Goal: Task Accomplishment & Management: Use online tool/utility

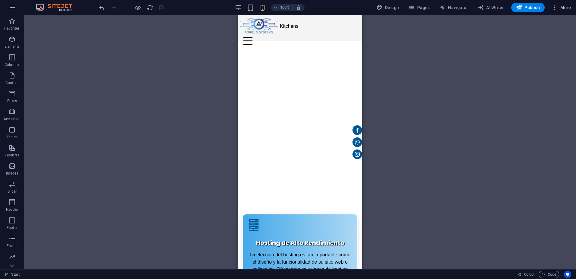
click at [562, 8] on span "More" at bounding box center [561, 8] width 19 height 6
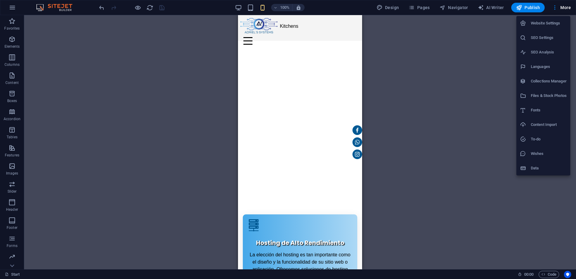
click at [304, 150] on div at bounding box center [288, 139] width 576 height 279
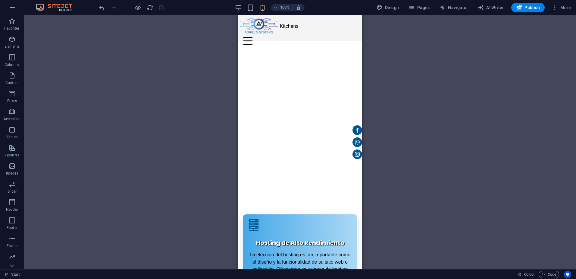
click at [304, 150] on div "Website Settings SEO Settings SEO Analysis Languages Collections Manager Files …" at bounding box center [288, 141] width 576 height 275
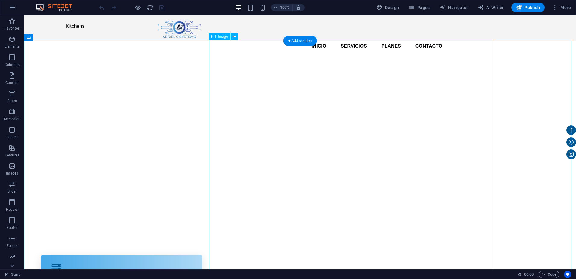
select select "px"
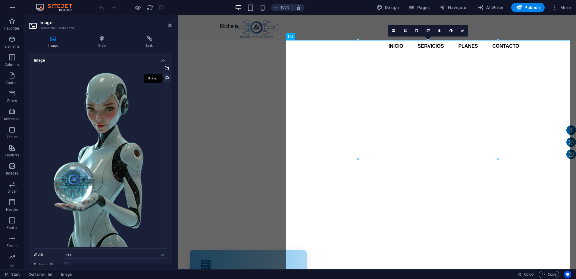
click at [166, 77] on div "Upload" at bounding box center [166, 78] width 9 height 9
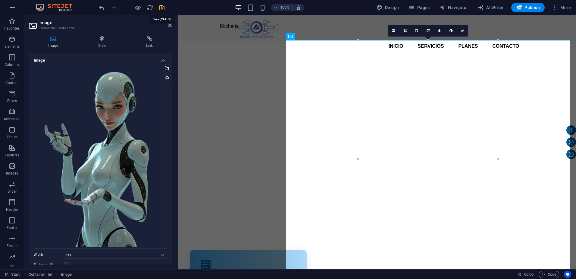
click at [159, 8] on icon "save" at bounding box center [162, 7] width 7 height 7
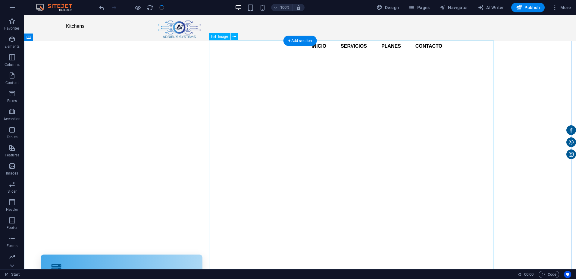
drag, startPoint x: 321, startPoint y: 157, endPoint x: 168, endPoint y: 156, distance: 152.8
select select "px"
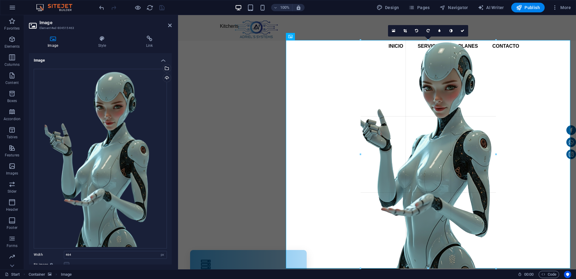
drag, startPoint x: 358, startPoint y: 129, endPoint x: 362, endPoint y: 139, distance: 10.9
type input "449"
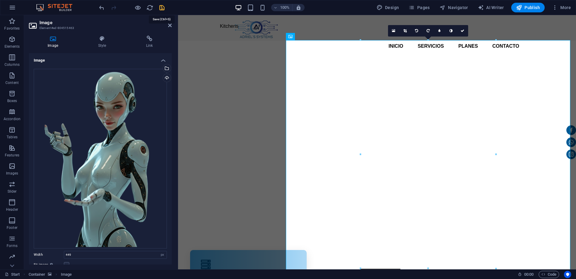
drag, startPoint x: 161, startPoint y: 7, endPoint x: 146, endPoint y: 25, distance: 23.5
click at [161, 7] on icon "save" at bounding box center [162, 7] width 7 height 7
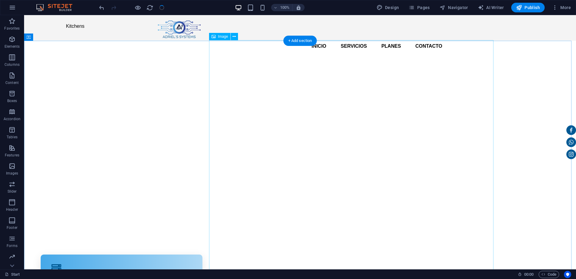
select select "px"
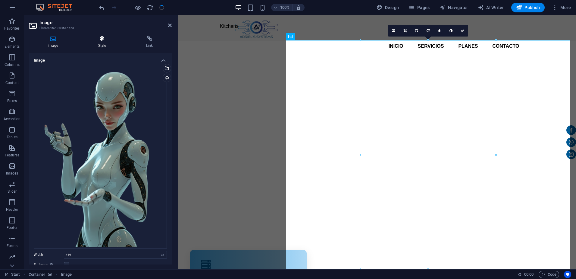
click at [100, 40] on icon at bounding box center [102, 39] width 46 height 6
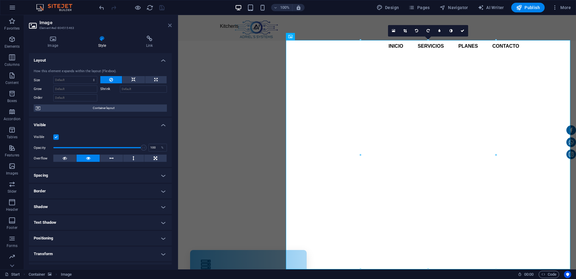
click at [169, 27] on icon at bounding box center [170, 25] width 4 height 5
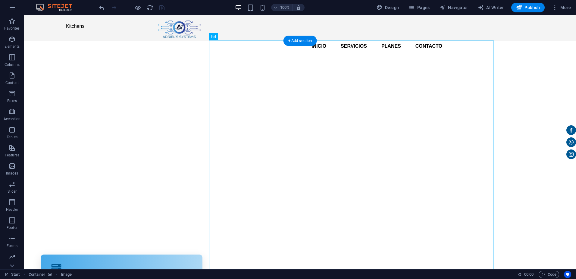
click at [145, 102] on figure at bounding box center [300, 159] width 552 height 236
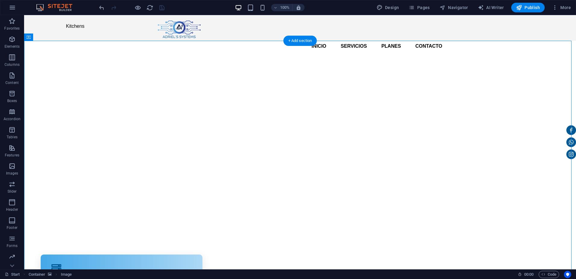
click at [145, 102] on figure at bounding box center [300, 159] width 552 height 236
select select "px"
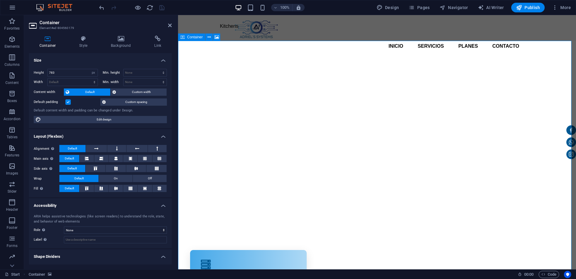
click at [184, 39] on icon at bounding box center [183, 36] width 4 height 7
click at [58, 83] on select "Default px rem % em vh vw" at bounding box center [73, 81] width 50 height 7
select select "%"
click at [89, 78] on select "Default px rem % em vh vw" at bounding box center [73, 81] width 50 height 7
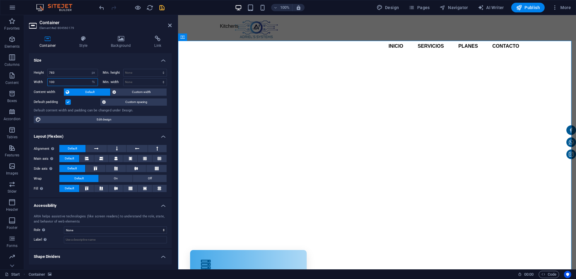
click at [58, 81] on input "100" at bounding box center [73, 81] width 50 height 7
click at [103, 8] on icon "undo" at bounding box center [101, 7] width 7 height 7
type input "100"
click at [102, 5] on div at bounding box center [132, 8] width 68 height 10
click at [102, 7] on icon "undo" at bounding box center [101, 7] width 7 height 7
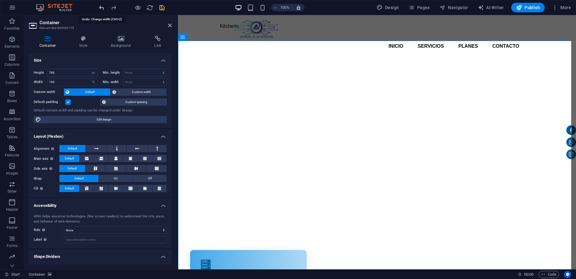
select select "DISABLED_OPTION_VALUE"
click at [169, 23] on icon at bounding box center [170, 25] width 4 height 5
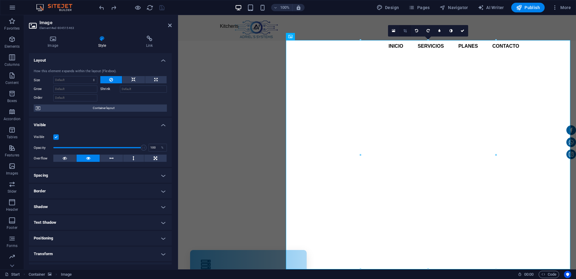
click at [405, 32] on icon at bounding box center [405, 31] width 3 height 4
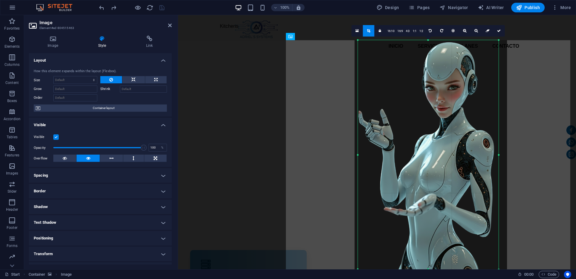
drag, startPoint x: 361, startPoint y: 155, endPoint x: 356, endPoint y: 154, distance: 5.6
click at [358, 154] on div "180 170 160 150 140 130 120 110 100 90 80 70 60 50 40 30 20 10 0 -10 -20 -30 -4…" at bounding box center [428, 154] width 141 height 229
click at [369, 30] on icon at bounding box center [368, 31] width 3 height 4
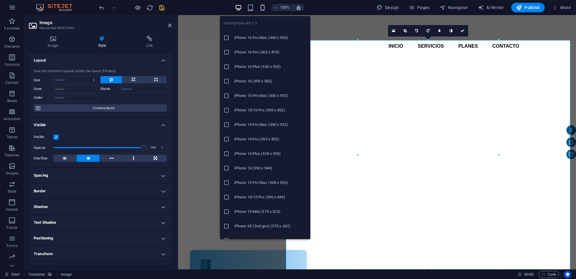
click at [265, 8] on icon "button" at bounding box center [262, 7] width 7 height 7
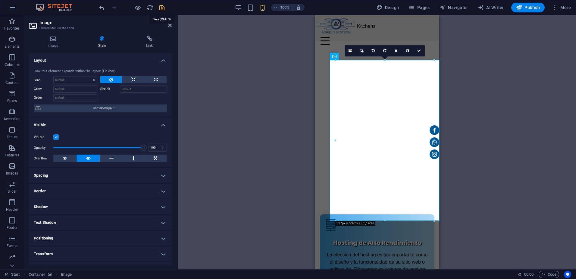
click at [163, 8] on icon "save" at bounding box center [162, 7] width 7 height 7
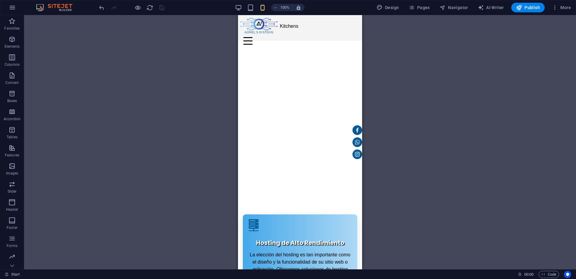
click at [428, 116] on div "Drag here to replace the existing content. Press “Ctrl” if you want to create a…" at bounding box center [300, 142] width 552 height 254
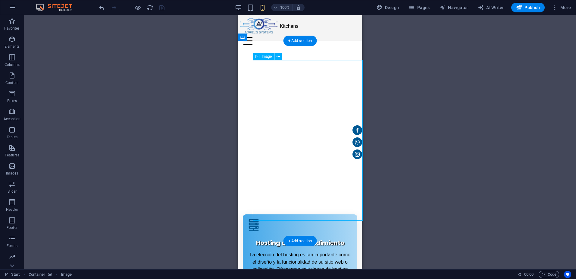
drag, startPoint x: 292, startPoint y: 165, endPoint x: 540, endPoint y: 206, distance: 250.9
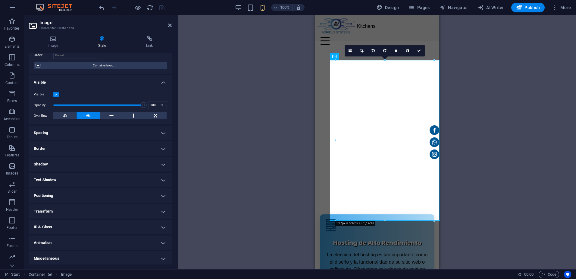
scroll to position [44, 0]
click at [58, 197] on h4 "Positioning" at bounding box center [100, 194] width 143 height 14
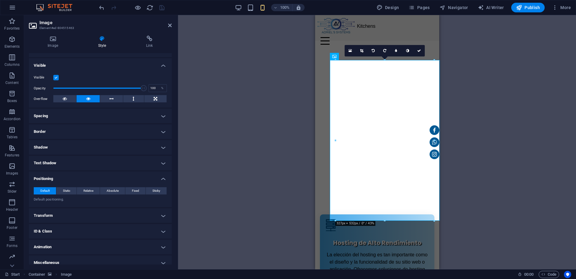
scroll to position [65, 0]
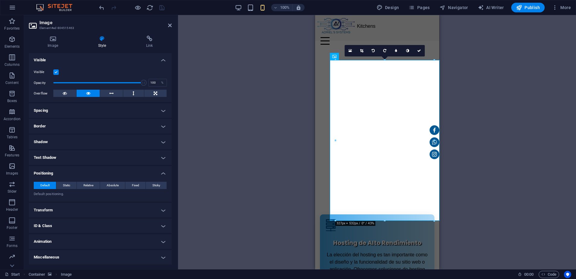
click at [82, 208] on h4 "Transform" at bounding box center [100, 210] width 143 height 14
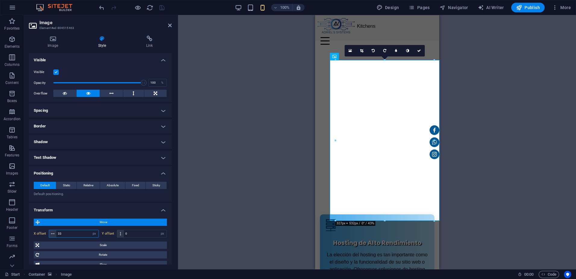
click at [46, 234] on div "X offset 33 px rem % em vh vw" at bounding box center [66, 233] width 65 height 8
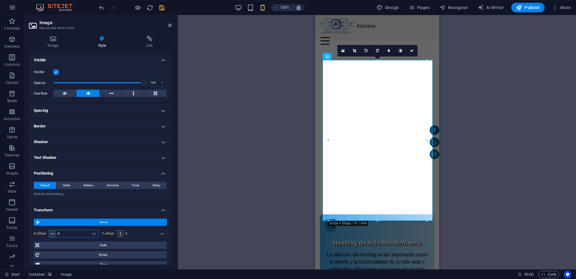
type input "7"
click at [160, 7] on icon "save" at bounding box center [162, 7] width 7 height 7
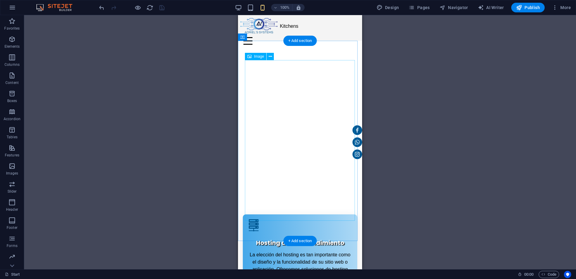
drag, startPoint x: 309, startPoint y: 165, endPoint x: 418, endPoint y: 201, distance: 114.7
select select "px"
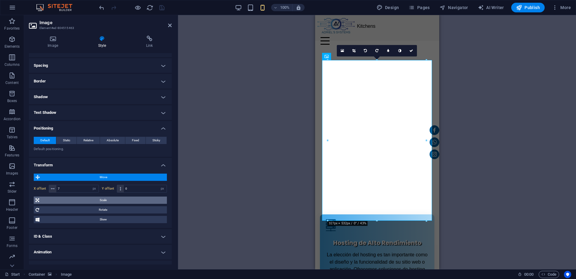
scroll to position [120, 0]
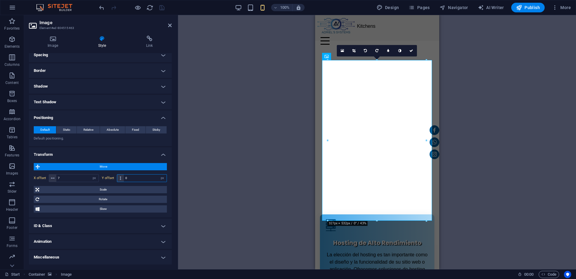
click at [132, 179] on input "0" at bounding box center [145, 177] width 43 height 7
type input "-5"
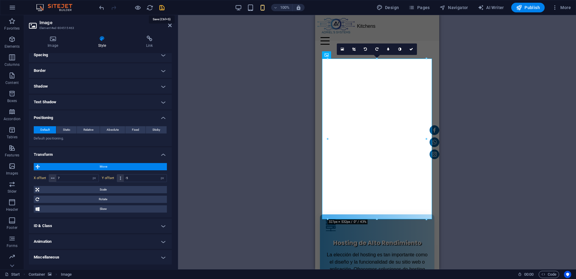
click at [164, 8] on icon "save" at bounding box center [162, 7] width 7 height 7
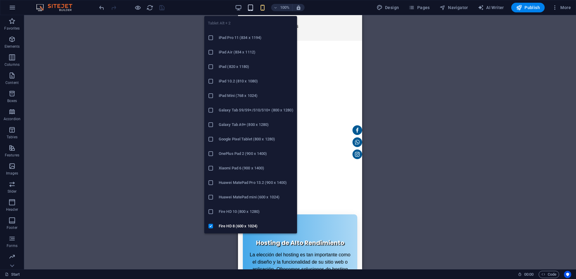
click at [253, 7] on icon "button" at bounding box center [250, 7] width 7 height 7
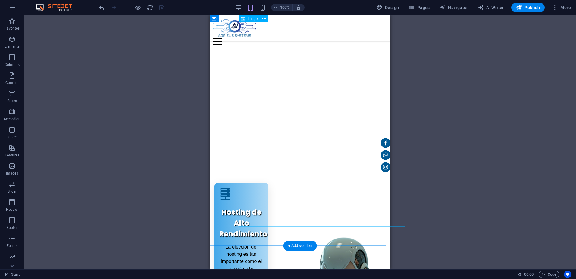
scroll to position [30, 0]
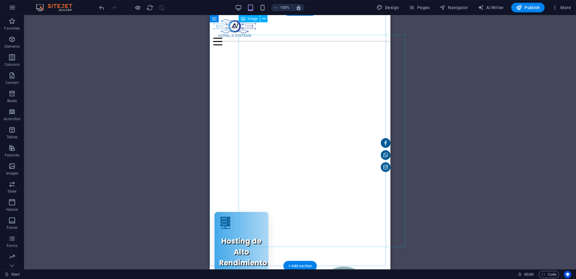
select select "px"
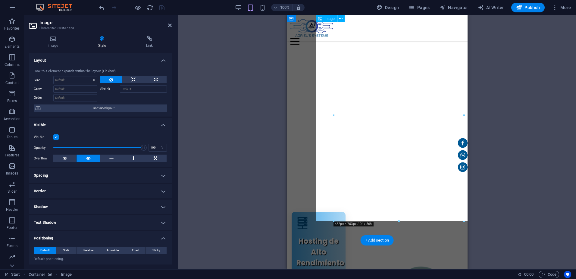
type input "80"
type input "0"
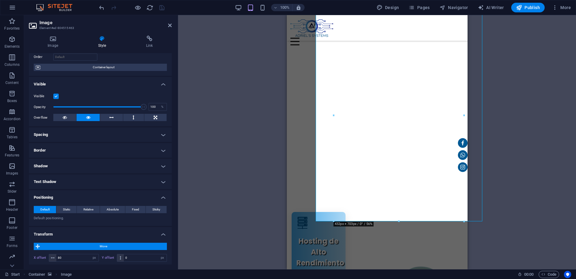
scroll to position [120, 0]
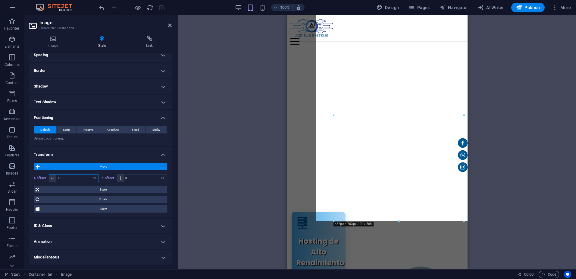
drag, startPoint x: 59, startPoint y: 177, endPoint x: 52, endPoint y: 177, distance: 6.9
click at [52, 177] on div "80 px rem % em vh vw" at bounding box center [74, 178] width 50 height 8
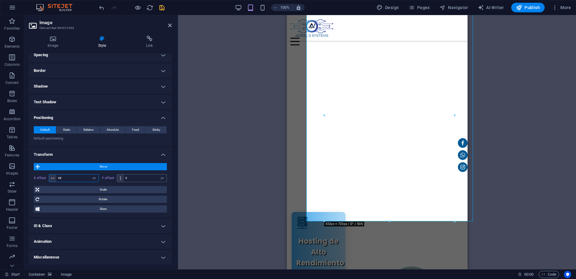
type input "47"
click at [133, 178] on input "0" at bounding box center [145, 177] width 43 height 7
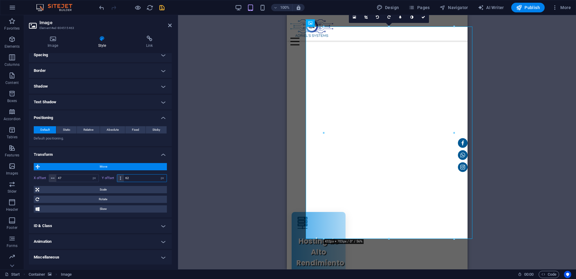
type input "63"
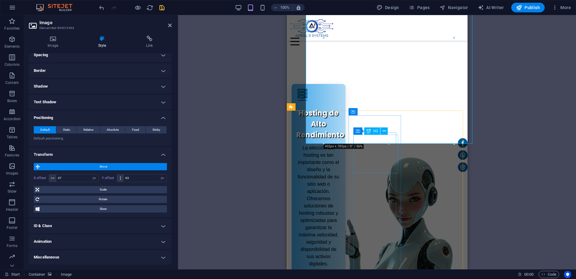
scroll to position [121, 0]
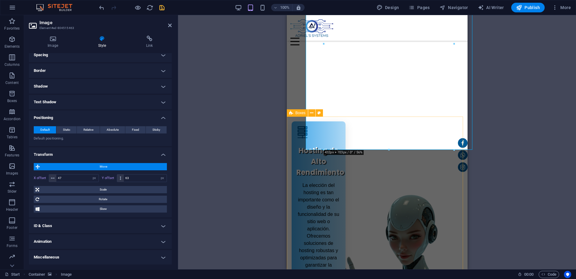
click at [296, 114] on span "Boxes" at bounding box center [301, 113] width 10 height 4
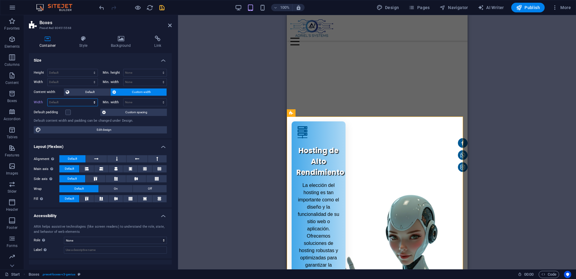
click at [83, 103] on select "Default px rem % em vh vw" at bounding box center [73, 102] width 50 height 7
click at [48, 99] on select "Default px rem % em vh vw" at bounding box center [73, 102] width 50 height 7
select select "DISABLED_OPTION_VALUE"
click at [82, 104] on select "Default px rem % em vh vw" at bounding box center [73, 102] width 50 height 7
click at [80, 102] on select "Default px rem % em vh vw" at bounding box center [73, 102] width 50 height 7
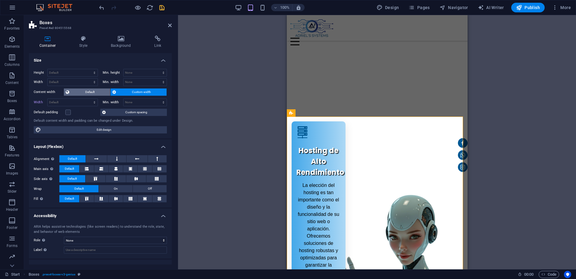
click at [84, 91] on span "Default" at bounding box center [89, 91] width 37 height 7
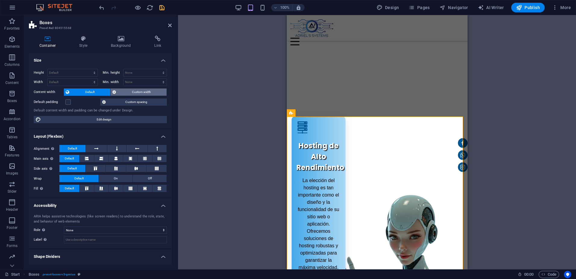
click at [126, 91] on span "Custom width" at bounding box center [141, 91] width 47 height 7
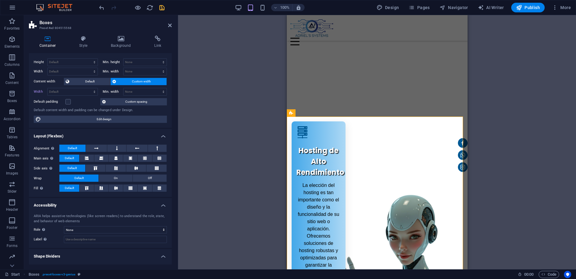
scroll to position [0, 0]
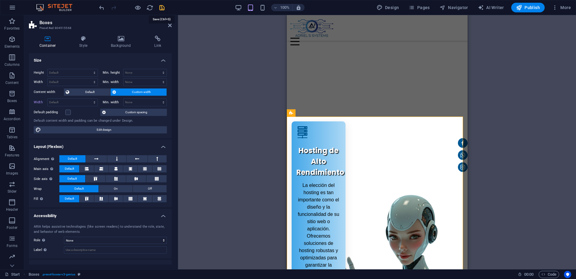
click at [162, 4] on icon "save" at bounding box center [162, 7] width 7 height 7
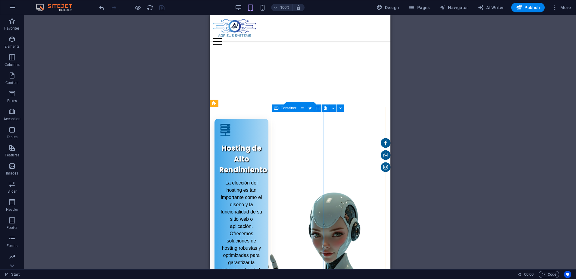
scroll to position [121, 0]
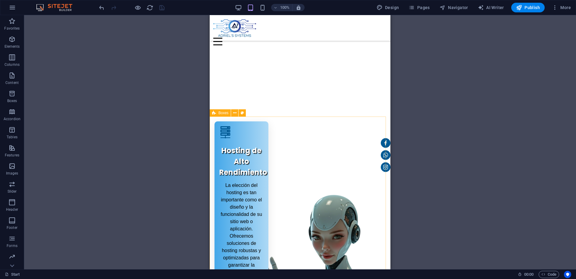
click at [215, 113] on icon at bounding box center [214, 112] width 4 height 7
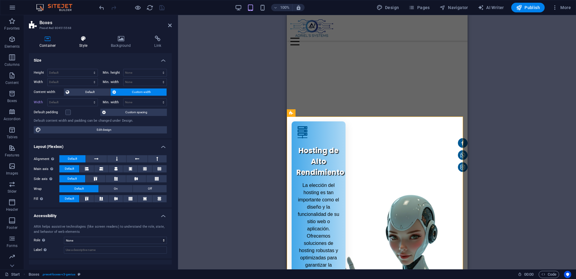
click at [87, 44] on h4 "Style" at bounding box center [85, 42] width 32 height 13
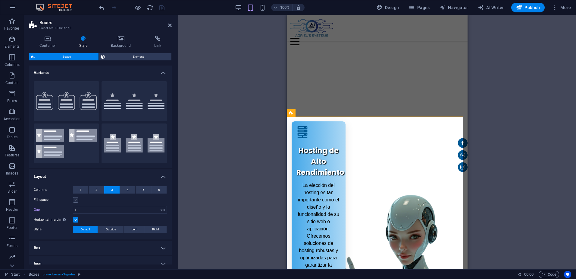
click at [77, 201] on label at bounding box center [75, 199] width 5 height 5
click at [0, 0] on input "Fill space" at bounding box center [0, 0] width 0 height 0
click at [76, 198] on label at bounding box center [75, 199] width 5 height 5
click at [0, 0] on input "Fill space" at bounding box center [0, 0] width 0 height 0
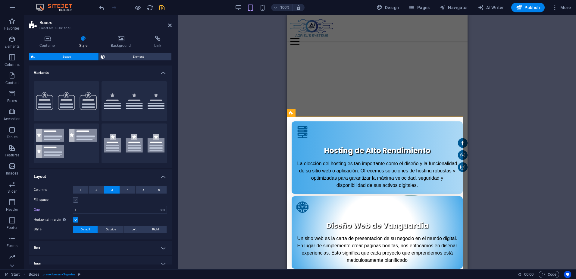
click at [75, 200] on label at bounding box center [75, 199] width 5 height 5
click at [0, 0] on input "Fill space" at bounding box center [0, 0] width 0 height 0
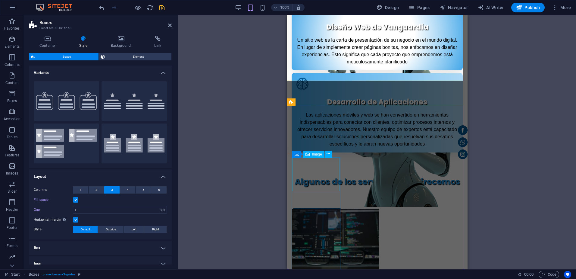
scroll to position [392, 0]
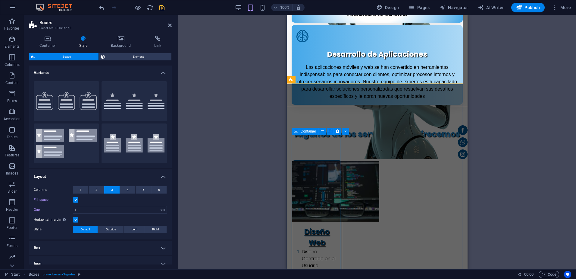
click at [299, 131] on div "Container" at bounding box center [305, 130] width 27 height 7
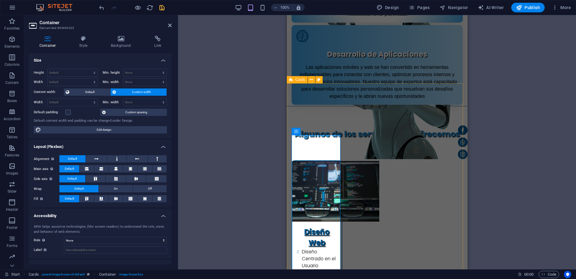
click at [292, 80] on icon at bounding box center [291, 79] width 4 height 7
select select "rem"
select select "preset-image-boxes-v3-default"
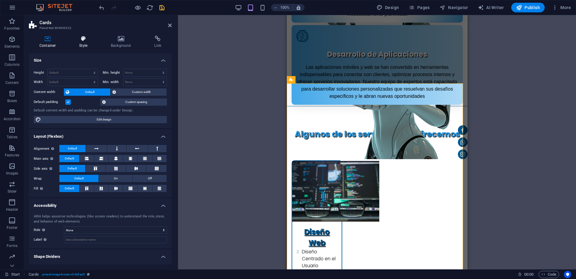
click at [71, 38] on icon at bounding box center [83, 39] width 29 height 6
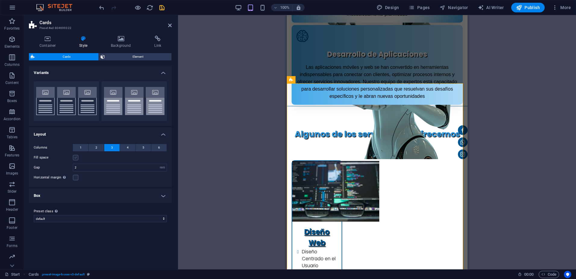
click at [76, 157] on label at bounding box center [75, 157] width 5 height 5
click at [0, 0] on input "Fill space" at bounding box center [0, 0] width 0 height 0
drag, startPoint x: 162, startPoint y: 8, endPoint x: 181, endPoint y: 55, distance: 50.8
click at [162, 8] on icon "save" at bounding box center [162, 7] width 7 height 7
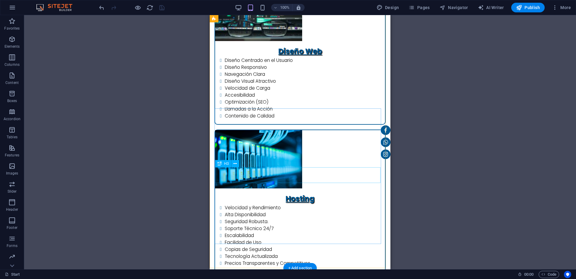
scroll to position [573, 0]
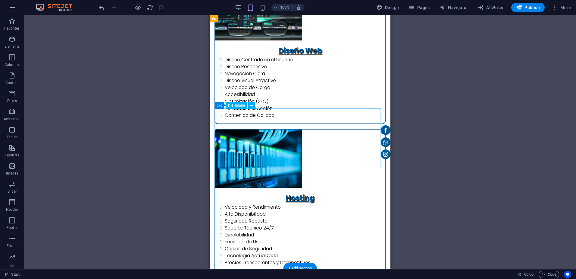
select select "px"
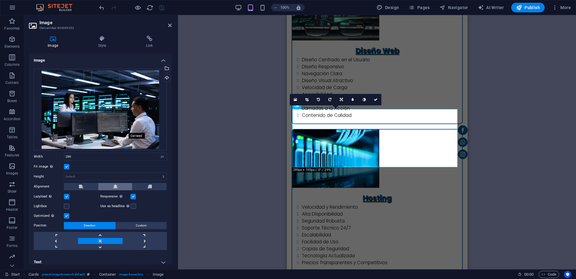
drag, startPoint x: 118, startPoint y: 127, endPoint x: 165, endPoint y: 144, distance: 50.0
click at [118, 183] on button at bounding box center [115, 186] width 34 height 7
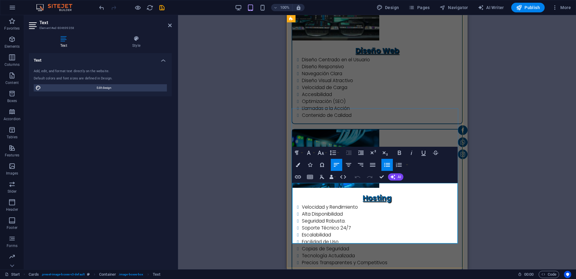
drag, startPoint x: 300, startPoint y: 187, endPoint x: 331, endPoint y: 238, distance: 60.3
click at [238, 143] on div "Drag here to replace the existing content. Press “Ctrl” if you want to create a…" at bounding box center [377, 142] width 398 height 254
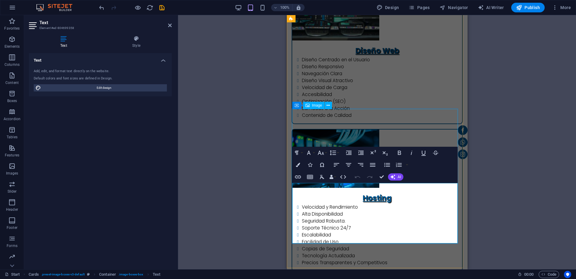
select select "px"
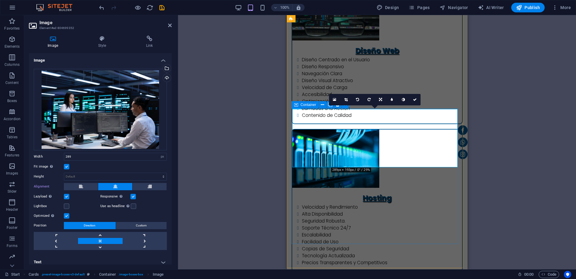
click at [299, 105] on div "Container" at bounding box center [305, 104] width 27 height 7
drag, startPoint x: 299, startPoint y: 105, endPoint x: 278, endPoint y: 167, distance: 66.1
click at [299, 105] on div "Container" at bounding box center [305, 104] width 27 height 7
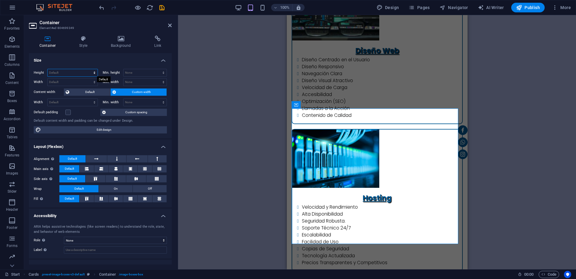
click at [78, 72] on select "Default px rem % vh vw" at bounding box center [73, 72] width 50 height 7
click at [80, 59] on h4 "Size" at bounding box center [100, 58] width 143 height 11
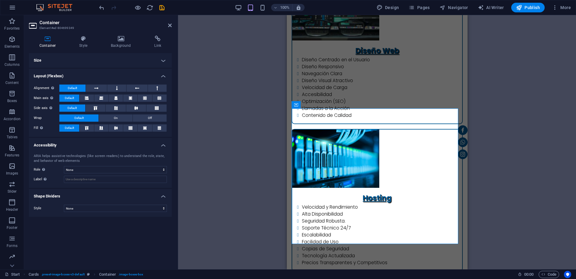
click at [80, 59] on h4 "Size" at bounding box center [100, 60] width 143 height 14
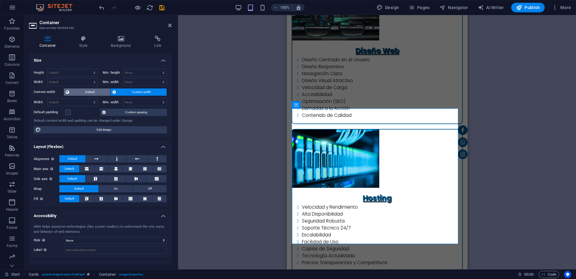
click at [87, 92] on span "Default" at bounding box center [89, 91] width 37 height 7
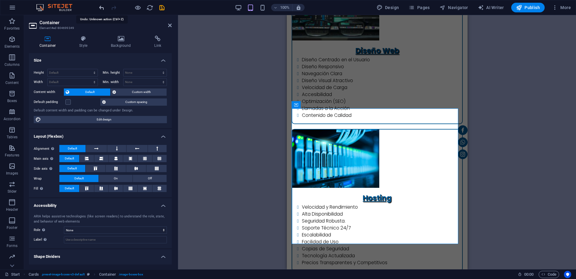
click at [101, 8] on icon "undo" at bounding box center [101, 7] width 7 height 7
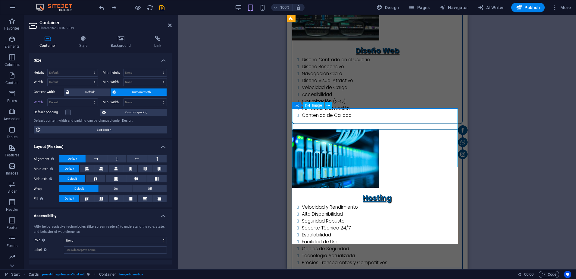
select select "px"
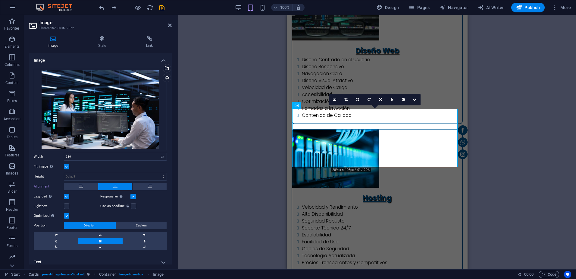
scroll to position [5, 0]
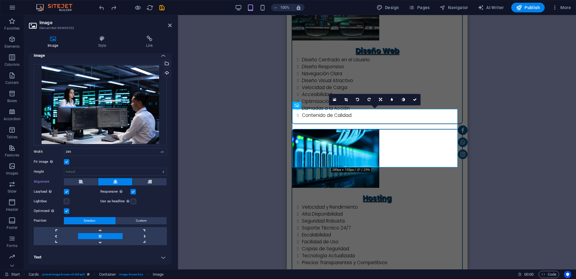
click at [67, 162] on label at bounding box center [66, 161] width 5 height 5
click at [0, 0] on input "Fit image Automatically fit image to a fixed width and height" at bounding box center [0, 0] width 0 height 0
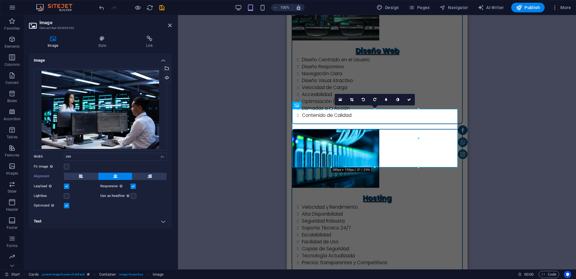
scroll to position [0, 0]
click at [86, 178] on button at bounding box center [81, 175] width 34 height 7
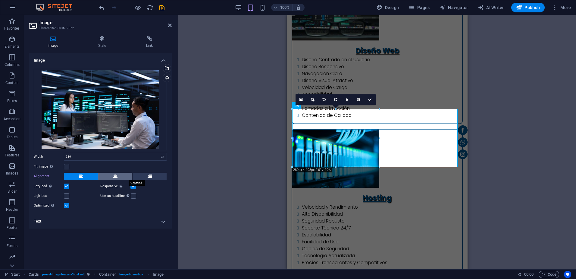
click at [115, 172] on icon at bounding box center [115, 175] width 4 height 7
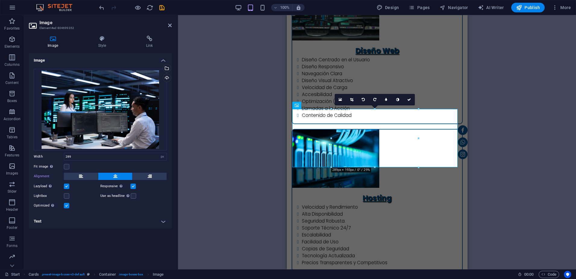
click at [64, 203] on label at bounding box center [66, 205] width 5 height 5
click at [0, 0] on input "Optimized Images are compressed to improve page speed." at bounding box center [0, 0] width 0 height 0
click at [134, 186] on label at bounding box center [133, 185] width 5 height 5
click at [161, 10] on icon "save" at bounding box center [162, 7] width 7 height 7
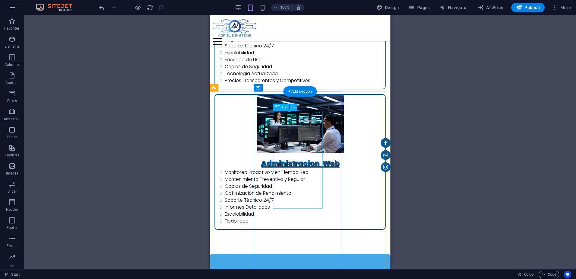
scroll to position [723, 0]
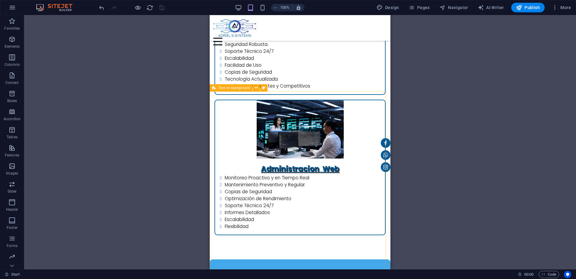
click at [219, 88] on span "Text on background" at bounding box center [235, 88] width 32 height 4
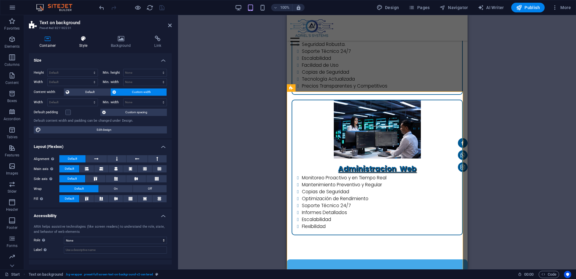
click at [83, 46] on h4 "Style" at bounding box center [85, 42] width 32 height 13
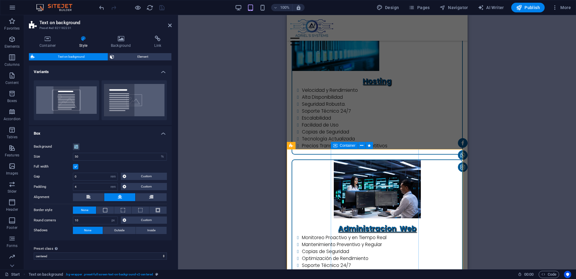
scroll to position [663, 0]
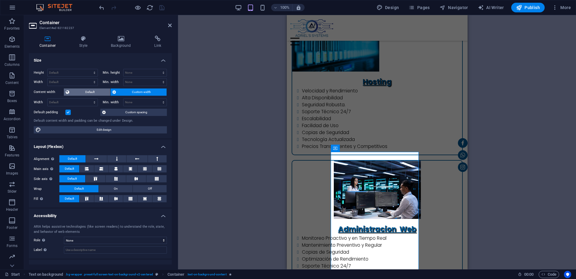
click at [79, 91] on span "Default" at bounding box center [89, 91] width 37 height 7
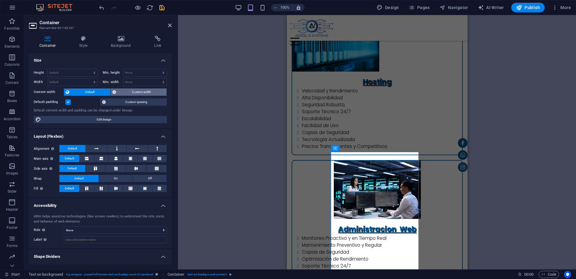
click at [127, 91] on span "Custom width" at bounding box center [141, 91] width 47 height 7
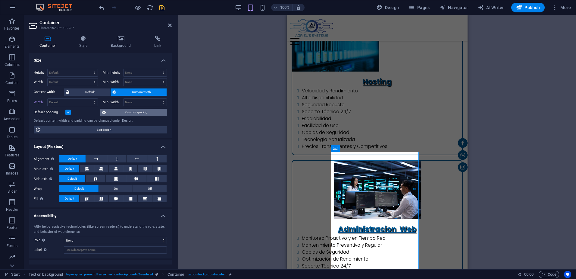
click at [127, 111] on span "Custom spacing" at bounding box center [137, 112] width 58 height 7
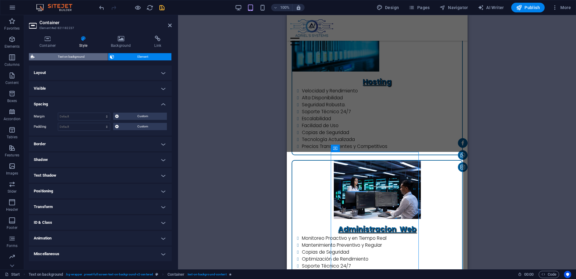
click at [72, 58] on span "Text on background" at bounding box center [71, 56] width 70 height 7
select select "%"
select select "rem"
select select "px"
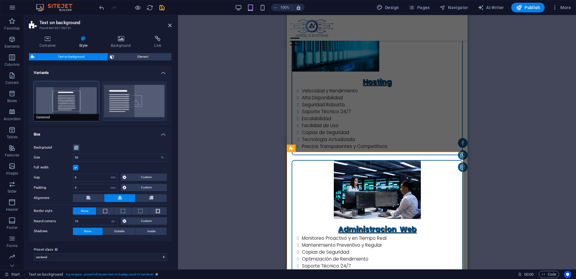
click at [80, 103] on button "Centered" at bounding box center [66, 101] width 65 height 40
type input "0"
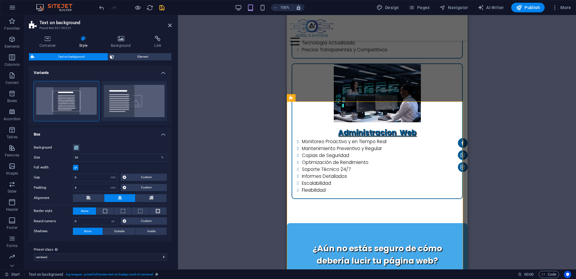
scroll to position [693, 0]
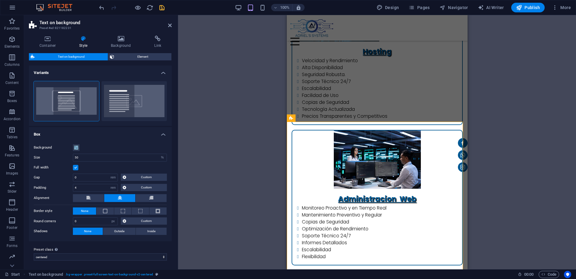
click at [506, 126] on div "Drag here to replace the existing content. Press “Ctrl” if you want to create a…" at bounding box center [377, 142] width 398 height 254
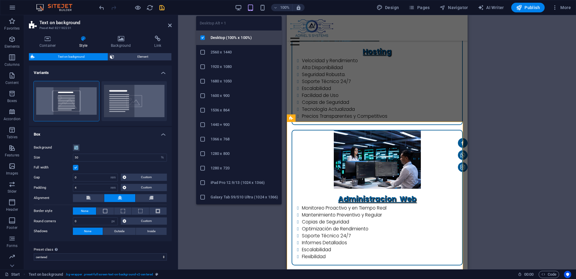
click at [238, 7] on icon "button" at bounding box center [238, 7] width 7 height 7
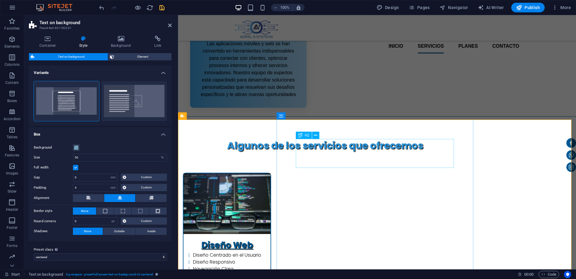
scroll to position [482, 0]
click at [166, 8] on div "100% Design Pages Navigator AI Writer Publish More" at bounding box center [336, 8] width 476 height 10
click at [165, 8] on icon "save" at bounding box center [162, 7] width 7 height 7
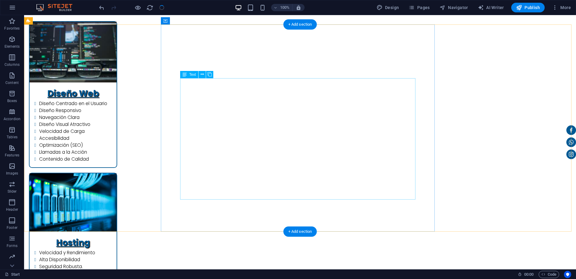
scroll to position [585, 0]
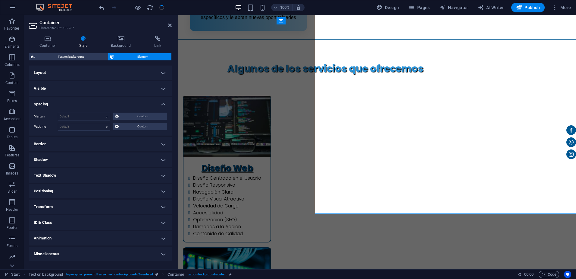
scroll to position [603, 0]
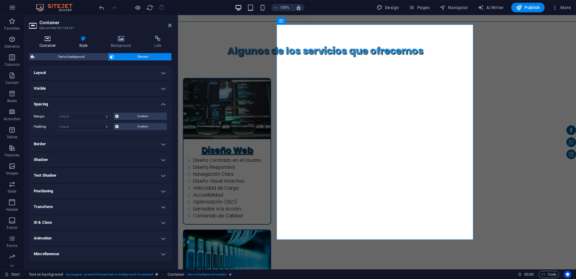
click at [52, 44] on h4 "Container" at bounding box center [49, 42] width 40 height 13
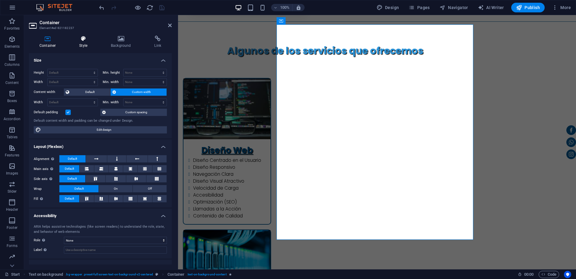
click at [80, 38] on icon at bounding box center [83, 39] width 29 height 6
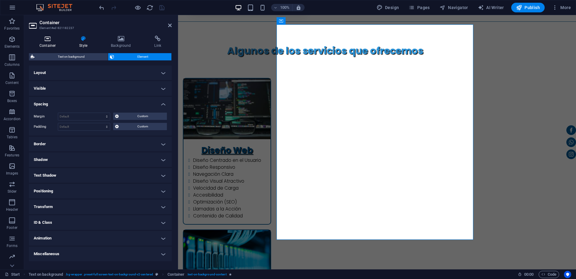
click at [45, 43] on h4 "Container" at bounding box center [49, 42] width 40 height 13
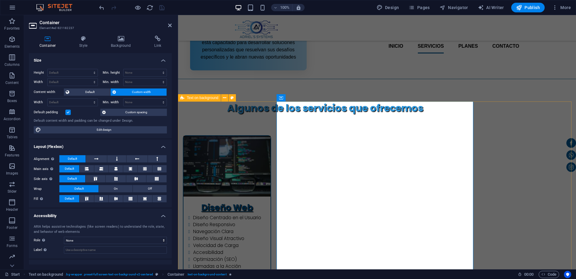
scroll to position [512, 0]
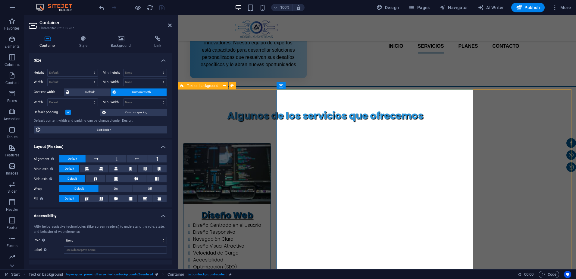
click at [191, 84] on span "Text on background" at bounding box center [203, 86] width 32 height 4
select select "%"
select select "rem"
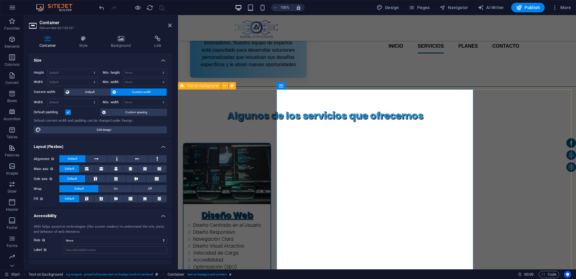
select select "px"
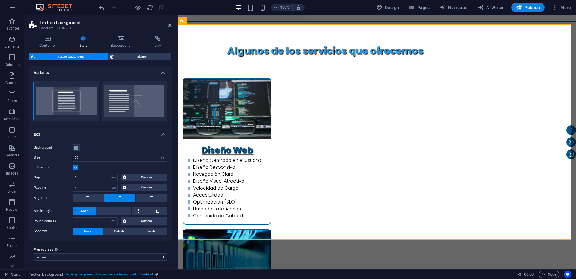
scroll to position [1, 0]
click at [74, 166] on label at bounding box center [75, 166] width 5 height 5
click at [0, 0] on input "Full width" at bounding box center [0, 0] width 0 height 0
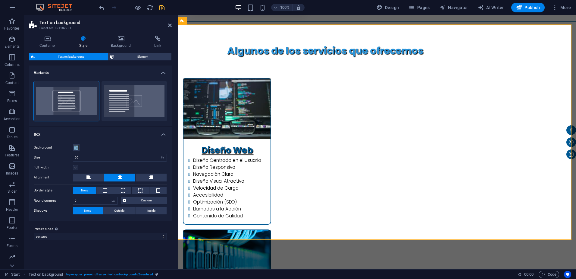
scroll to position [0, 0]
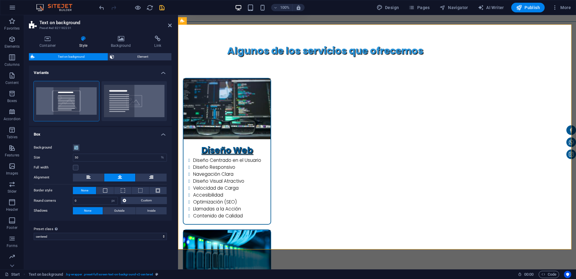
click at [165, 6] on div "100% Design Pages Navigator AI Writer Publish More" at bounding box center [336, 8] width 476 height 10
click at [162, 8] on icon "save" at bounding box center [162, 7] width 7 height 7
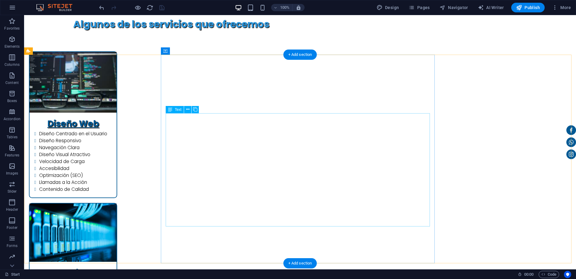
scroll to position [555, 0]
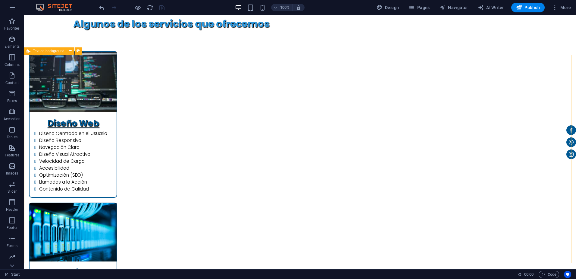
click at [40, 52] on span "Text on background" at bounding box center [49, 51] width 32 height 4
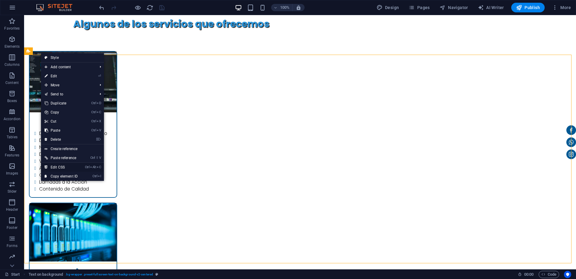
click at [61, 165] on link "Ctrl Alt C Edit CSS" at bounding box center [61, 166] width 40 height 9
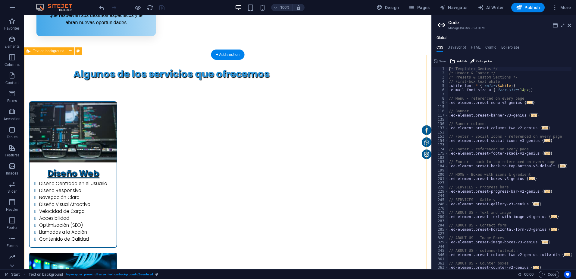
scroll to position [161, 0]
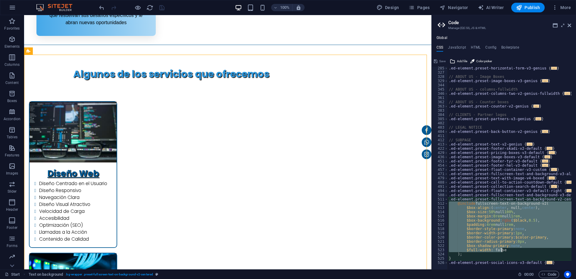
drag, startPoint x: 455, startPoint y: 202, endPoint x: 510, endPoint y: 250, distance: 73.1
click at [510, 250] on div ".ed-element.preset-horizontal-form-v3-genius { ... } // ABOUT US - Image Boxes …" at bounding box center [515, 169] width 134 height 206
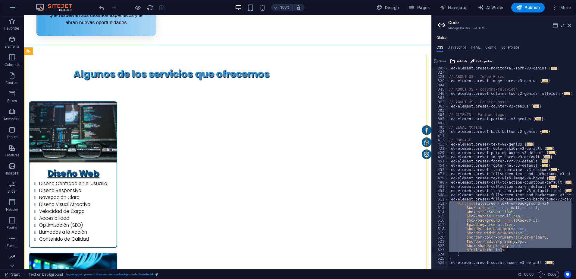
click at [529, 243] on div ".ed-element.preset-horizontal-form-v3-genius { ... } // ABOUT US - Image Boxes …" at bounding box center [510, 168] width 124 height 202
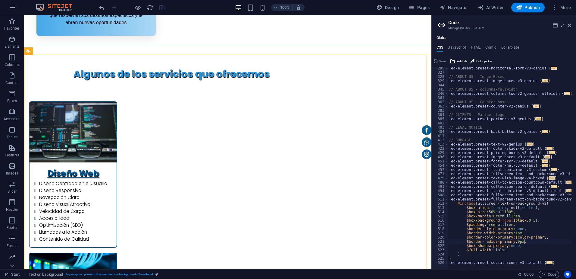
click at [516, 242] on div ".ed-element.preset-horizontal-form-v3-genius { ... } // ABOUT US - Image Boxes …" at bounding box center [515, 169] width 134 height 206
type textarea "$border-radius-primary: 15px,"
drag, startPoint x: 568, startPoint y: 24, endPoint x: 397, endPoint y: 68, distance: 176.9
click at [568, 24] on icon at bounding box center [570, 25] width 4 height 5
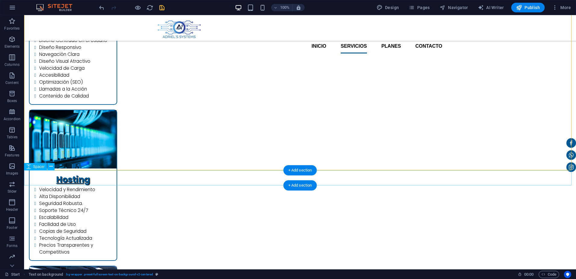
scroll to position [615, 0]
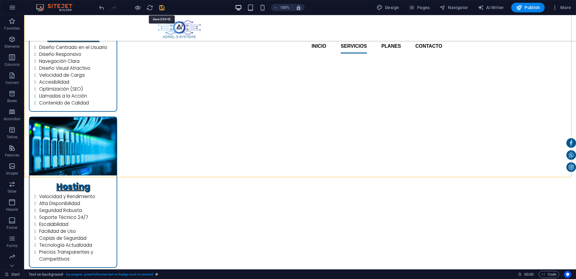
click at [162, 6] on icon "save" at bounding box center [162, 7] width 7 height 7
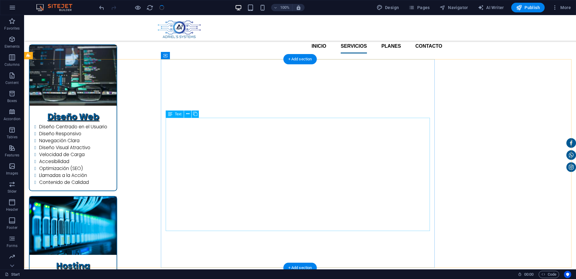
scroll to position [525, 0]
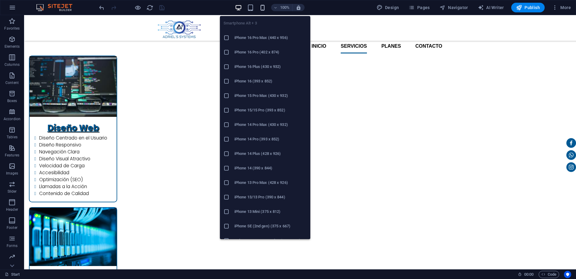
click at [264, 9] on icon "button" at bounding box center [262, 7] width 7 height 7
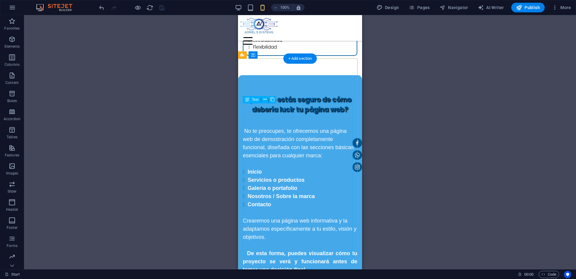
scroll to position [934, 0]
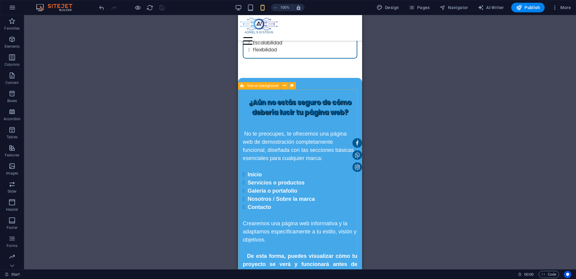
click at [245, 86] on div "Text on background" at bounding box center [259, 85] width 43 height 7
select select "%"
select select "px"
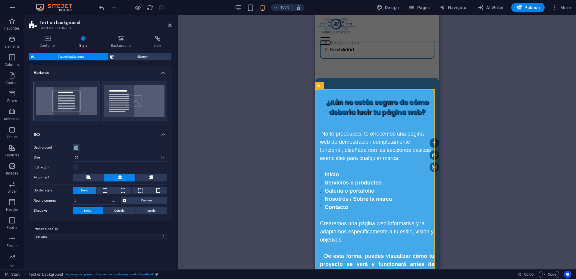
type input "100"
click at [44, 46] on h4 "Container" at bounding box center [49, 42] width 40 height 13
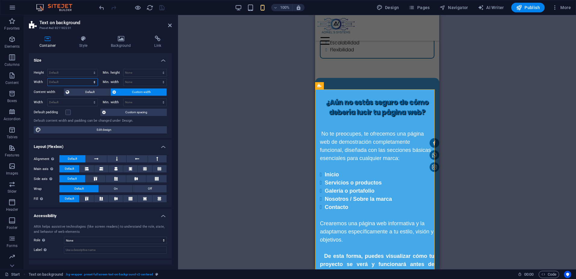
click at [64, 80] on select "Default px rem % em vh vw" at bounding box center [73, 81] width 50 height 7
select select "%"
click at [89, 78] on select "Default px rem % em vh vw" at bounding box center [73, 81] width 50 height 7
type input "100"
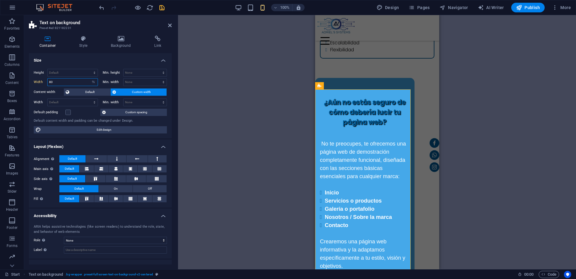
drag, startPoint x: 57, startPoint y: 82, endPoint x: 45, endPoint y: 83, distance: 12.1
click at [45, 83] on div "Width 80 Default px rem % em vh vw" at bounding box center [66, 82] width 64 height 8
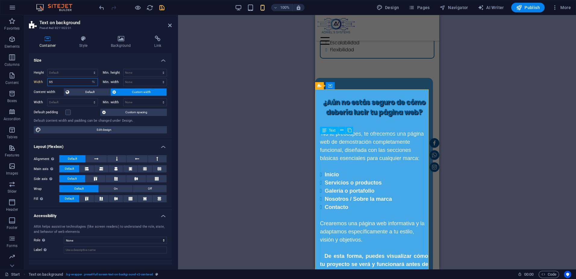
type input "95"
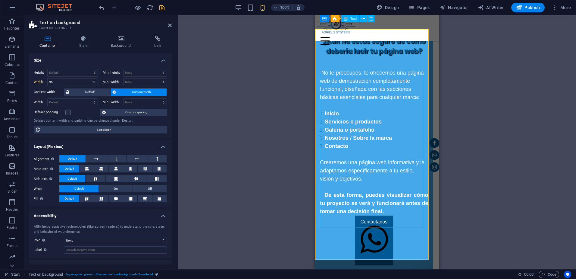
scroll to position [995, 0]
click at [80, 44] on h4 "Style" at bounding box center [85, 42] width 32 height 13
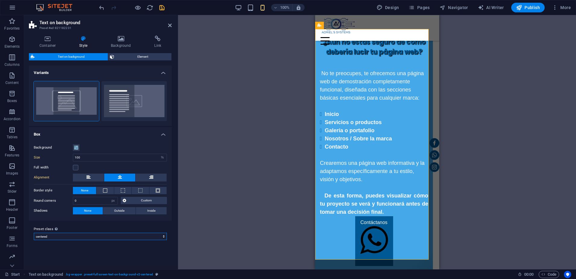
click at [80, 236] on select "centered Add preset class" at bounding box center [100, 235] width 133 height 7
click at [144, 177] on button at bounding box center [151, 177] width 31 height 8
click at [95, 175] on button at bounding box center [88, 177] width 31 height 8
click at [116, 176] on button at bounding box center [119, 177] width 31 height 8
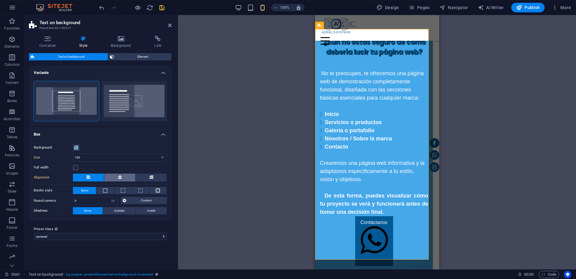
type input "15"
click at [154, 171] on div "Background Size 100 px rem % vh vw Full width Gap 1 px rem % vh vw Custom Custo…" at bounding box center [100, 179] width 145 height 83
click at [153, 177] on icon at bounding box center [151, 176] width 4 height 7
click at [118, 178] on icon at bounding box center [120, 176] width 4 height 7
click at [128, 60] on span "Element" at bounding box center [143, 56] width 54 height 7
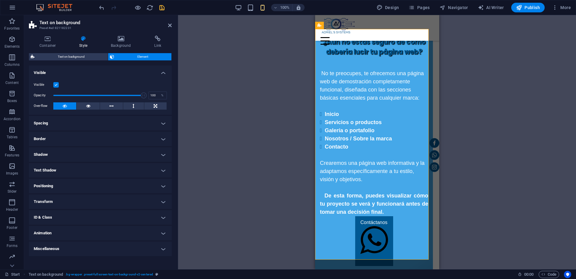
click at [67, 200] on h4 "Transform" at bounding box center [100, 201] width 143 height 14
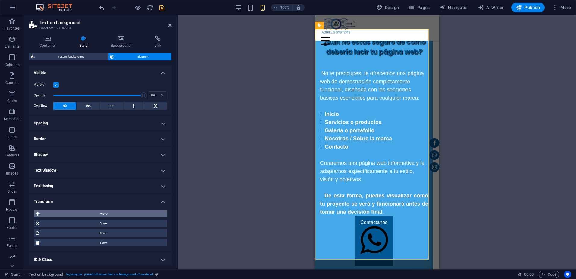
click at [79, 213] on span "Move" at bounding box center [104, 213] width 124 height 7
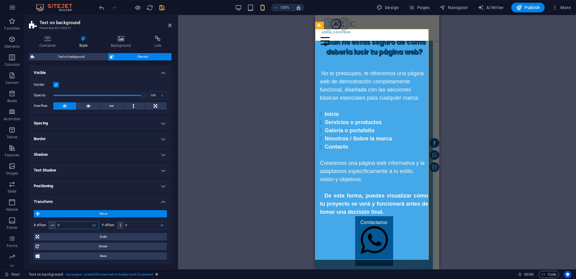
click at [73, 225] on input "0" at bounding box center [77, 224] width 42 height 7
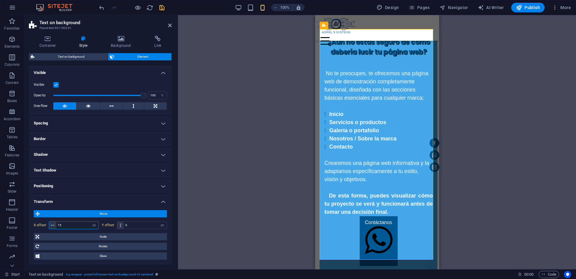
type input "16"
click at [163, 9] on icon "save" at bounding box center [162, 7] width 7 height 7
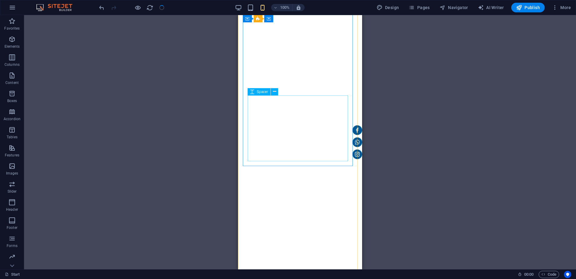
scroll to position [1387, 0]
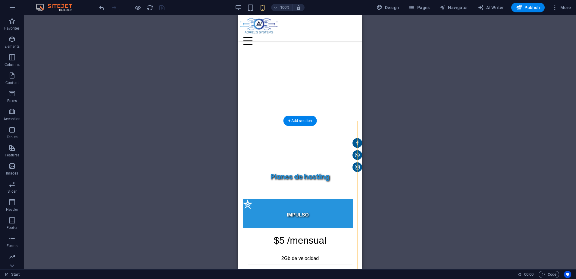
scroll to position [1688, 0]
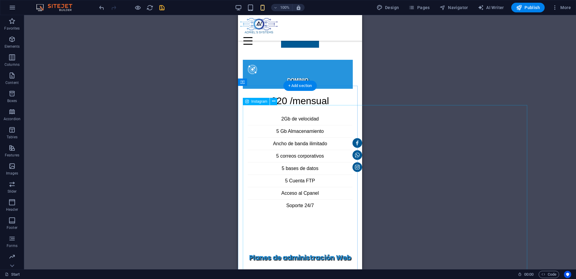
scroll to position [2140, 0]
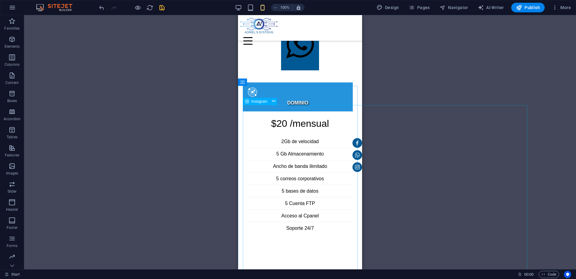
click at [256, 102] on span "Instagram" at bounding box center [259, 101] width 16 height 4
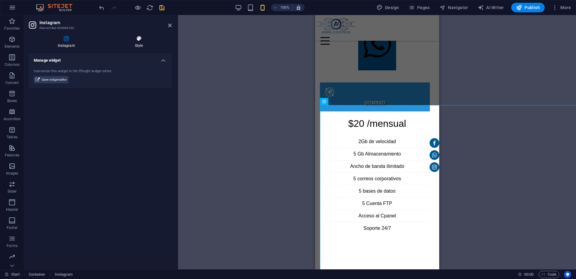
click at [140, 41] on icon at bounding box center [139, 39] width 66 height 6
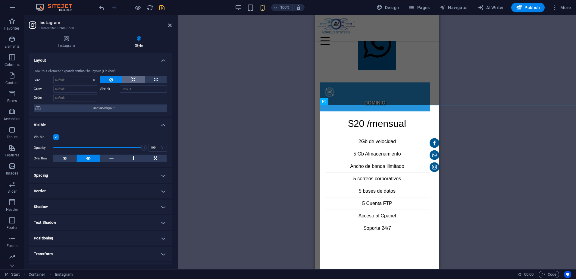
click at [135, 79] on button at bounding box center [133, 79] width 22 height 7
drag, startPoint x: 112, startPoint y: 78, endPoint x: 102, endPoint y: 72, distance: 12.2
click at [112, 78] on button at bounding box center [111, 79] width 22 height 7
click at [67, 40] on icon at bounding box center [66, 39] width 75 height 6
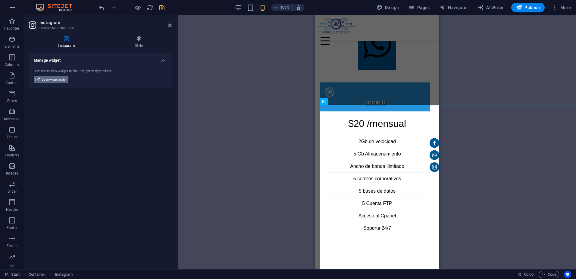
click at [57, 80] on span "Open widget editor" at bounding box center [54, 79] width 25 height 7
click at [56, 78] on span "Open widget editor" at bounding box center [54, 79] width 25 height 7
click at [49, 80] on span "Open widget editor" at bounding box center [54, 79] width 25 height 7
click at [162, 8] on icon "save" at bounding box center [162, 7] width 7 height 7
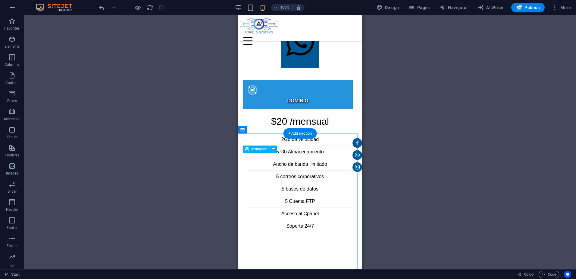
scroll to position [2092, 0]
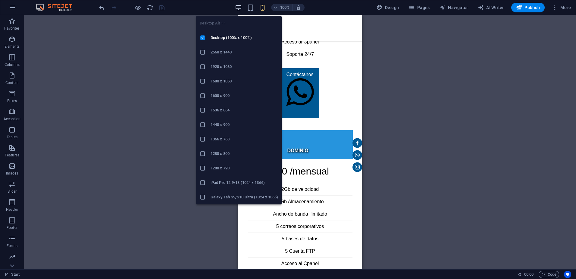
click at [238, 6] on icon "button" at bounding box center [238, 7] width 7 height 7
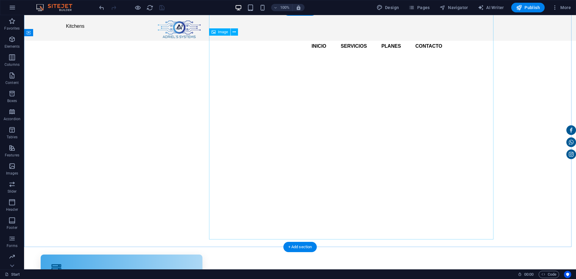
scroll to position [30, 0]
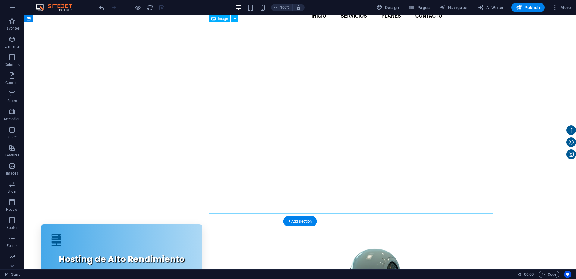
drag, startPoint x: 370, startPoint y: 164, endPoint x: 215, endPoint y: 165, distance: 154.9
select select "px"
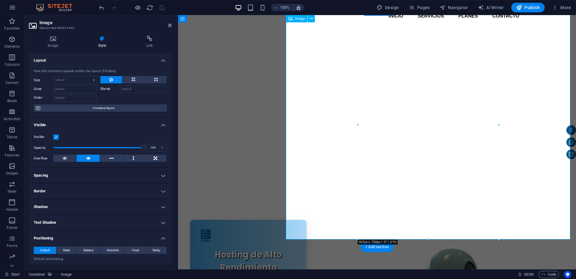
type input "177"
type input "-82"
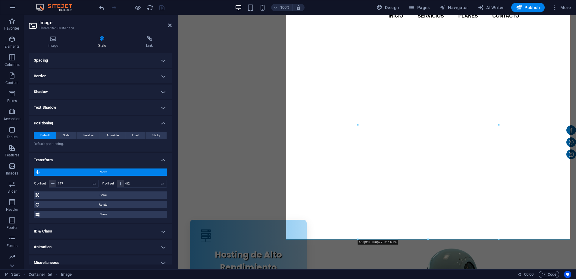
scroll to position [120, 0]
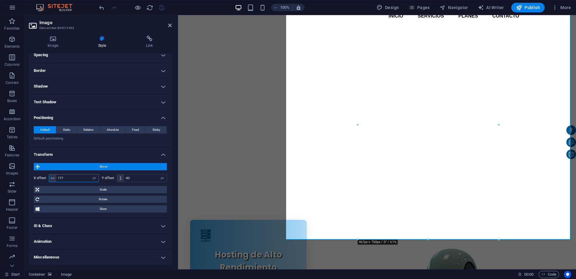
drag, startPoint x: 66, startPoint y: 176, endPoint x: 75, endPoint y: 193, distance: 19.3
click at [66, 175] on input "177" at bounding box center [77, 177] width 42 height 7
click at [68, 177] on input "177" at bounding box center [77, 177] width 42 height 7
drag, startPoint x: 68, startPoint y: 177, endPoint x: 42, endPoint y: 178, distance: 25.4
click at [42, 178] on div "X offset 177 px rem % em vh vw" at bounding box center [66, 178] width 65 height 8
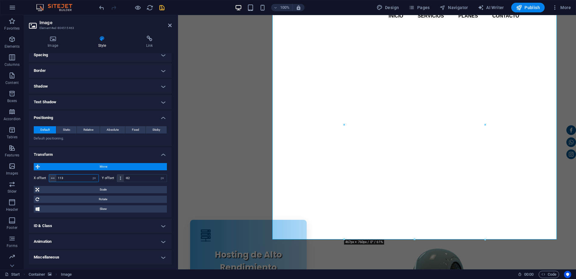
type input "112"
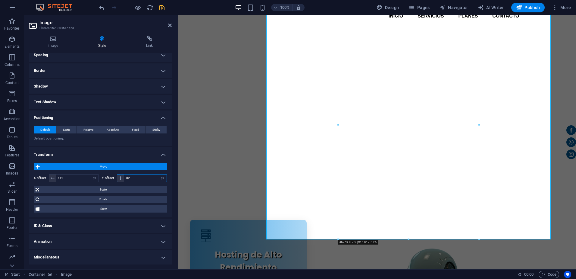
click at [136, 180] on input "-82" at bounding box center [145, 177] width 43 height 7
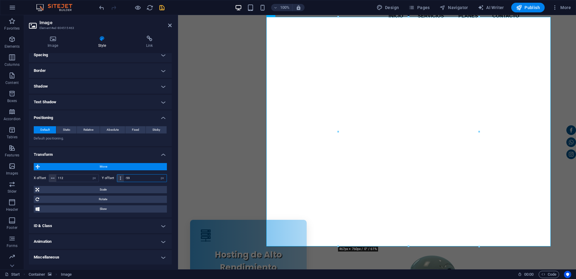
type input "-58"
click at [161, 7] on icon "save" at bounding box center [162, 7] width 7 height 7
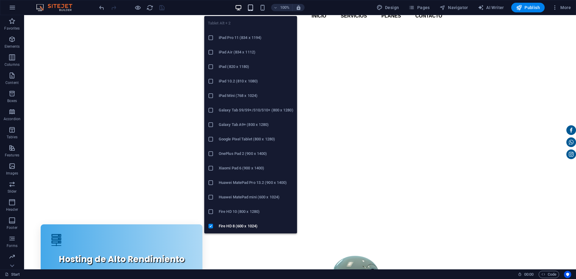
click at [253, 7] on icon "button" at bounding box center [250, 7] width 7 height 7
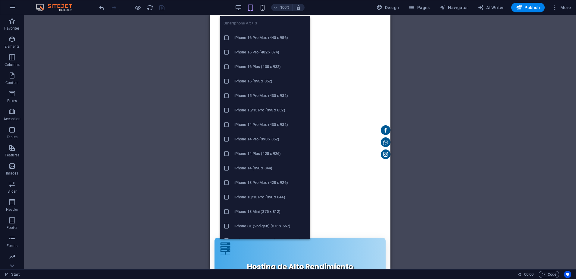
click at [265, 7] on icon "button" at bounding box center [262, 7] width 7 height 7
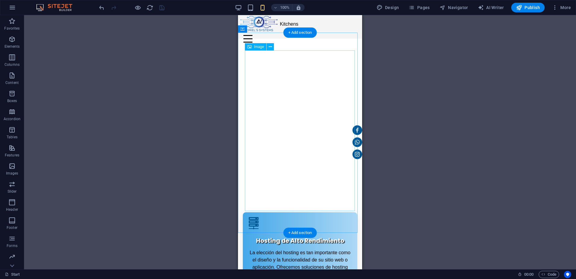
scroll to position [0, 0]
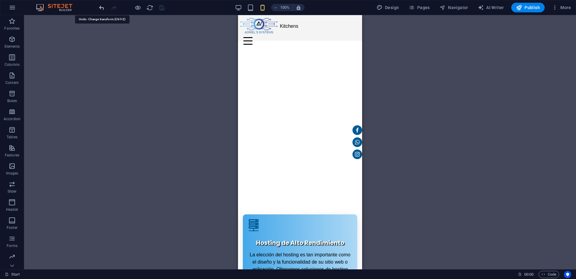
click at [99, 9] on icon "undo" at bounding box center [101, 7] width 7 height 7
click at [479, 93] on div "Drag here to replace the existing content. Press “Ctrl” if you want to create a…" at bounding box center [300, 142] width 552 height 254
click at [566, 6] on span "More" at bounding box center [561, 8] width 19 height 6
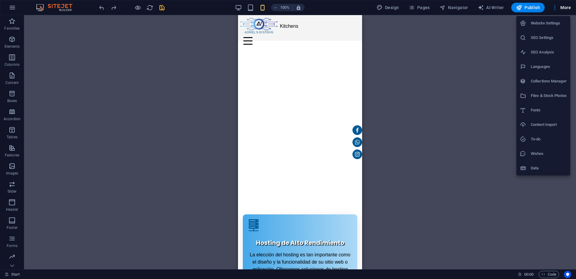
click at [543, 93] on h6 "Files & Stock Photos" at bounding box center [549, 95] width 36 height 7
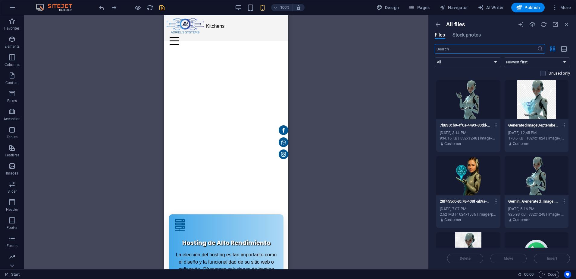
click at [497, 201] on icon "button" at bounding box center [497, 200] width 6 height 5
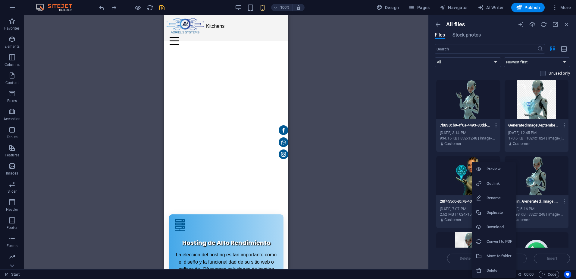
drag, startPoint x: 500, startPoint y: 269, endPoint x: 500, endPoint y: 265, distance: 4.3
click at [500, 269] on h6 "Delete" at bounding box center [500, 269] width 26 height 7
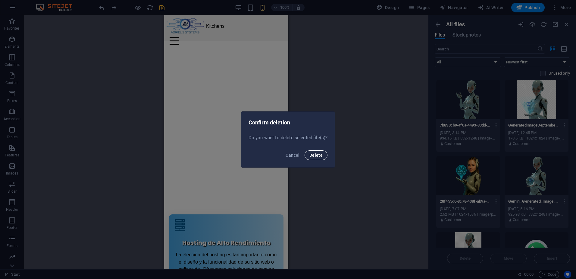
drag, startPoint x: 322, startPoint y: 155, endPoint x: 326, endPoint y: 157, distance: 5.1
click at [321, 155] on span "Delete" at bounding box center [316, 155] width 13 height 5
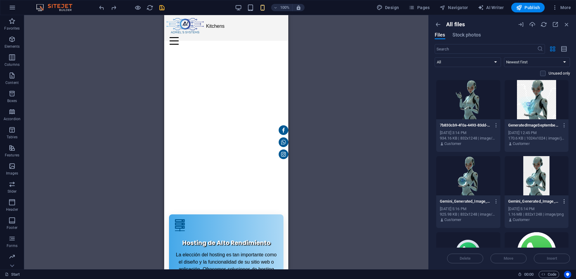
click at [564, 201] on icon "button" at bounding box center [565, 200] width 6 height 5
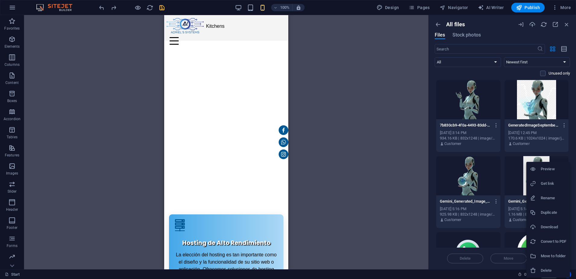
click at [551, 272] on h6 "Delete" at bounding box center [554, 269] width 26 height 7
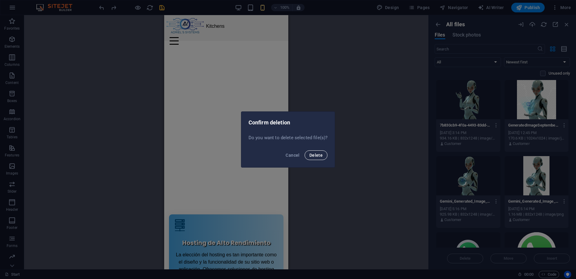
drag, startPoint x: 316, startPoint y: 157, endPoint x: 362, endPoint y: 184, distance: 53.0
click at [317, 157] on span "Delete" at bounding box center [316, 155] width 13 height 5
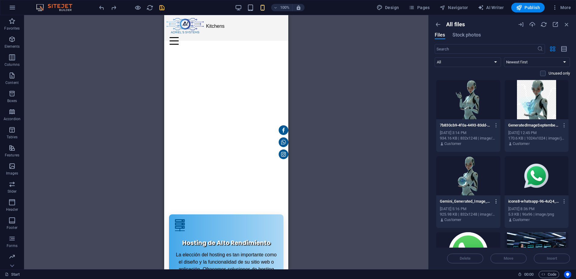
click at [496, 201] on icon "button" at bounding box center [497, 200] width 6 height 5
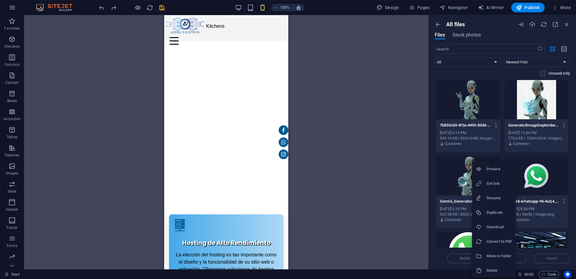
click at [493, 270] on h6 "Delete" at bounding box center [500, 269] width 26 height 7
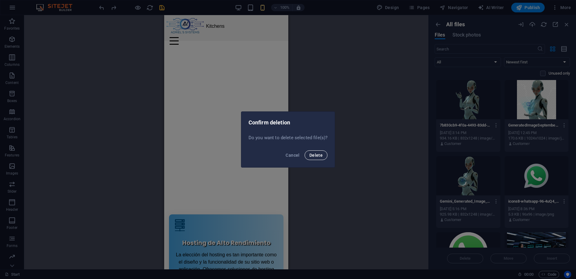
click at [318, 155] on span "Delete" at bounding box center [316, 155] width 13 height 5
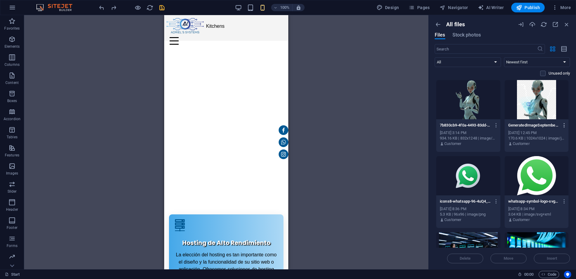
click at [562, 124] on icon "button" at bounding box center [565, 124] width 6 height 5
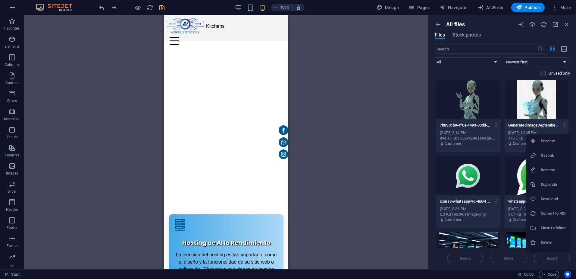
click at [552, 238] on h6 "Delete" at bounding box center [554, 241] width 26 height 7
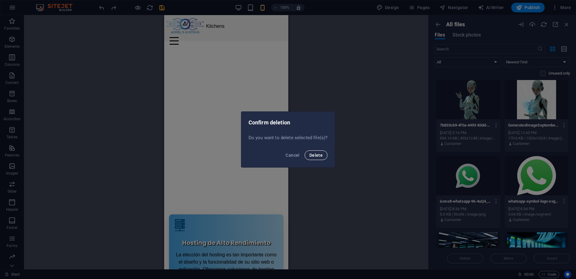
click at [308, 154] on button "Delete" at bounding box center [316, 155] width 23 height 10
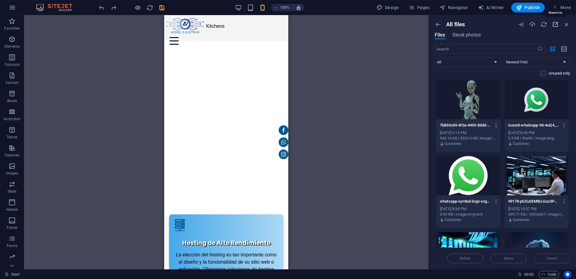
click at [557, 25] on icon "button" at bounding box center [555, 24] width 7 height 7
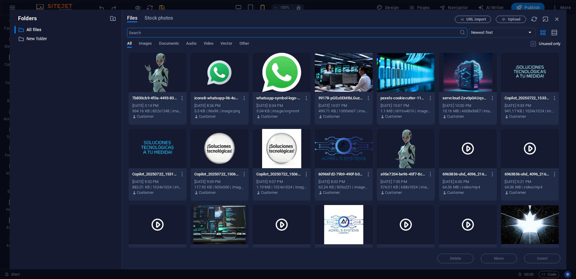
click at [530, 44] on div "All Images Documents Audio Video Vector Other Unused only" at bounding box center [343, 46] width 433 height 11
click at [533, 44] on label at bounding box center [533, 43] width 5 height 5
click at [0, 0] on input "checkbox" at bounding box center [0, 0] width 0 height 0
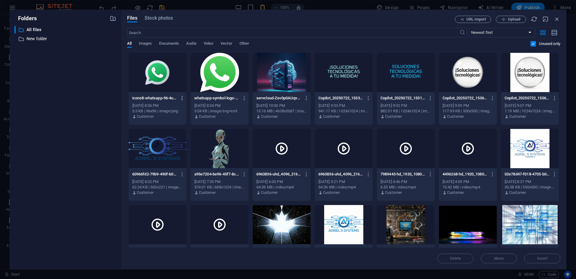
click at [182, 96] on icon "button" at bounding box center [183, 97] width 6 height 5
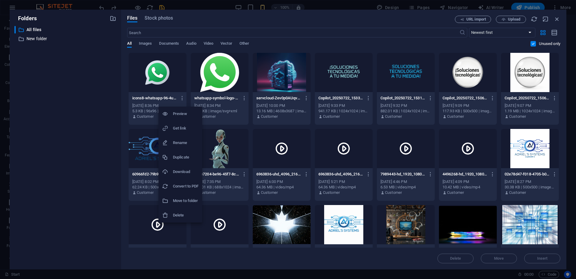
click at [169, 88] on div at bounding box center [288, 139] width 576 height 279
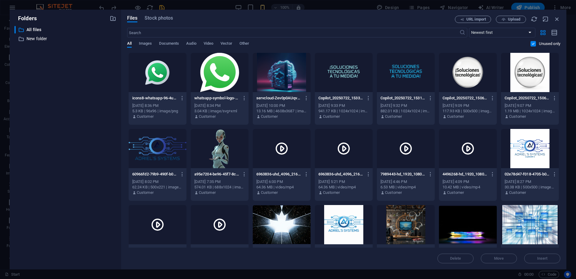
click at [168, 81] on div at bounding box center [158, 72] width 58 height 39
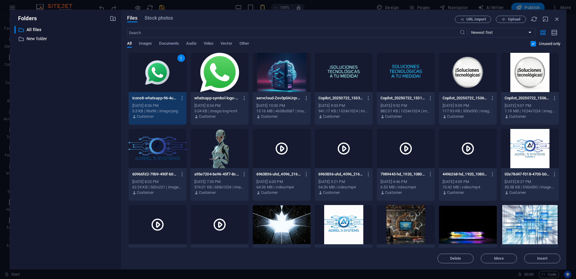
click at [214, 76] on div at bounding box center [220, 72] width 58 height 39
click at [282, 83] on div at bounding box center [282, 72] width 58 height 39
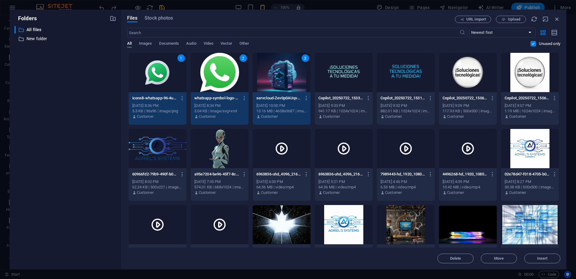
click at [338, 79] on div at bounding box center [344, 72] width 58 height 39
click at [392, 75] on div at bounding box center [406, 72] width 58 height 39
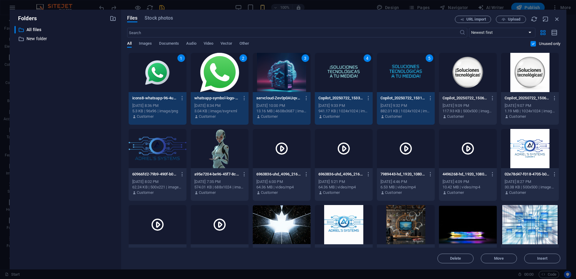
click at [461, 73] on div at bounding box center [468, 72] width 58 height 39
click at [515, 72] on div at bounding box center [530, 72] width 58 height 39
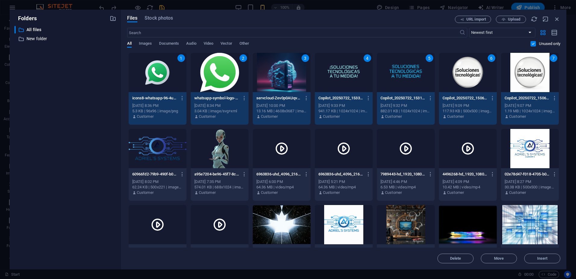
drag, startPoint x: 530, startPoint y: 133, endPoint x: 488, endPoint y: 138, distance: 41.6
click at [530, 133] on div at bounding box center [530, 148] width 58 height 39
click at [478, 142] on div at bounding box center [468, 148] width 58 height 39
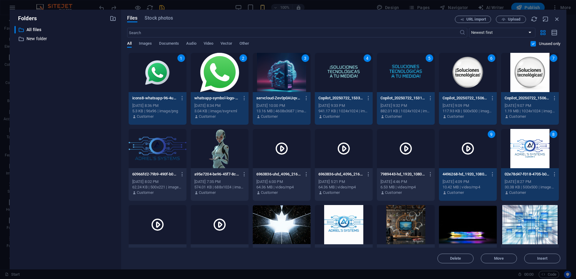
click at [418, 153] on div at bounding box center [406, 148] width 58 height 39
drag, startPoint x: 355, startPoint y: 153, endPoint x: 307, endPoint y: 150, distance: 48.3
click at [355, 153] on div at bounding box center [344, 148] width 58 height 39
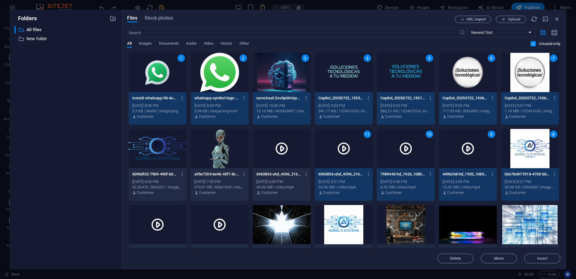
click at [295, 150] on div at bounding box center [282, 148] width 58 height 39
click at [227, 148] on div at bounding box center [220, 148] width 58 height 39
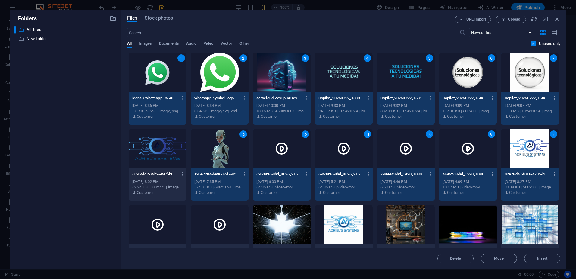
click at [169, 146] on div at bounding box center [158, 148] width 58 height 39
click at [173, 218] on div at bounding box center [158, 224] width 58 height 39
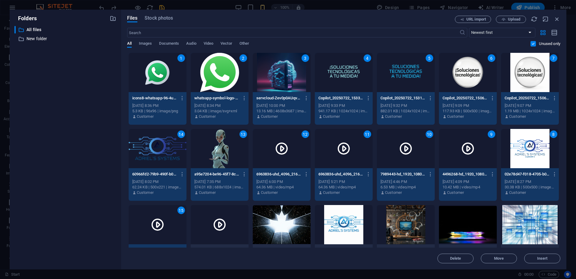
click at [216, 213] on div at bounding box center [220, 224] width 58 height 39
click at [263, 217] on div at bounding box center [282, 224] width 58 height 39
click at [344, 226] on div at bounding box center [344, 224] width 58 height 39
click at [396, 224] on div at bounding box center [406, 224] width 58 height 39
click at [463, 220] on div at bounding box center [468, 224] width 58 height 39
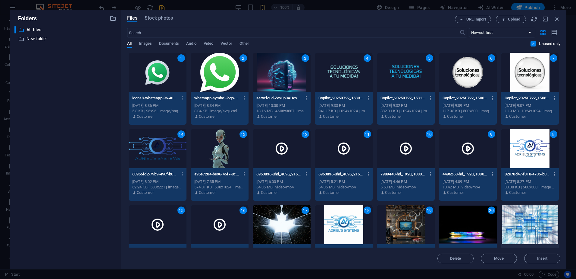
click at [522, 227] on div at bounding box center [530, 224] width 58 height 39
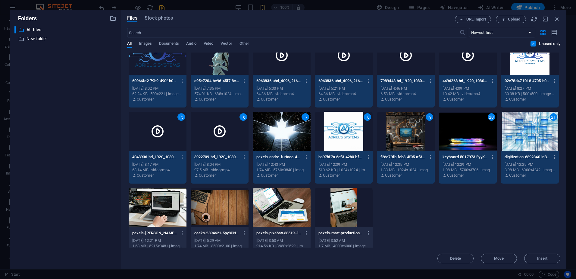
scroll to position [105, 0]
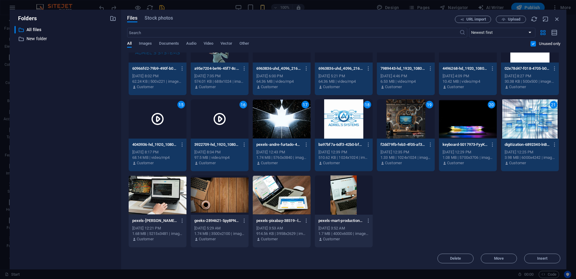
click at [347, 199] on div at bounding box center [344, 194] width 58 height 39
click at [291, 195] on div at bounding box center [282, 194] width 58 height 39
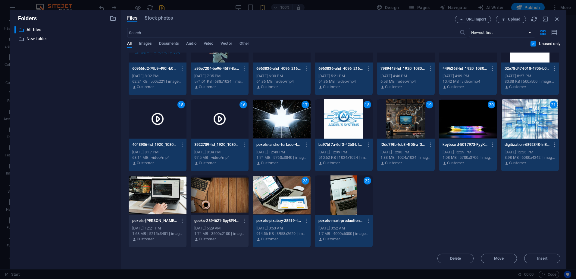
click at [228, 189] on div at bounding box center [220, 194] width 58 height 39
click at [165, 190] on div at bounding box center [158, 194] width 58 height 39
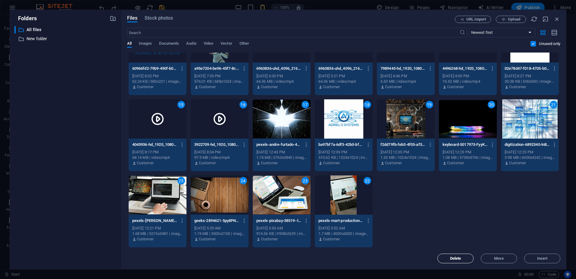
click at [457, 261] on button "Delete" at bounding box center [456, 258] width 36 height 10
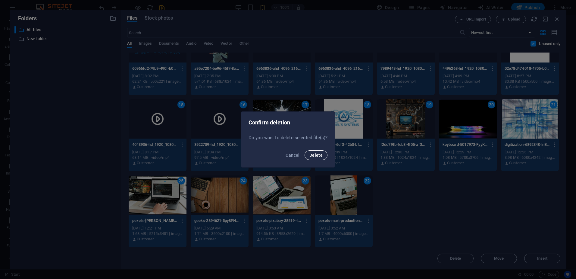
click at [315, 157] on span "Delete" at bounding box center [316, 155] width 13 height 5
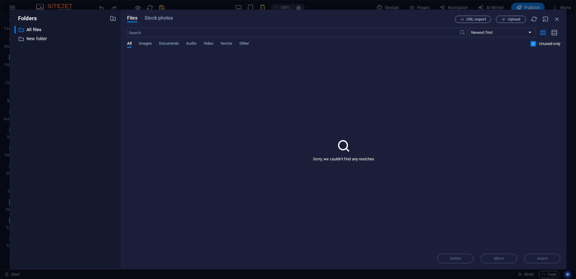
drag, startPoint x: 534, startPoint y: 44, endPoint x: 529, endPoint y: 49, distance: 6.4
click at [534, 44] on label at bounding box center [533, 43] width 5 height 5
click at [0, 0] on input "checkbox" at bounding box center [0, 0] width 0 height 0
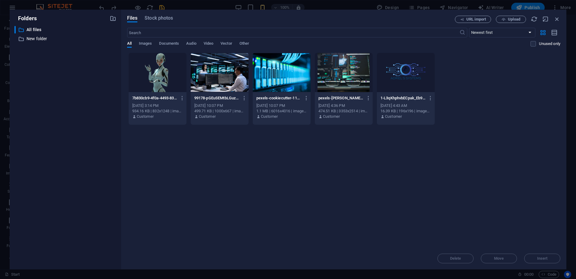
click at [451, 157] on div "Drop files here to upload them instantly 7b830cb9-4f0a-4493-83dd-5f9c2a5c14ff-k…" at bounding box center [343, 149] width 433 height 195
click at [557, 18] on icon "button" at bounding box center [557, 19] width 7 height 7
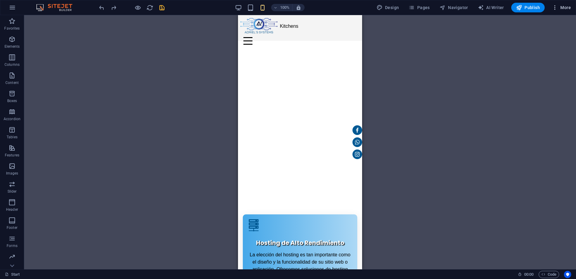
click at [562, 9] on span "More" at bounding box center [561, 8] width 19 height 6
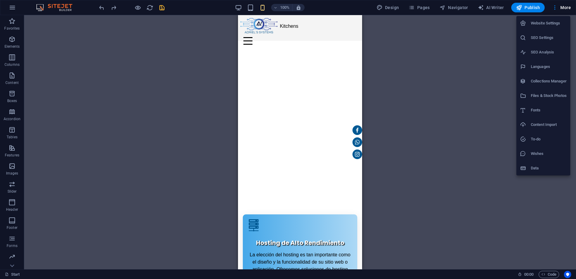
click at [534, 97] on h6 "Files & Stock Photos" at bounding box center [549, 95] width 36 height 7
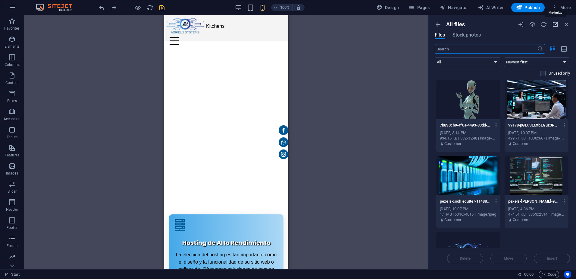
click at [557, 26] on icon "button" at bounding box center [555, 24] width 7 height 7
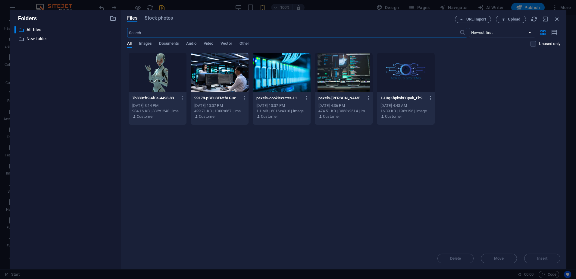
click at [406, 77] on div at bounding box center [406, 72] width 58 height 39
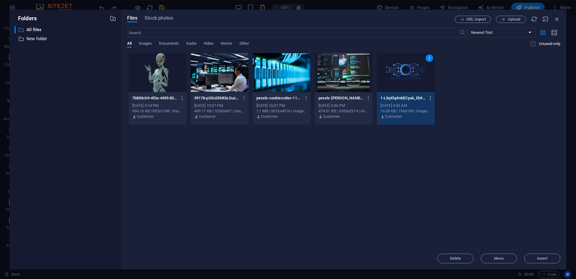
click at [430, 98] on icon "button" at bounding box center [431, 97] width 6 height 5
click at [433, 128] on h6 "Get link" at bounding box center [435, 127] width 26 height 7
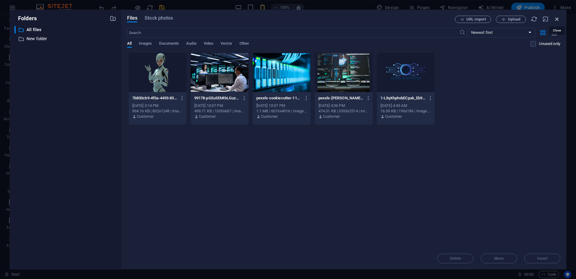
click at [556, 20] on icon "button" at bounding box center [557, 19] width 7 height 7
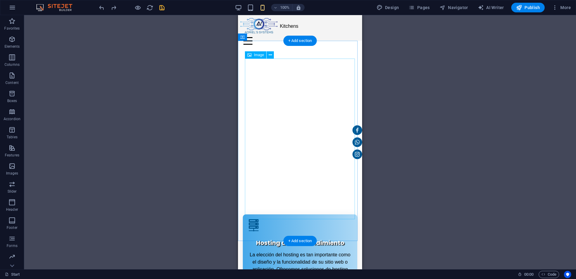
click at [254, 45] on figure at bounding box center [300, 141] width 124 height 200
select select "px"
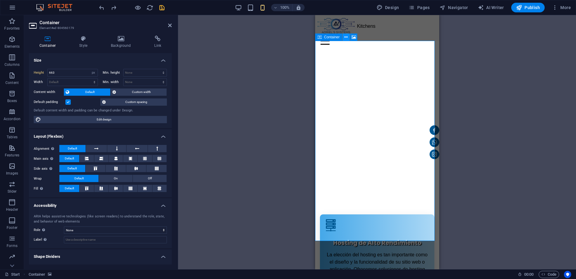
click at [347, 36] on icon at bounding box center [346, 37] width 3 height 6
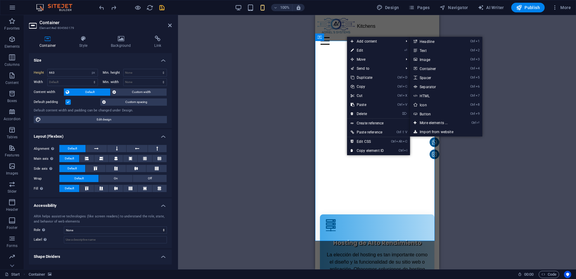
drag, startPoint x: 427, startPoint y: 95, endPoint x: 255, endPoint y: 115, distance: 173.4
click at [427, 95] on link "Ctrl 7 HTML" at bounding box center [435, 95] width 50 height 9
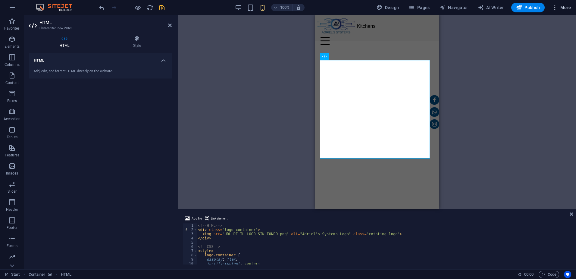
click at [563, 8] on span "More" at bounding box center [561, 8] width 19 height 6
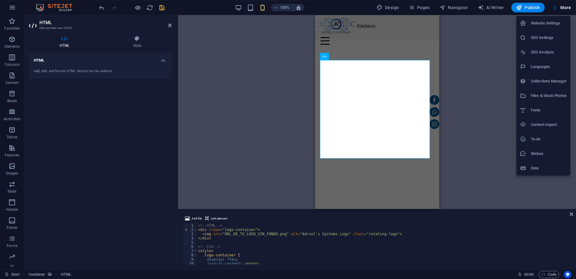
click at [544, 98] on h6 "Files & Stock Photos" at bounding box center [549, 95] width 36 height 7
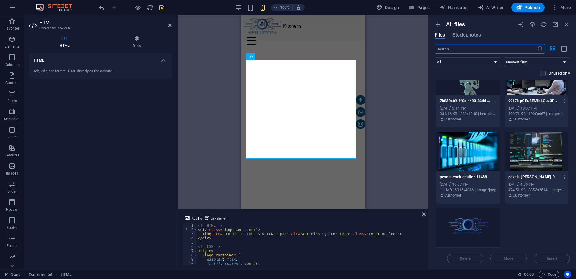
scroll to position [57, 0]
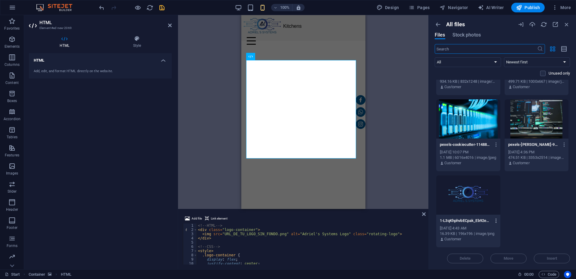
click at [496, 220] on icon "button" at bounding box center [497, 220] width 6 height 5
click at [497, 185] on h6 "Get link" at bounding box center [500, 183] width 26 height 7
type textarea "<img src="URL_DE_TU_LOGO_SIN_FONDO.png" alt="Adriel's Systems Logo" class="rota…"
drag, startPoint x: 223, startPoint y: 234, endPoint x: 272, endPoint y: 235, distance: 48.8
click at [272, 235] on div "<!-- HTML --> < div class = "logo-container" > < img src = "URL_DE_TU_LOGO_SIN_…" at bounding box center [383, 247] width 373 height 49
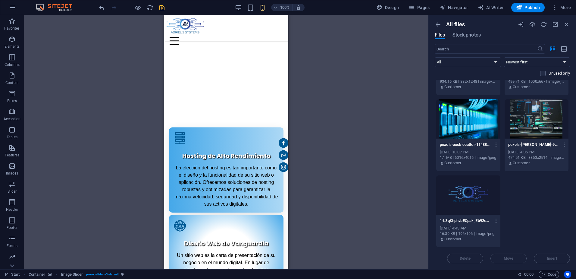
scroll to position [0, 0]
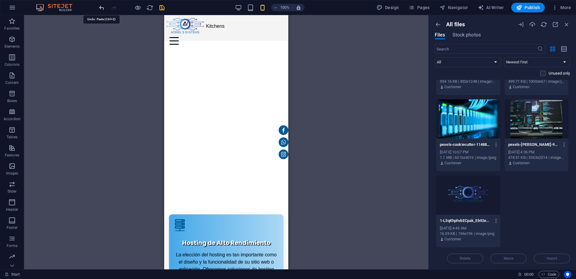
click at [102, 8] on icon "undo" at bounding box center [101, 7] width 7 height 7
click at [103, 7] on icon "undo" at bounding box center [101, 7] width 7 height 7
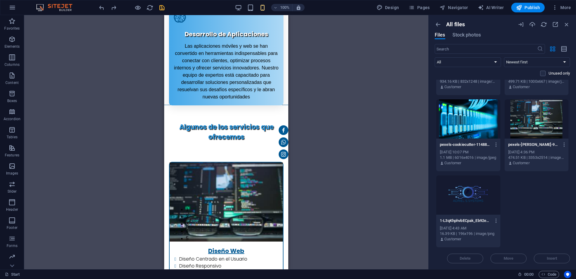
scroll to position [417, 0]
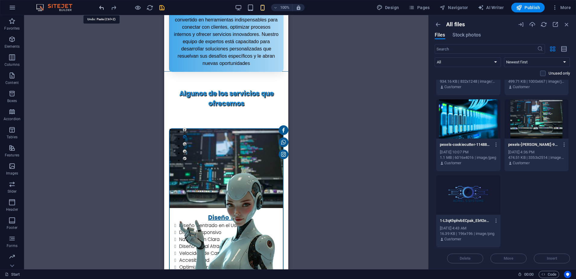
click at [102, 9] on icon "undo" at bounding box center [101, 7] width 7 height 7
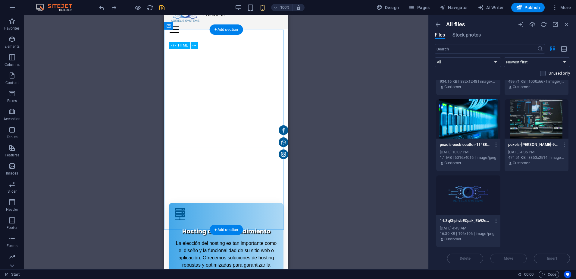
scroll to position [0, 0]
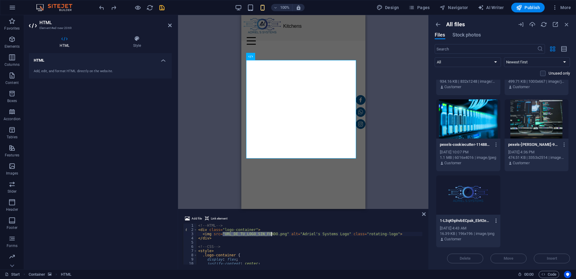
click at [496, 220] on icon "button" at bounding box center [497, 220] width 6 height 5
click at [498, 182] on h6 "Get link" at bounding box center [500, 183] width 26 height 7
click at [272, 234] on div "<!-- HTML --> < div class = "logo-container" > < img src = "URL_DE_TU_LOGO_SIN_…" at bounding box center [309, 243] width 225 height 41
drag, startPoint x: 271, startPoint y: 233, endPoint x: 223, endPoint y: 234, distance: 47.9
click at [223, 234] on div "<!-- HTML --> < div class = "logo-container" > < img src = "URL_DE_TU_LOGO_SIN_…" at bounding box center [309, 247] width 225 height 49
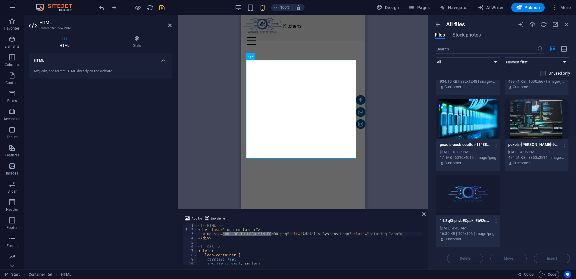
paste textarea "https://cdn1.site-media.eu/images/0/15688919/1-L3qKhphvbECpak_Eb92eDw-kO2L896wt…"
type textarea "<img src="https://cdn1.site-media.eu/images/0/15688919/1-L3qKhphvbECpak_Eb92eDw…"
click at [427, 214] on div "Add file Link element <img src="https://cdn1.site-media.eu/images/0/15688919/1-…" at bounding box center [303, 239] width 250 height 59
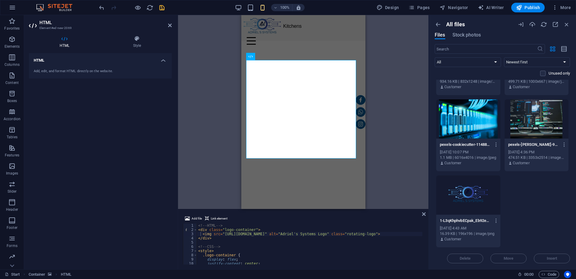
click at [424, 214] on icon at bounding box center [424, 213] width 4 height 5
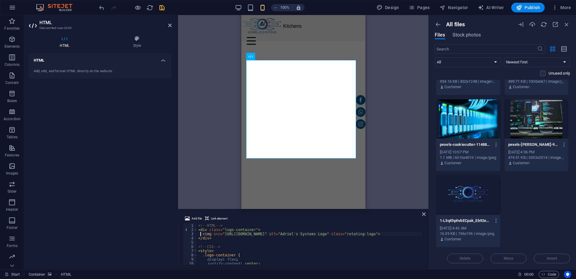
scroll to position [36, 0]
drag, startPoint x: 228, startPoint y: 236, endPoint x: 222, endPoint y: 236, distance: 6.0
click at [222, 236] on div "display : flex ; justify-content : center ; align-items : center ; height : 300…" at bounding box center [360, 245] width 327 height 48
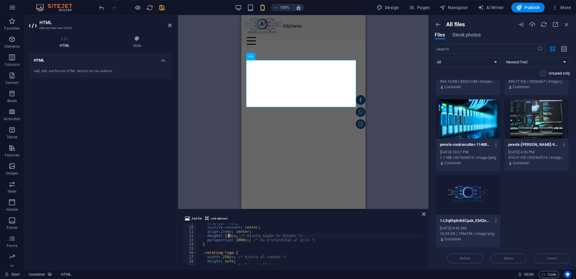
click at [241, 238] on div "display : flex ; justify-content : center ; align-items : center ; height : 130…" at bounding box center [360, 245] width 327 height 48
type textarea "perspective: 5100px; /* Da profundidad al giro */"
click at [164, 8] on icon "save" at bounding box center [162, 7] width 7 height 7
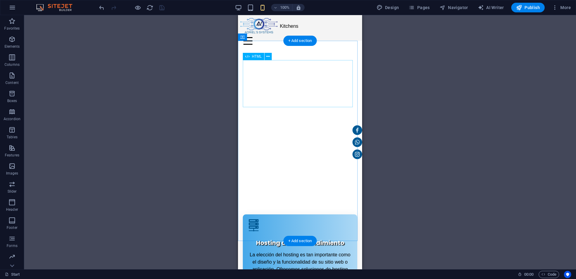
click at [310, 260] on div at bounding box center [300, 283] width 115 height 47
click at [309, 260] on div at bounding box center [300, 283] width 115 height 47
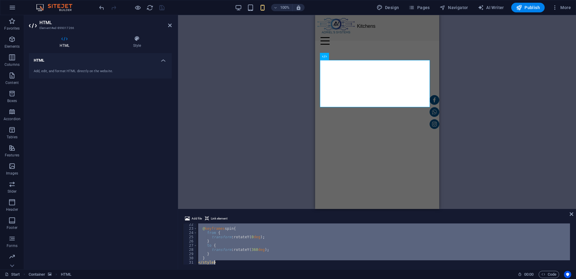
scroll to position [170, 0]
drag, startPoint x: 198, startPoint y: 245, endPoint x: 225, endPoint y: 285, distance: 48.3
click at [225, 278] on html "Adriels Systems Start Favorites Elements Columns Content Boxes Accordion Tables…" at bounding box center [288, 139] width 576 height 279
type textarea "</script>"
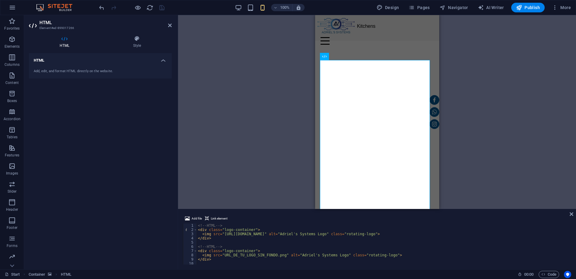
scroll to position [18, 0]
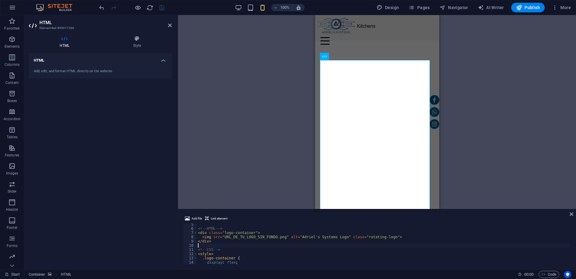
click at [206, 245] on div "<!-- HTML --> < div class = "logo-container" > < img src = "URL_DE_TU_LOGO_SIN_…" at bounding box center [383, 246] width 373 height 49
type textarea "<"
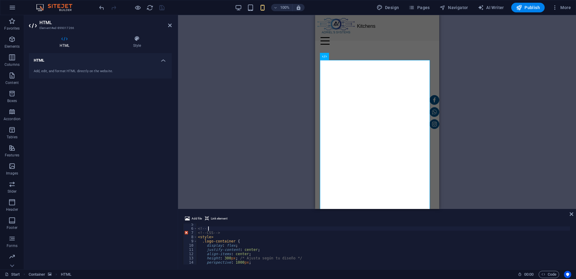
type textarea "<"
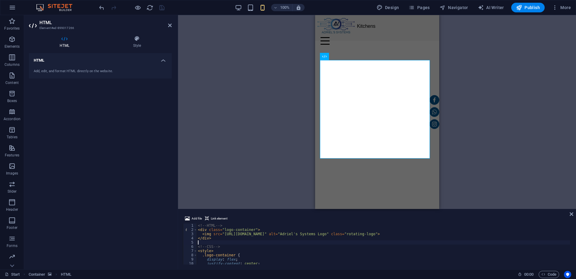
scroll to position [36, 0]
drag, startPoint x: 228, startPoint y: 235, endPoint x: 222, endPoint y: 235, distance: 6.0
click at [222, 235] on div "display : flex ; justify-content : center ; align-items : center ; height : 300…" at bounding box center [383, 245] width 373 height 49
click at [227, 236] on div "display : flex ; justify-content : center ; align-items : center ; height : 300…" at bounding box center [383, 243] width 373 height 41
drag, startPoint x: 228, startPoint y: 236, endPoint x: 222, endPoint y: 236, distance: 5.7
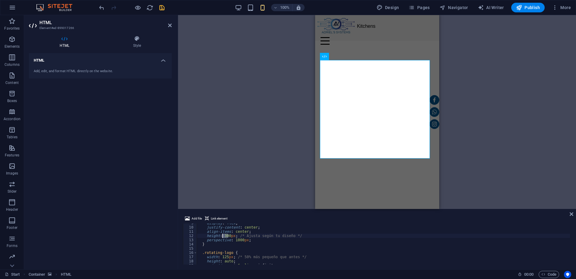
click at [222, 236] on div "display : flex ; justify-content : center ; align-items : center ; height : 300…" at bounding box center [383, 245] width 373 height 49
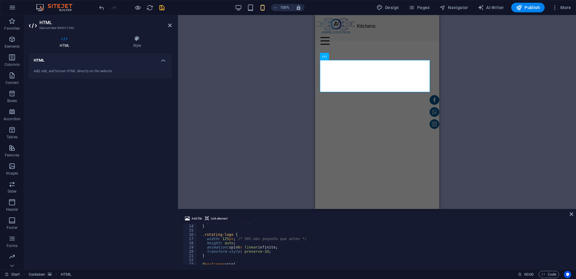
scroll to position [54, 0]
click at [226, 238] on div "perspective : 1000 px ; } .rotating-logo { width : 125 px ; /* 50% más pequeño …" at bounding box center [383, 243] width 373 height 49
type textarea "width: 100px; /* 50% más pequeño que antes */"
click at [161, 5] on icon "save" at bounding box center [162, 7] width 7 height 7
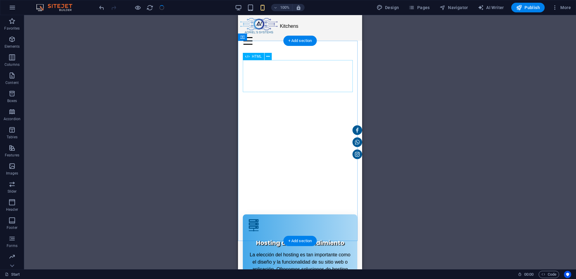
click at [311, 260] on div at bounding box center [300, 276] width 115 height 32
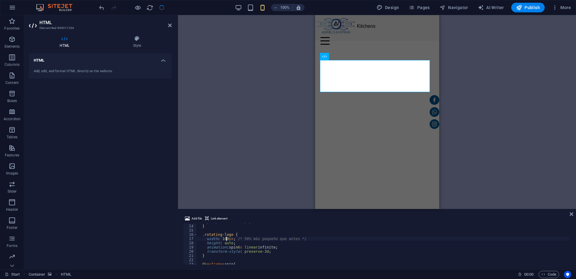
drag, startPoint x: 131, startPoint y: 44, endPoint x: 126, endPoint y: 62, distance: 18.5
click at [131, 44] on h4 "Style" at bounding box center [136, 42] width 69 height 13
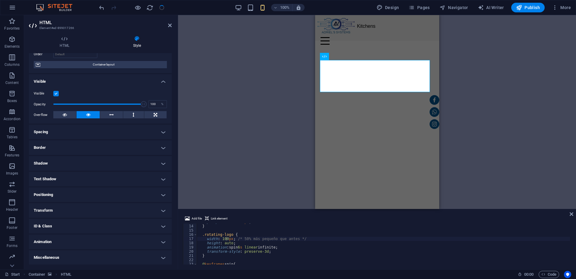
scroll to position [44, 0]
click at [80, 195] on h4 "Positioning" at bounding box center [100, 194] width 143 height 14
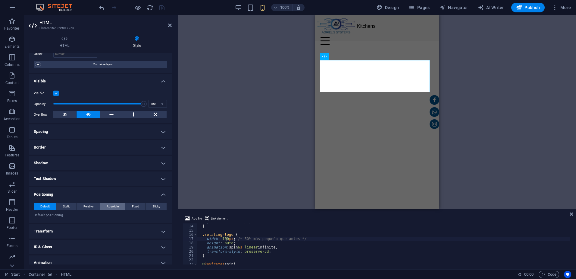
click at [116, 206] on span "Absolute" at bounding box center [113, 206] width 12 height 7
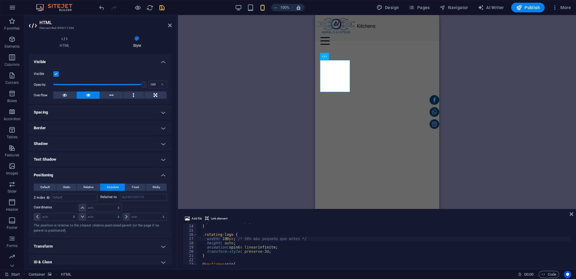
scroll to position [74, 0]
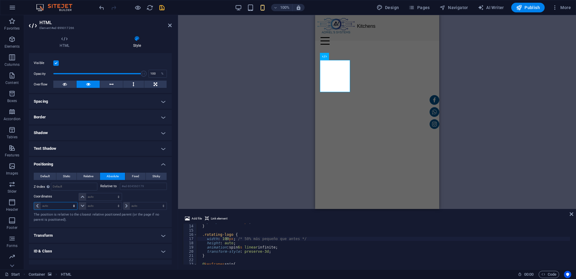
click at [58, 206] on select "auto px rem % em" at bounding box center [55, 205] width 43 height 7
select select "%"
click at [68, 202] on select "auto px rem % em" at bounding box center [55, 205] width 43 height 7
type input "7"
drag, startPoint x: 93, startPoint y: 197, endPoint x: 95, endPoint y: 201, distance: 4.3
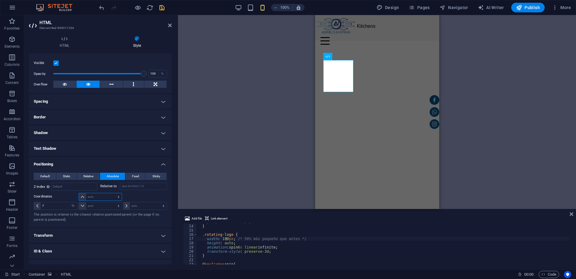
click at [93, 197] on select "auto px rem % em" at bounding box center [100, 196] width 42 height 7
select select "%"
click at [112, 193] on select "auto px rem % em" at bounding box center [100, 196] width 42 height 7
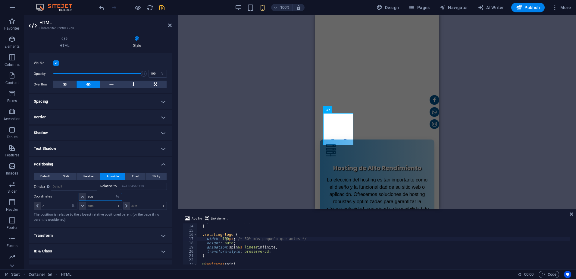
scroll to position [145, 0]
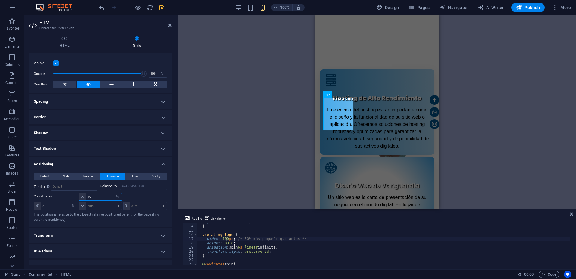
drag, startPoint x: 95, startPoint y: 197, endPoint x: 84, endPoint y: 197, distance: 10.2
click at [85, 197] on div "101 auto px rem % em" at bounding box center [100, 197] width 43 height 8
type input "45"
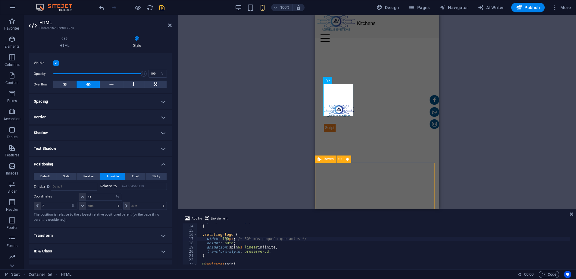
scroll to position [0, 0]
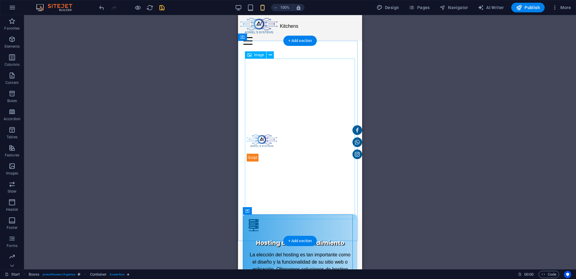
select select "px"
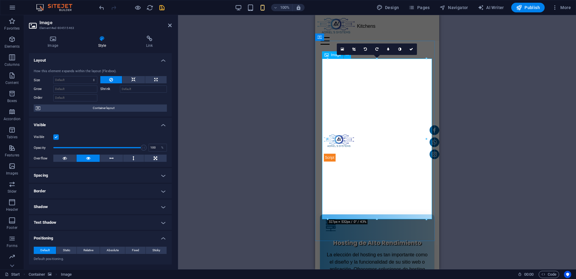
click at [459, 111] on div "Drag here to replace the existing content. Press “Ctrl” if you want to create a…" at bounding box center [377, 142] width 398 height 254
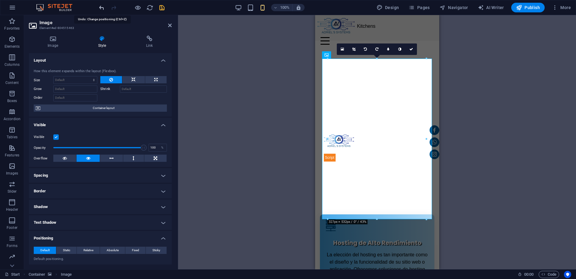
click at [105, 9] on icon "undo" at bounding box center [101, 7] width 7 height 7
click at [120, 7] on div at bounding box center [132, 8] width 68 height 10
click at [116, 6] on icon "redo" at bounding box center [113, 7] width 7 height 7
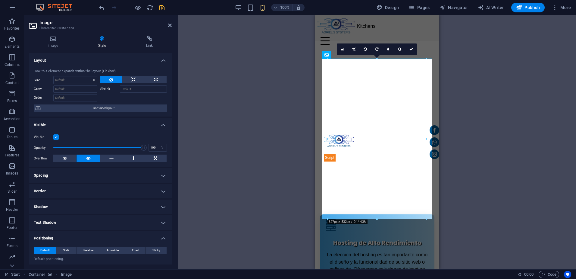
click at [102, 43] on h4 "Style" at bounding box center [103, 42] width 48 height 13
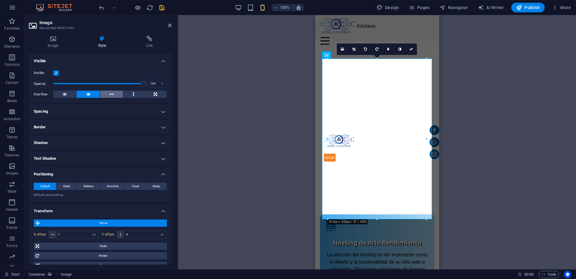
scroll to position [120, 0]
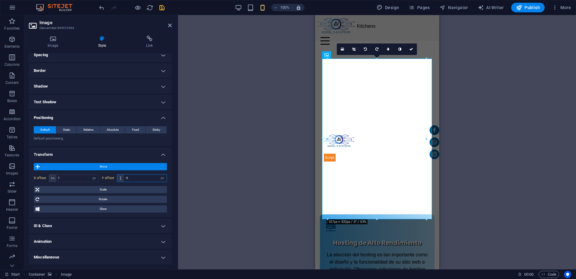
click at [131, 179] on input "-5" at bounding box center [145, 177] width 43 height 7
type input "-5"
click at [164, 9] on icon "save" at bounding box center [162, 7] width 7 height 7
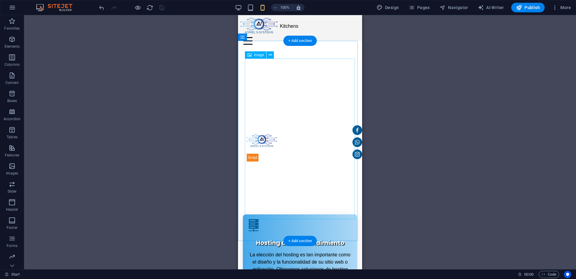
select select "px"
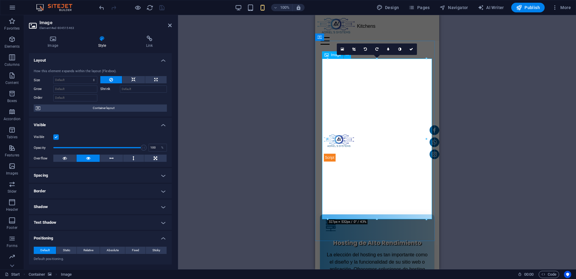
click at [57, 44] on h4 "Image" at bounding box center [54, 42] width 50 height 13
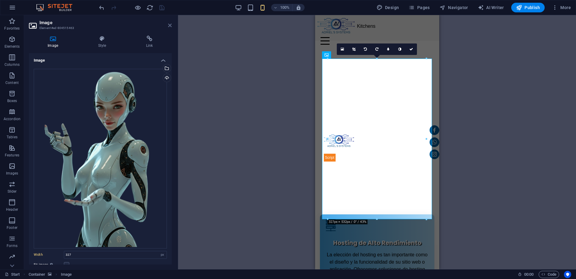
click at [169, 27] on icon at bounding box center [170, 25] width 4 height 5
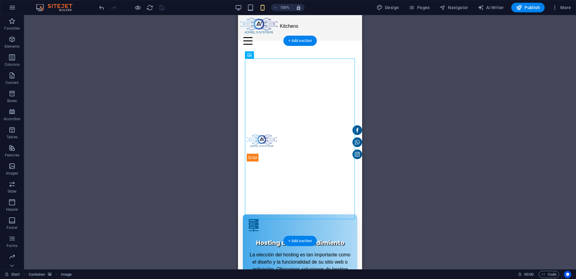
click at [261, 45] on figure at bounding box center [300, 141] width 124 height 200
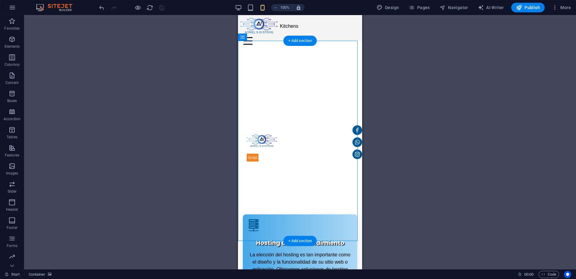
click at [261, 45] on figure at bounding box center [300, 141] width 124 height 200
drag, startPoint x: 500, startPoint y: 58, endPoint x: 262, endPoint y: 43, distance: 238.6
click at [262, 43] on figure at bounding box center [300, 141] width 124 height 200
select select "px"
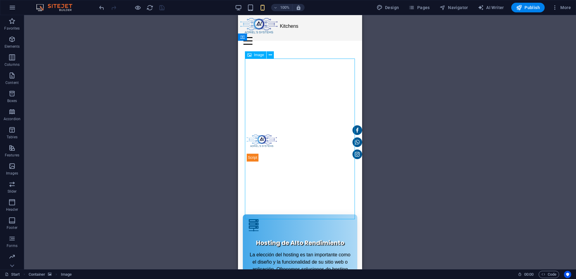
drag, startPoint x: 251, startPoint y: 160, endPoint x: 328, endPoint y: 160, distance: 77.2
select select "px"
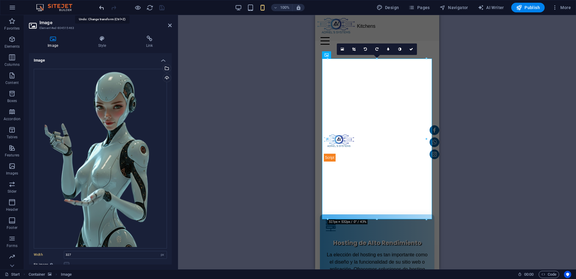
click at [102, 5] on icon "undo" at bounding box center [101, 7] width 7 height 7
click at [102, 7] on icon "undo" at bounding box center [101, 7] width 7 height 7
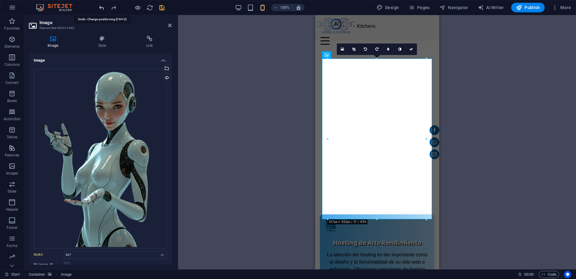
click at [102, 7] on icon "undo" at bounding box center [101, 7] width 7 height 7
click at [102, 8] on icon "undo" at bounding box center [101, 7] width 7 height 7
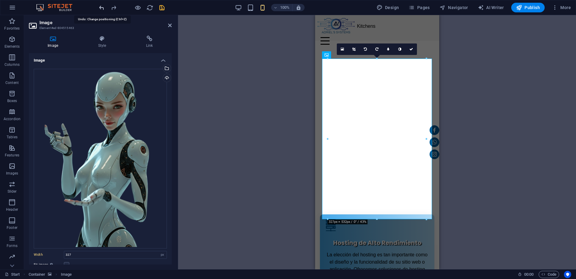
click at [102, 8] on icon "undo" at bounding box center [101, 7] width 7 height 7
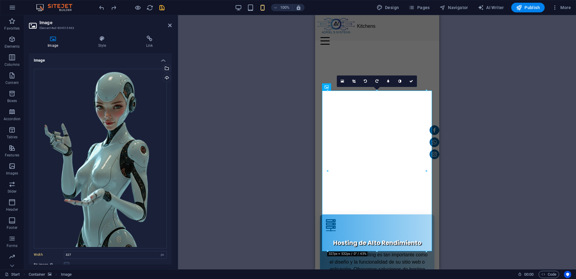
drag, startPoint x: 501, startPoint y: 182, endPoint x: 497, endPoint y: 179, distance: 4.3
click at [500, 181] on div "Drag here to replace the existing content. Press “Ctrl” if you want to create a…" at bounding box center [377, 142] width 398 height 254
click at [379, 260] on div at bounding box center [377, 276] width 115 height 32
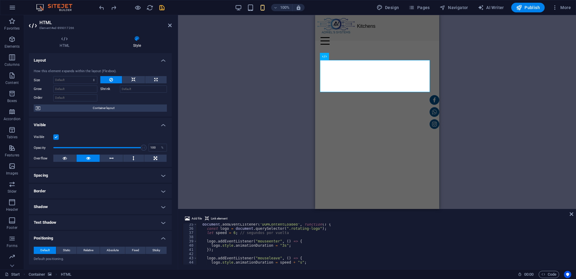
scroll to position [162, 0]
click at [222, 256] on div "logo . addEventListener ( "mouseenter" , ( ) => { logo . style . animationDurat…" at bounding box center [383, 246] width 373 height 49
type textarea "<"
type textarea "});"
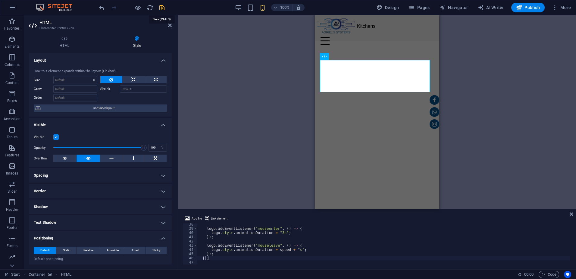
drag, startPoint x: 165, startPoint y: 8, endPoint x: 197, endPoint y: 65, distance: 66.1
click at [165, 8] on icon "save" at bounding box center [162, 7] width 7 height 7
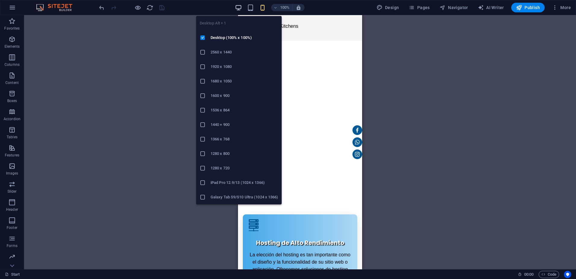
click at [240, 7] on icon "button" at bounding box center [238, 7] width 7 height 7
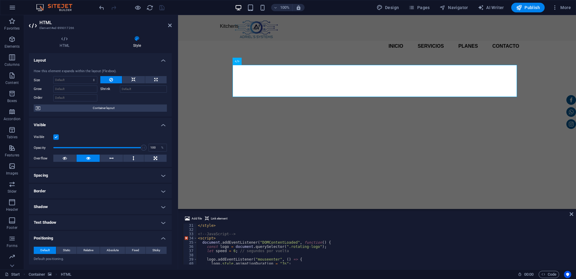
scroll to position [127, 0]
click at [218, 238] on div "</ style > <!-- JavaScript --> < script > document . addEventListener ( "DOMCon…" at bounding box center [383, 247] width 373 height 49
type textarea "<"
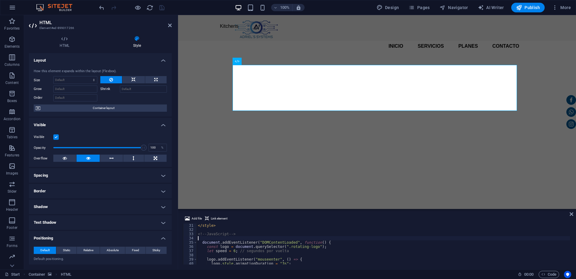
type textarea "<!-- JavaScript -->"
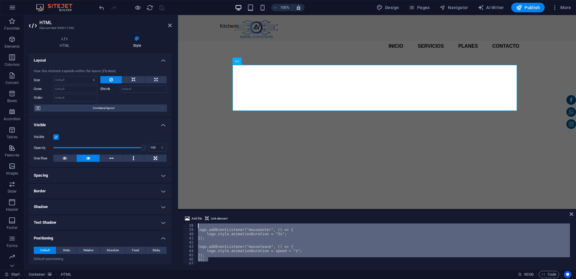
scroll to position [139, 0]
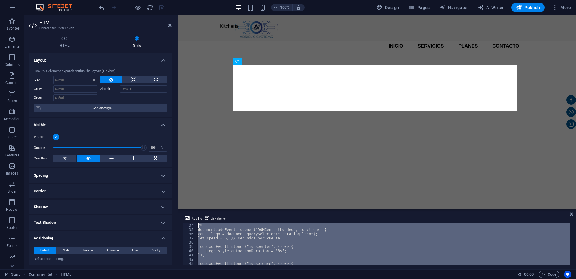
drag, startPoint x: 210, startPoint y: 258, endPoint x: 197, endPoint y: 226, distance: 34.4
click at [197, 226] on div "/* 34 35 36 37 38 39 40 41 42 43 44 /* document.addEventListener("DOMContentLoa…" at bounding box center [377, 243] width 389 height 41
type textarea "/* document.addEventListener("DOMContentLoaded", function() {"
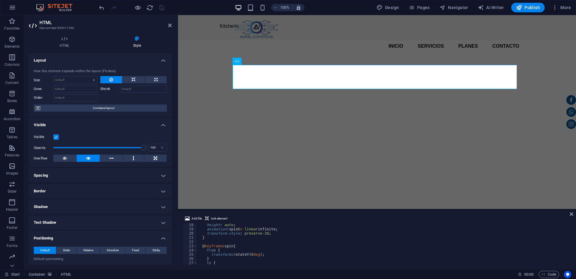
scroll to position [107, 0]
click at [245, 253] on div "} to { transform : rotateY( 360 deg ) ; } } </ style > <!-- JavaScript -->" at bounding box center [383, 246] width 373 height 49
type textarea "<"
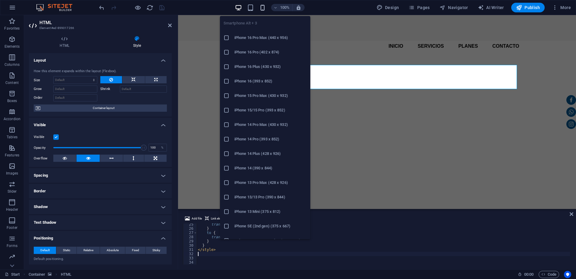
click at [263, 10] on icon "button" at bounding box center [262, 7] width 7 height 7
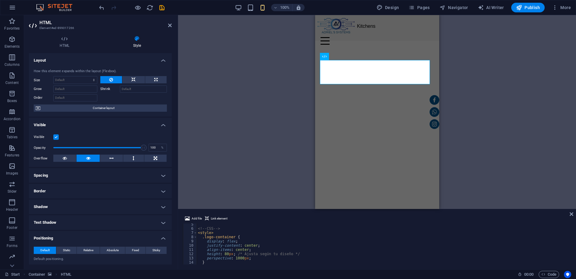
scroll to position [36, 0]
drag, startPoint x: 226, startPoint y: 235, endPoint x: 223, endPoint y: 235, distance: 3.0
click at [221, 235] on div "display : flex ; justify-content : center ; align-items : center ; height : 80 …" at bounding box center [383, 245] width 373 height 49
drag, startPoint x: 226, startPoint y: 239, endPoint x: 222, endPoint y: 237, distance: 4.3
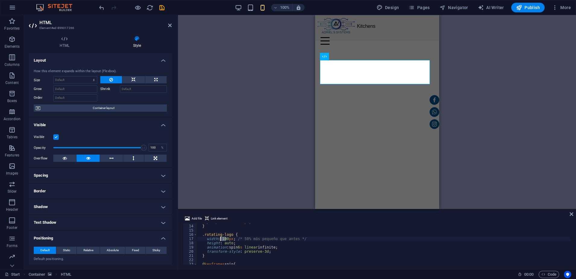
click at [221, 238] on div "perspective : 1000 px ; } .rotating-logo { width : 100 px ; /* 50% más pequeño …" at bounding box center [383, 243] width 373 height 49
click at [335, 256] on div "perspective : 1000 px ; } .rotating-logo { width : 100 % ; /* 50% más pequeño q…" at bounding box center [383, 243] width 373 height 49
click at [226, 238] on div "perspective : 1000 px ; } .rotating-logo { width : 100 % ; /* 50% más pequeño q…" at bounding box center [383, 243] width 373 height 49
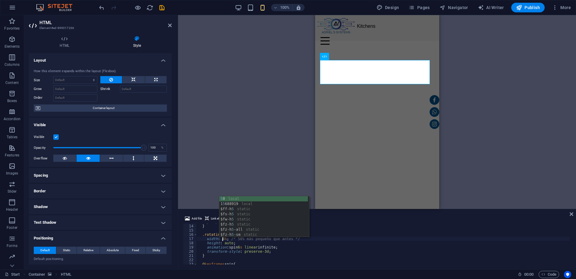
scroll to position [0, 2]
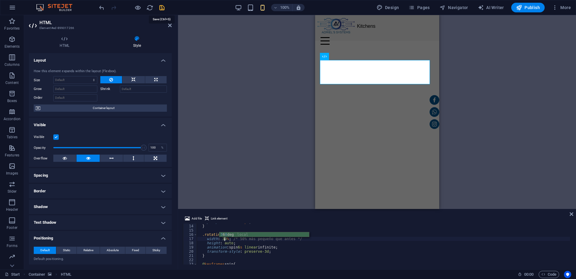
type textarea "width: 30%; /* 50% más pequeño que antes */"
click at [163, 7] on icon "save" at bounding box center [162, 7] width 7 height 7
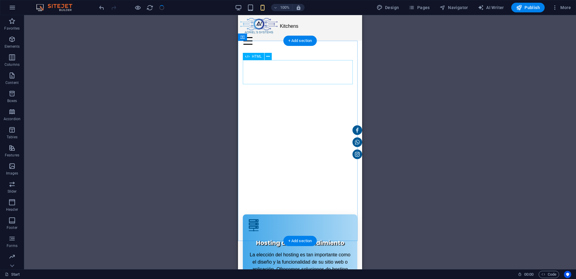
click at [300, 260] on div at bounding box center [300, 272] width 115 height 24
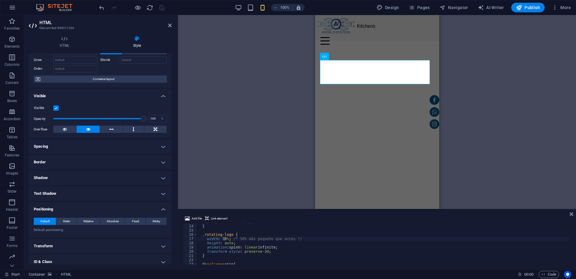
scroll to position [65, 0]
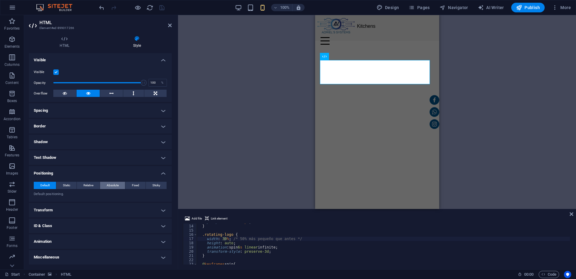
click at [113, 183] on span "Absolute" at bounding box center [113, 184] width 12 height 7
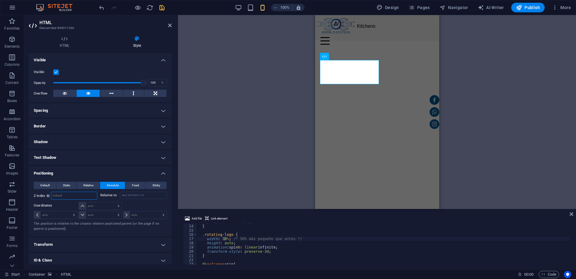
click at [60, 197] on input "number" at bounding box center [74, 195] width 46 height 7
type input "3"
click at [96, 203] on select "auto px rem % em" at bounding box center [100, 205] width 42 height 7
select select "%"
click at [112, 202] on select "auto px rem % em" at bounding box center [100, 205] width 42 height 7
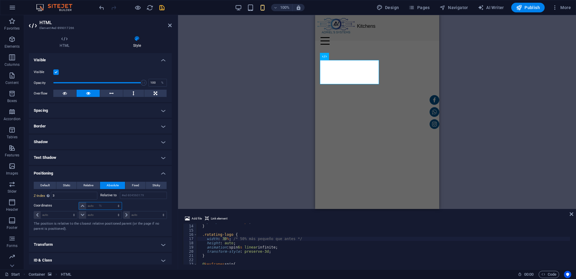
type input "100"
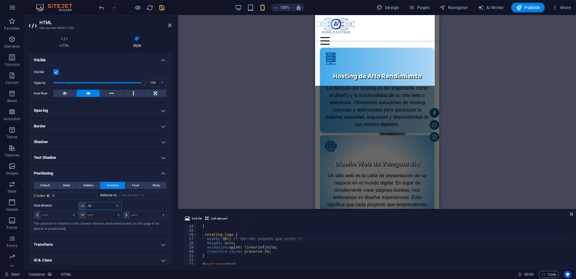
scroll to position [0, 0]
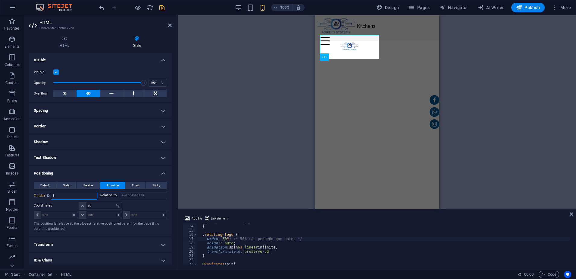
drag, startPoint x: 59, startPoint y: 195, endPoint x: 55, endPoint y: 196, distance: 4.3
click at [55, 196] on input "3" at bounding box center [74, 195] width 46 height 7
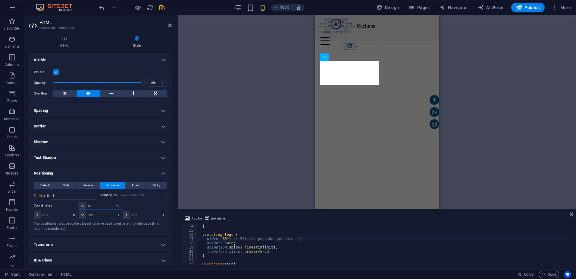
click at [96, 207] on input "10" at bounding box center [103, 205] width 35 height 7
click at [94, 206] on input "10" at bounding box center [103, 205] width 35 height 7
drag, startPoint x: 94, startPoint y: 205, endPoint x: 79, endPoint y: 205, distance: 15.4
click at [79, 205] on div "10 auto px rem % em" at bounding box center [100, 206] width 43 height 8
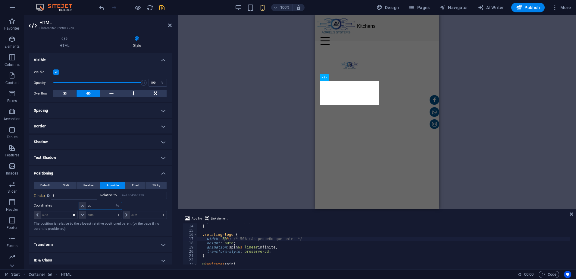
type input "20"
drag, startPoint x: 41, startPoint y: 215, endPoint x: 34, endPoint y: 216, distance: 7.3
click at [34, 216] on div "auto px rem % em" at bounding box center [56, 215] width 44 height 8
select select "%"
click at [68, 211] on select "auto px rem % em" at bounding box center [55, 214] width 43 height 7
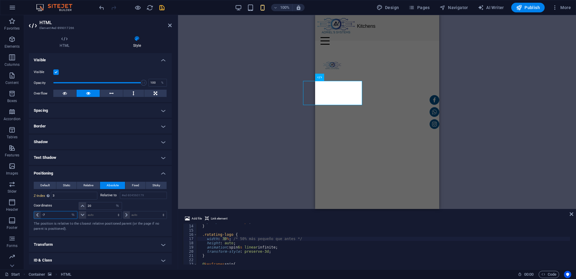
type input "-6"
click at [225, 239] on div "perspective : 1000 px ; } .rotating-logo { width : 30 % ; /* 50% más pequeño qu…" at bounding box center [383, 243] width 373 height 49
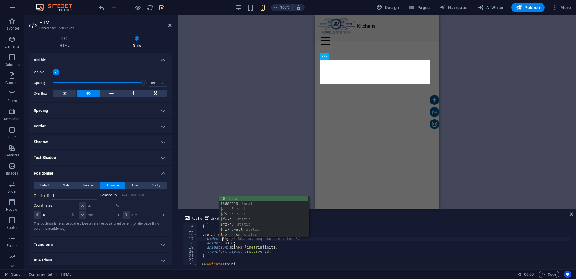
scroll to position [0, 2]
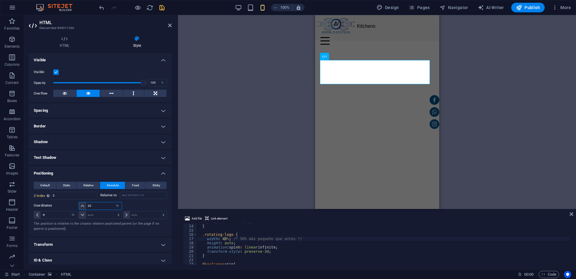
click at [92, 206] on input "20" at bounding box center [103, 205] width 35 height 7
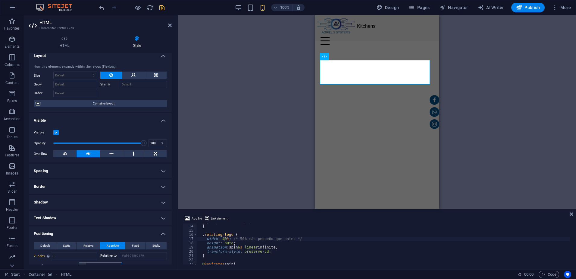
scroll to position [0, 0]
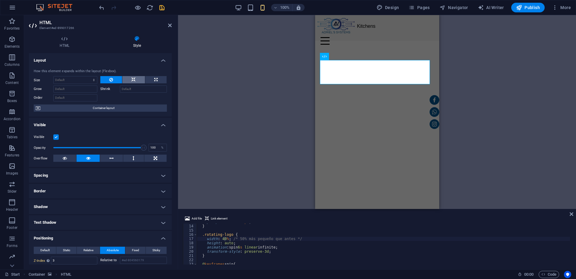
click at [133, 80] on icon at bounding box center [133, 79] width 4 height 7
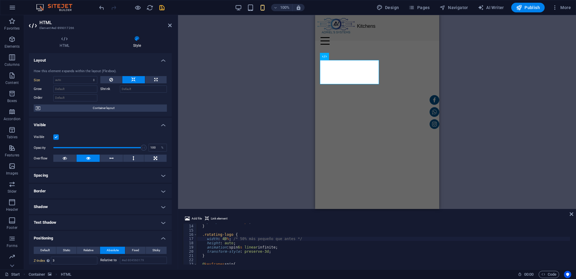
scroll to position [54, 0]
drag, startPoint x: 224, startPoint y: 238, endPoint x: 229, endPoint y: 245, distance: 8.8
click at [224, 238] on div "perspective : 1000 px ; } .rotating-logo { width : 40 % ; /* 50% más pequeño qu…" at bounding box center [383, 243] width 373 height 49
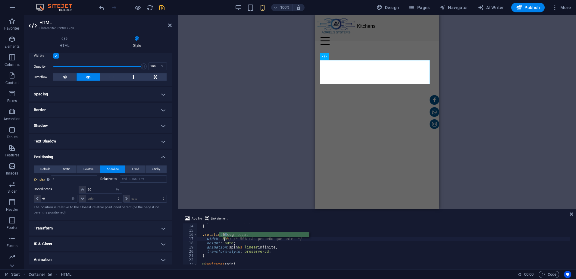
scroll to position [90, 0]
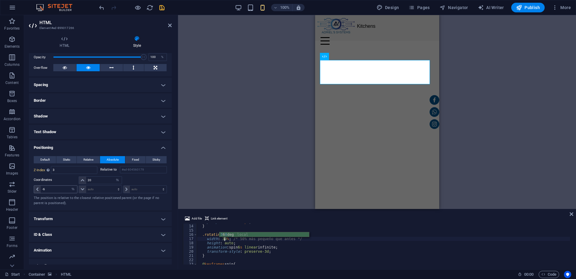
type textarea "width: 30%; /* 50% más pequeño que antes */"
click at [58, 190] on input "-6" at bounding box center [59, 188] width 37 height 7
click at [94, 179] on input "20" at bounding box center [103, 179] width 35 height 7
click at [94, 181] on input "33" at bounding box center [103, 179] width 35 height 7
click at [87, 160] on span "Relative" at bounding box center [88, 159] width 10 height 7
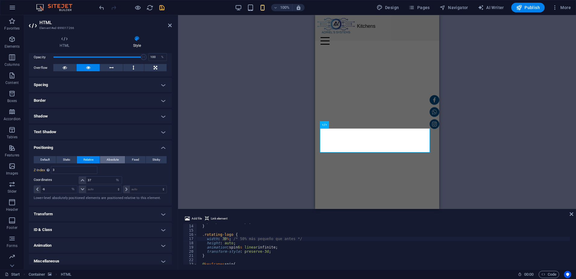
click at [108, 160] on span "Absolute" at bounding box center [113, 159] width 12 height 7
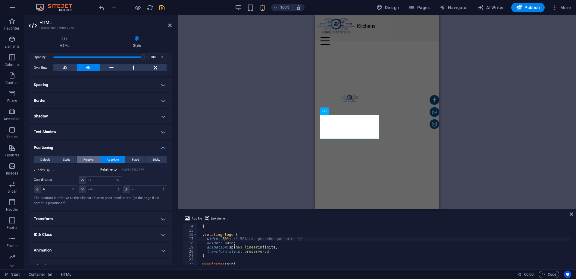
click at [90, 159] on span "Relative" at bounding box center [88, 159] width 10 height 7
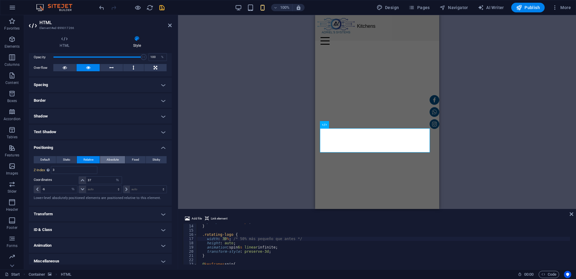
click at [111, 158] on span "Absolute" at bounding box center [113, 159] width 12 height 7
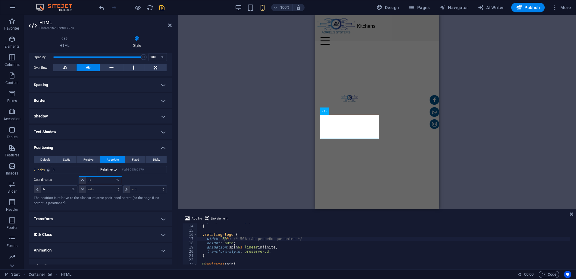
click at [96, 182] on input "37" at bounding box center [103, 179] width 35 height 7
type input "17"
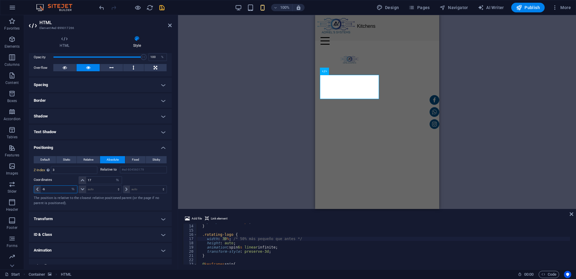
click at [53, 192] on input "-6" at bounding box center [59, 188] width 37 height 7
type input "-7"
click at [90, 181] on input "17" at bounding box center [103, 179] width 35 height 7
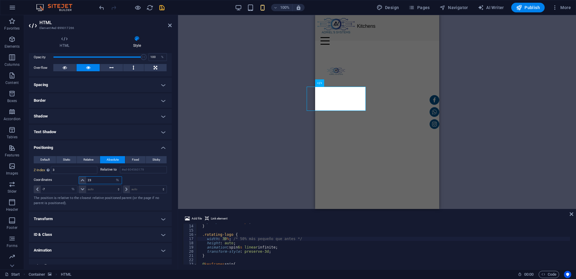
type input "22"
click at [52, 189] on input "-7" at bounding box center [59, 188] width 37 height 7
type input "-6"
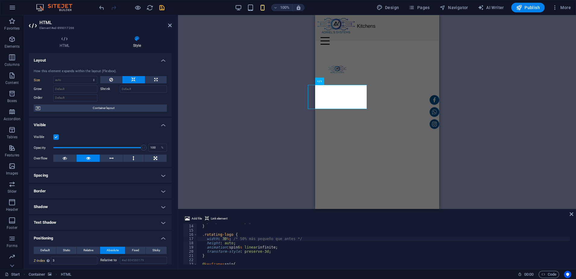
scroll to position [0, 0]
click at [162, 8] on icon "save" at bounding box center [162, 7] width 7 height 7
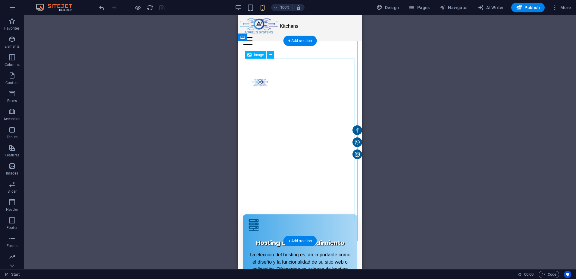
drag, startPoint x: 261, startPoint y: 95, endPoint x: 499, endPoint y: 111, distance: 238.7
select select "px"
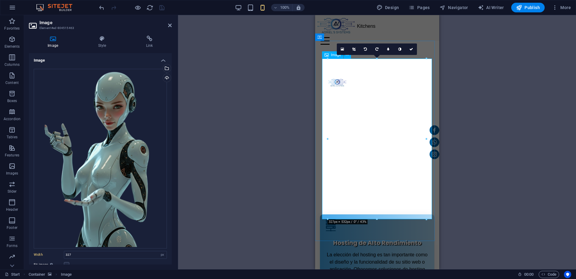
click at [44, 276] on span "Container" at bounding box center [37, 273] width 17 height 7
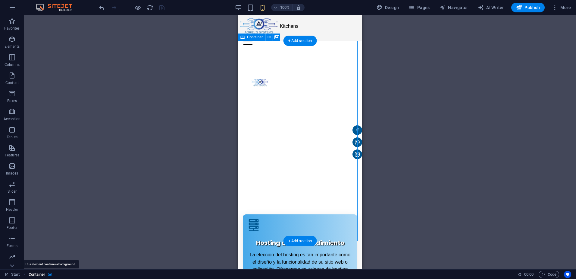
click at [49, 274] on icon "breadcrumb" at bounding box center [50, 273] width 4 height 3
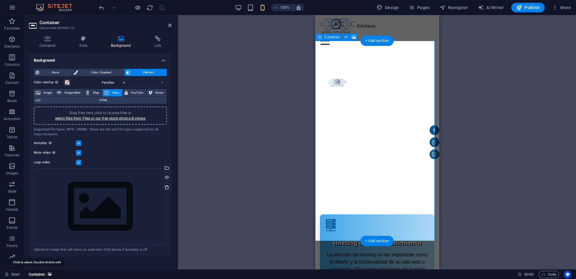
click at [42, 275] on span "Container" at bounding box center [37, 273] width 17 height 7
click at [165, 60] on h4 "Background" at bounding box center [100, 58] width 143 height 11
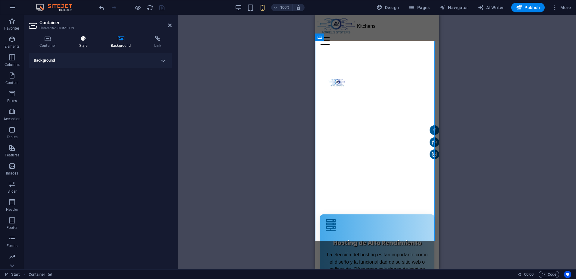
click at [82, 41] on icon at bounding box center [83, 39] width 29 height 6
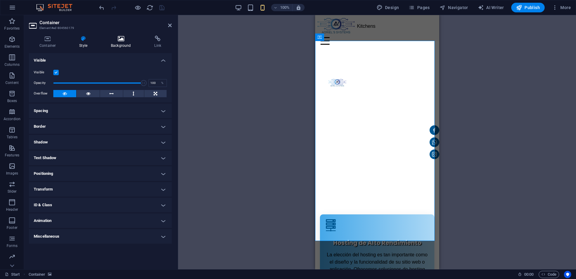
click at [122, 41] on icon at bounding box center [120, 39] width 41 height 6
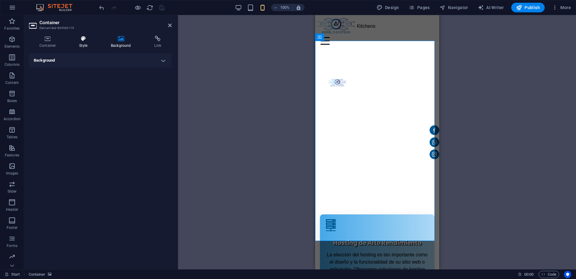
click at [88, 42] on h4 "Style" at bounding box center [85, 42] width 32 height 13
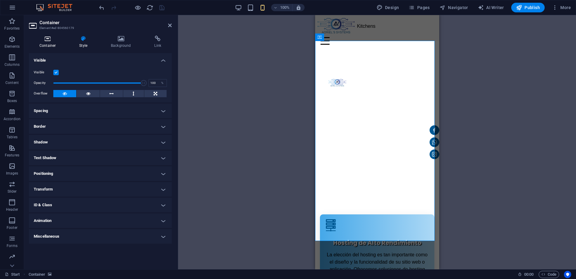
click at [46, 40] on icon at bounding box center [47, 39] width 37 height 6
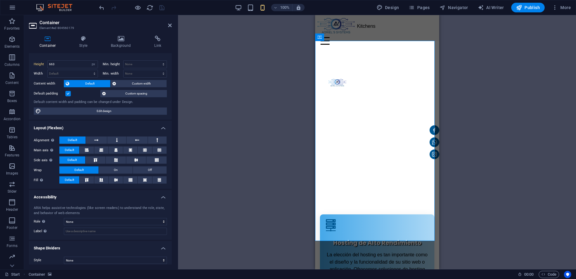
scroll to position [13, 0]
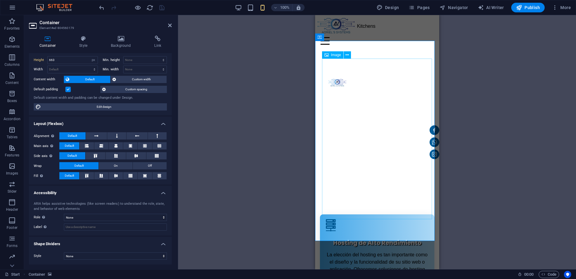
select select "px"
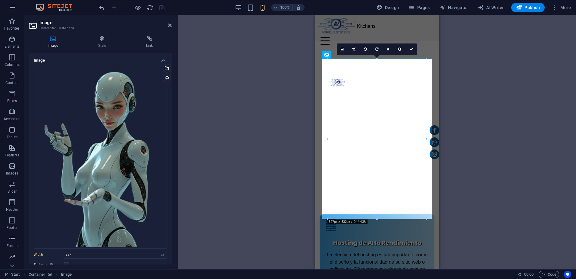
click at [81, 273] on div "Start Container Image" at bounding box center [259, 273] width 508 height 7
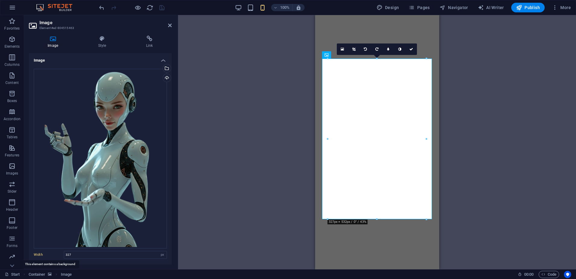
select select "px"
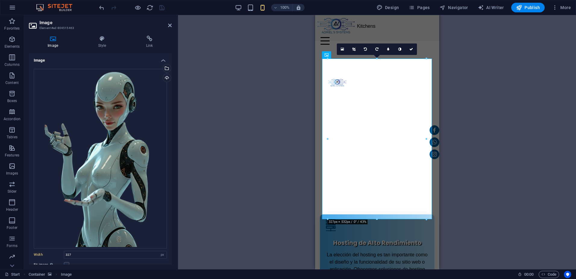
click at [57, 273] on icon "breadcrumb" at bounding box center [56, 274] width 5 height 5
click at [103, 44] on h4 "Style" at bounding box center [103, 42] width 48 height 13
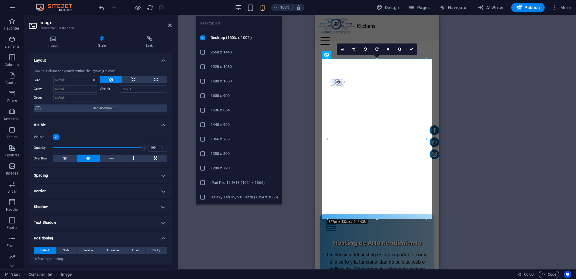
drag, startPoint x: 239, startPoint y: 7, endPoint x: 217, endPoint y: 68, distance: 65.0
click at [239, 8] on icon "button" at bounding box center [238, 7] width 7 height 7
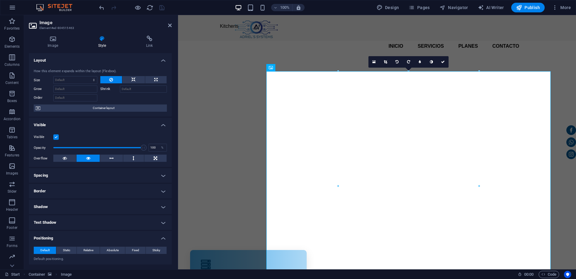
type input "112"
type input "-59"
click at [361, 62] on figure at bounding box center [377, 159] width 398 height 236
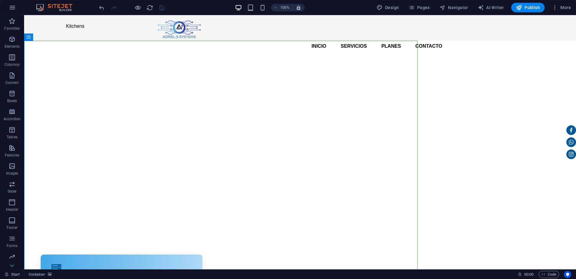
click at [361, 62] on figure at bounding box center [300, 159] width 552 height 236
select select "px"
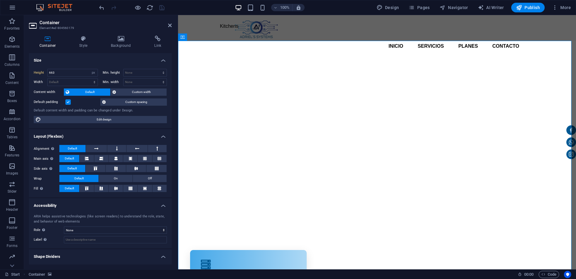
type input "783"
click at [364, 61] on figure at bounding box center [377, 159] width 398 height 236
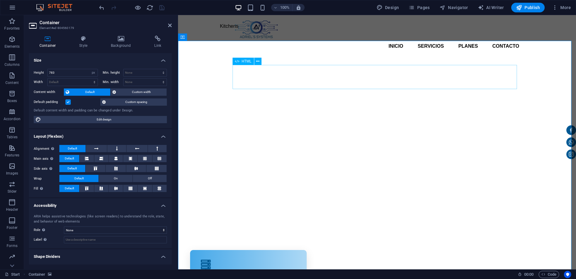
select select "%"
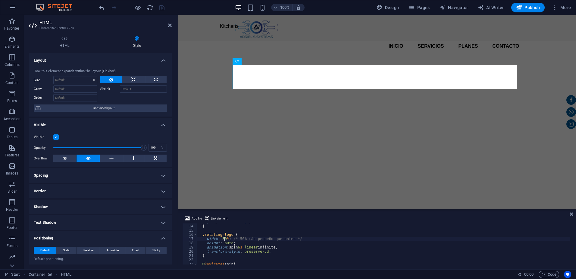
scroll to position [65, 0]
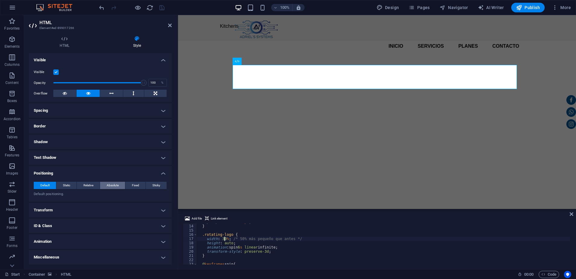
click at [110, 183] on span "Absolute" at bounding box center [113, 184] width 12 height 7
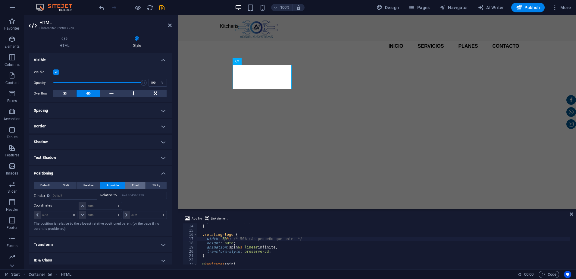
click at [131, 185] on button "Fixed" at bounding box center [135, 184] width 20 height 7
drag, startPoint x: 116, startPoint y: 186, endPoint x: 101, endPoint y: 187, distance: 14.8
click at [115, 186] on span "Absolute" at bounding box center [113, 184] width 12 height 7
click at [92, 185] on span "Relative" at bounding box center [88, 184] width 10 height 7
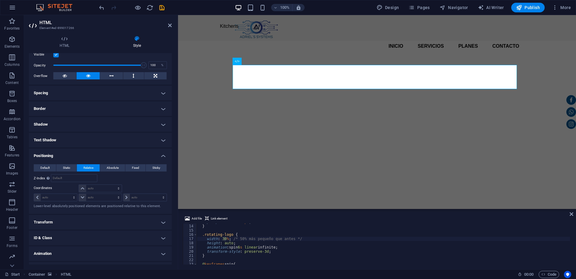
scroll to position [94, 0]
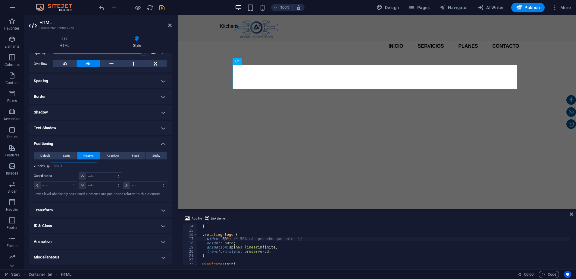
click at [69, 166] on input "number" at bounding box center [74, 165] width 46 height 7
click at [112, 154] on span "Absolute" at bounding box center [113, 155] width 12 height 7
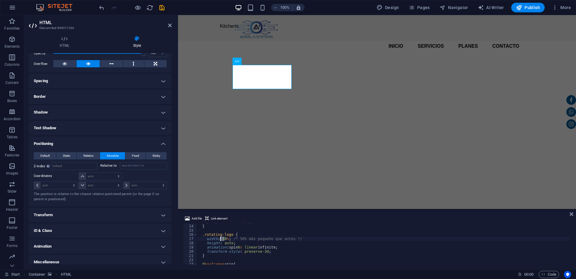
drag, startPoint x: 224, startPoint y: 239, endPoint x: 221, endPoint y: 239, distance: 3.0
click at [221, 239] on div "perspective : 1000 px ; } .rotating-logo { width : 30 % ; /* 50% más pequeño qu…" at bounding box center [383, 243] width 373 height 49
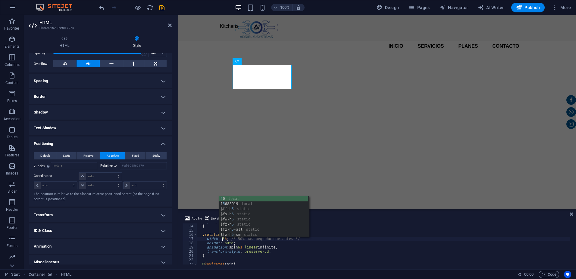
scroll to position [0, 2]
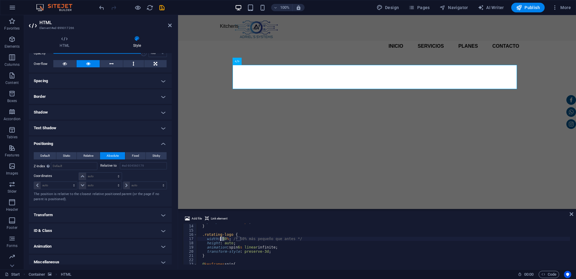
drag, startPoint x: 224, startPoint y: 238, endPoint x: 221, endPoint y: 238, distance: 3.0
click at [221, 238] on div "perspective : 1000 px ; } .rotating-logo { width : 50 % ; /* 50% más pequeño qu…" at bounding box center [383, 243] width 373 height 49
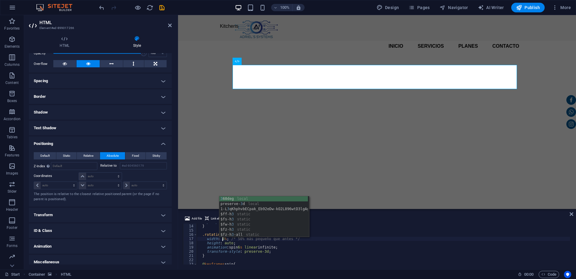
type textarea "width: 30%; /* 50% más pequeño que antes */"
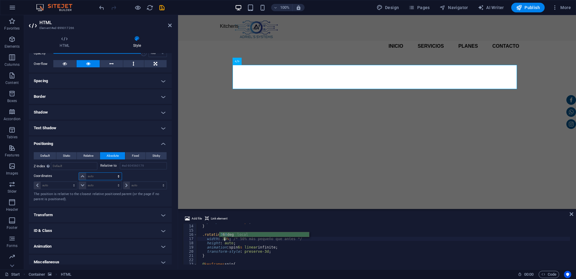
click at [99, 176] on select "auto px rem % em" at bounding box center [100, 175] width 42 height 7
click at [55, 167] on input "number" at bounding box center [74, 165] width 46 height 7
type input "2"
click at [95, 175] on select "auto px rem % em" at bounding box center [100, 175] width 42 height 7
select select "%"
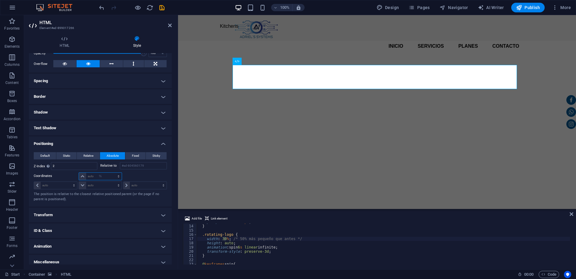
click at [112, 172] on select "auto px rem % em" at bounding box center [100, 175] width 42 height 7
click at [98, 176] on input "100" at bounding box center [103, 175] width 35 height 7
drag, startPoint x: 98, startPoint y: 176, endPoint x: 93, endPoint y: 176, distance: 5.2
click at [91, 175] on input "100" at bounding box center [103, 175] width 35 height 7
type input "10"
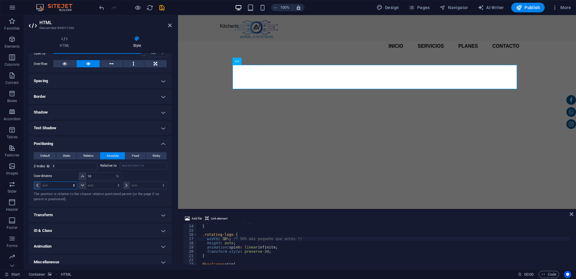
click at [58, 186] on select "auto px rem % em" at bounding box center [55, 184] width 43 height 7
select select "%"
click at [68, 181] on select "auto px rem % em" at bounding box center [55, 184] width 43 height 7
type input "100"
click at [52, 186] on input "100" at bounding box center [59, 184] width 37 height 7
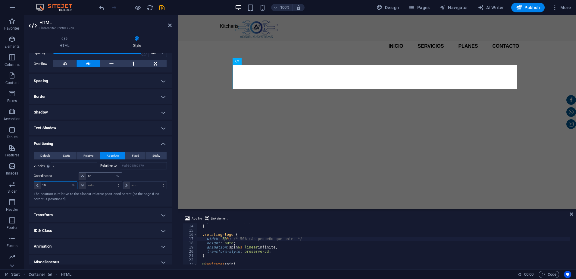
type input "10"
click at [100, 175] on input "10" at bounding box center [103, 175] width 35 height 7
type input "37"
click at [149, 6] on icon "reload" at bounding box center [149, 7] width 7 height 7
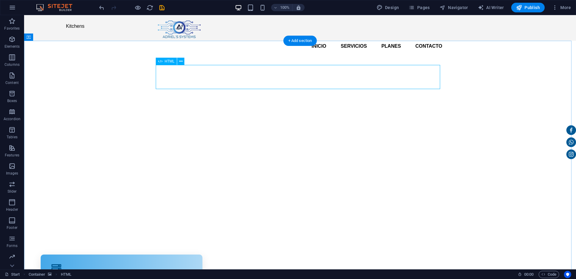
select select "%"
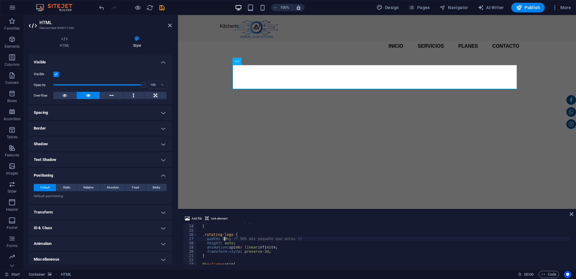
scroll to position [65, 0]
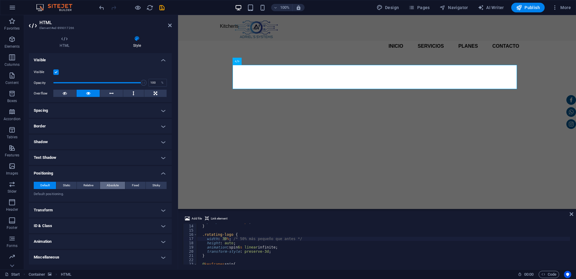
click at [112, 185] on span "Absolute" at bounding box center [113, 184] width 12 height 7
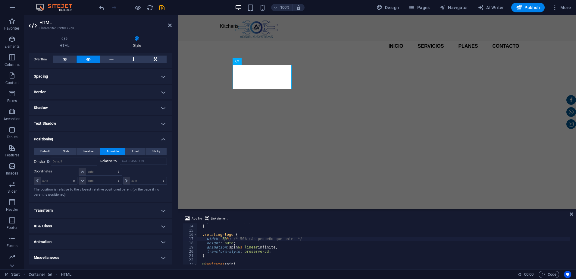
scroll to position [99, 0]
click at [71, 162] on input "number" at bounding box center [74, 160] width 46 height 7
type input "2"
click at [59, 179] on select "auto px rem % em" at bounding box center [55, 180] width 43 height 7
select select "%"
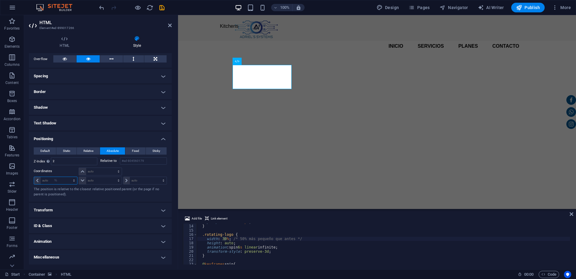
click at [68, 177] on select "auto px rem % em" at bounding box center [55, 180] width 43 height 7
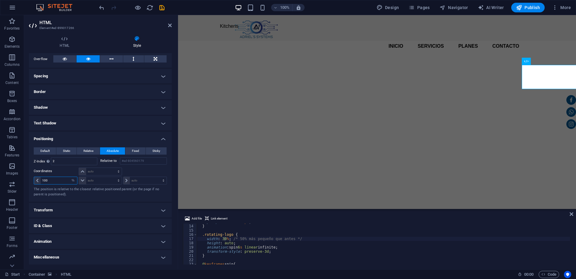
click at [53, 181] on input "100" at bounding box center [59, 180] width 37 height 7
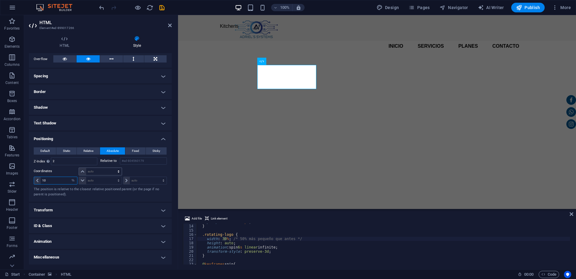
type input "10"
click at [106, 168] on select "auto px rem % em" at bounding box center [100, 171] width 42 height 7
select select "%"
click at [112, 168] on select "auto px rem % em" at bounding box center [100, 171] width 42 height 7
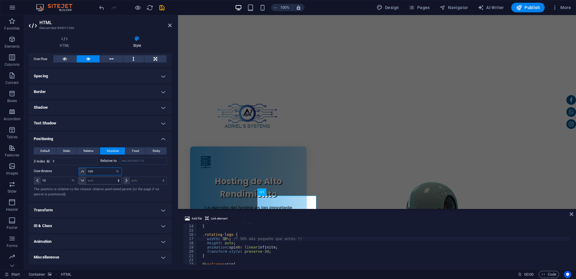
scroll to position [218, 0]
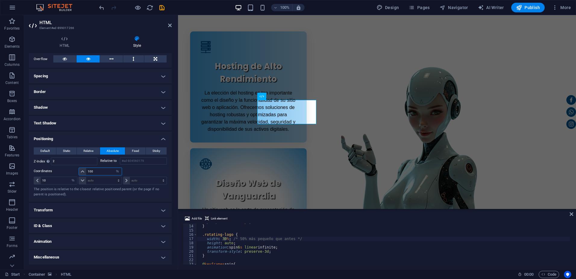
click at [97, 172] on input "100" at bounding box center [103, 171] width 35 height 7
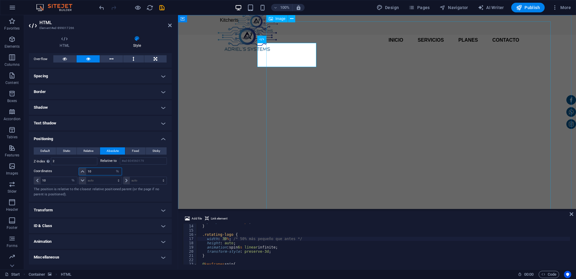
scroll to position [0, 0]
type input "10"
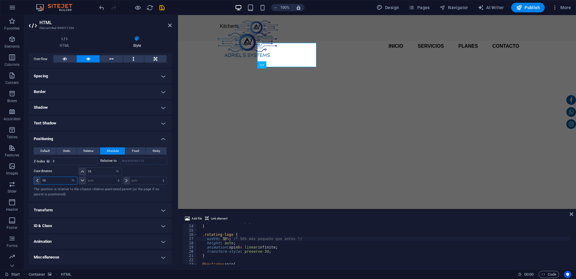
click at [57, 181] on input "10" at bounding box center [59, 180] width 37 height 7
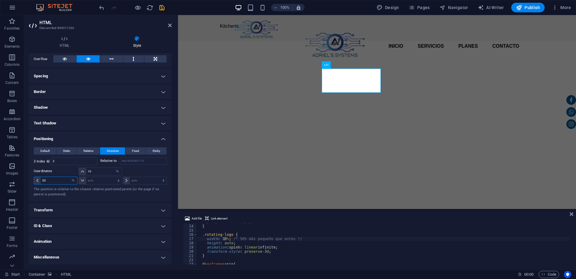
type input "34"
click at [102, 169] on input "10" at bounding box center [103, 171] width 35 height 7
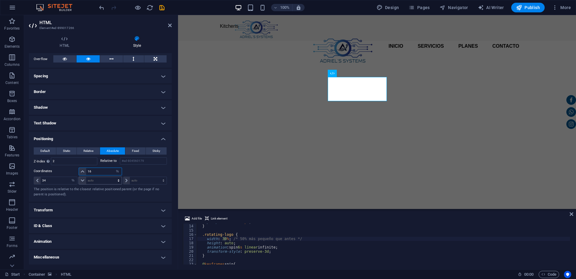
type input "17"
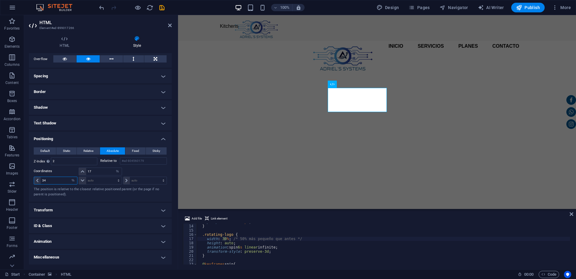
click at [55, 181] on input "34" at bounding box center [59, 180] width 37 height 7
type input "32"
click at [162, 5] on icon "save" at bounding box center [162, 7] width 7 height 7
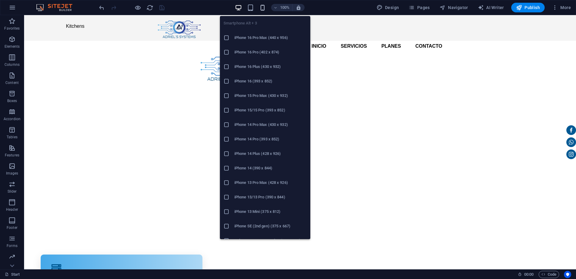
click at [263, 10] on icon "button" at bounding box center [262, 7] width 7 height 7
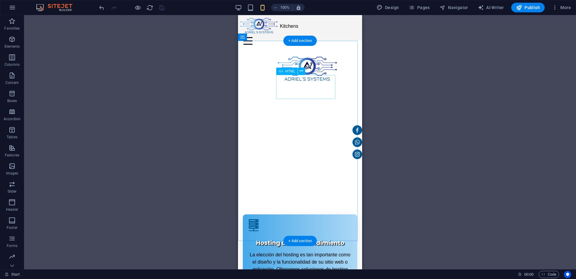
drag, startPoint x: 301, startPoint y: 87, endPoint x: 531, endPoint y: 114, distance: 231.9
click at [301, 82] on div at bounding box center [307, 70] width 59 height 24
select select "%"
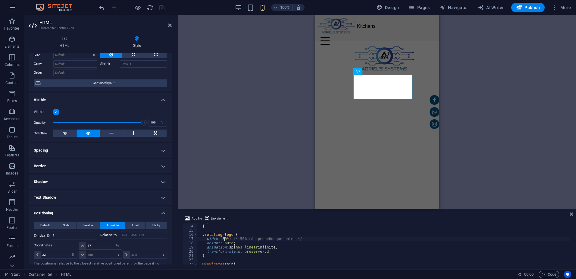
scroll to position [90, 0]
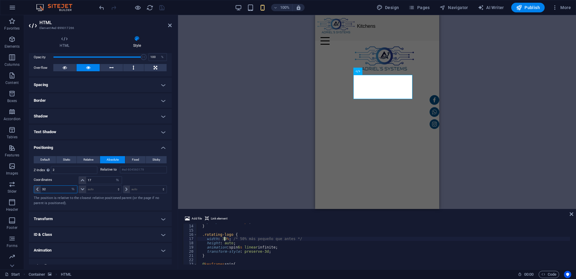
click at [58, 188] on input "32" at bounding box center [59, 188] width 37 height 7
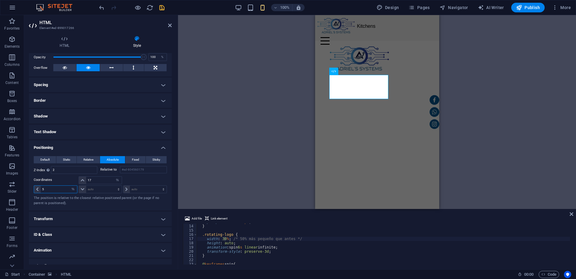
type input "4"
click at [95, 180] on input "17" at bounding box center [103, 179] width 35 height 7
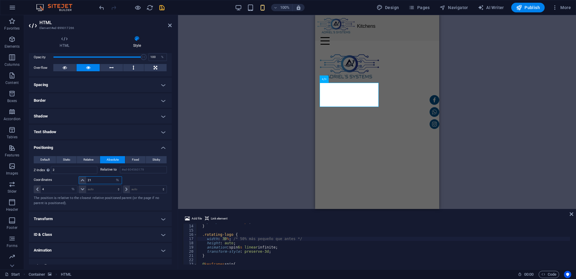
type input "20"
click at [161, 8] on icon "save" at bounding box center [162, 7] width 7 height 7
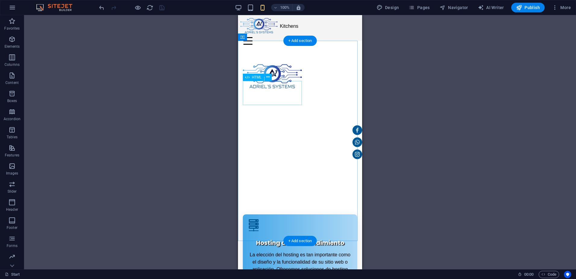
click at [270, 90] on div at bounding box center [272, 78] width 59 height 24
drag, startPoint x: 270, startPoint y: 93, endPoint x: 490, endPoint y: 175, distance: 235.4
click at [270, 90] on div at bounding box center [272, 78] width 59 height 24
select select "%"
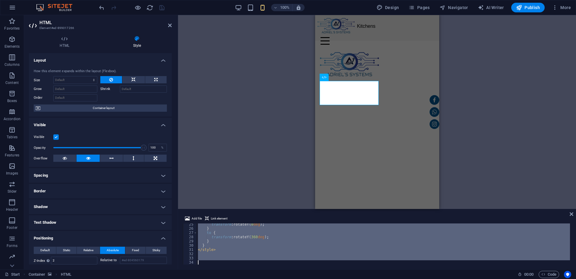
scroll to position [102, 0]
drag, startPoint x: 198, startPoint y: 252, endPoint x: 209, endPoint y: 269, distance: 20.8
click at [209, 269] on section "Favorites Elements Columns Content Boxes Accordion Tables Features Images Slide…" at bounding box center [288, 142] width 576 height 254
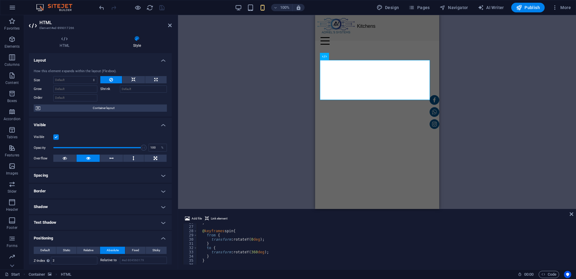
scroll to position [145, 0]
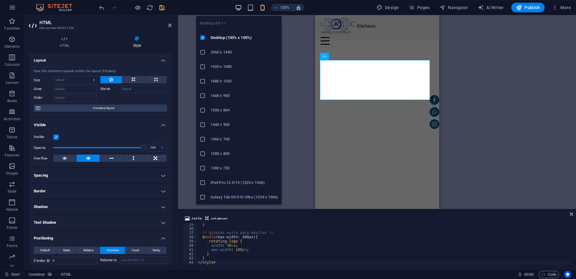
click at [240, 8] on icon "button" at bounding box center [238, 7] width 7 height 7
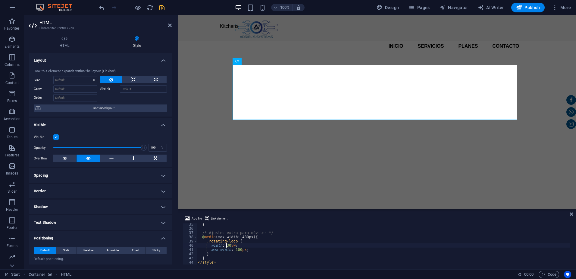
click at [226, 246] on div "} /* Ajustes extra para móviles */ @ media (max-width: 480px) { .rotating-logo …" at bounding box center [383, 246] width 373 height 49
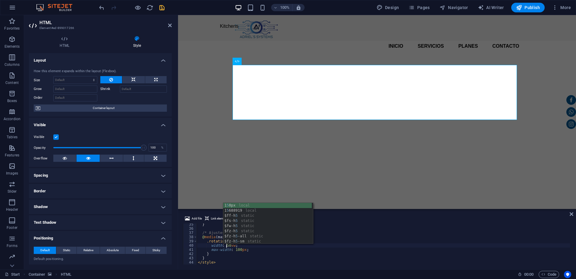
click at [298, 263] on div "} /* Ajustes extra para móviles */ @ media (max-width: 480px) { .rotating-logo …" at bounding box center [383, 246] width 373 height 49
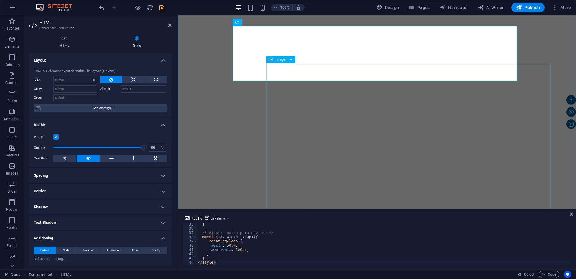
scroll to position [60, 0]
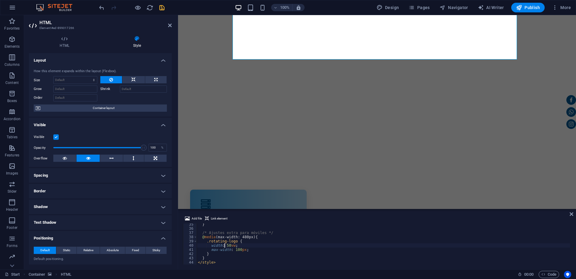
click at [225, 245] on div "} /* Ajustes extra para móviles */ @ media (max-width: 480px) { .rotating-logo …" at bounding box center [383, 246] width 373 height 49
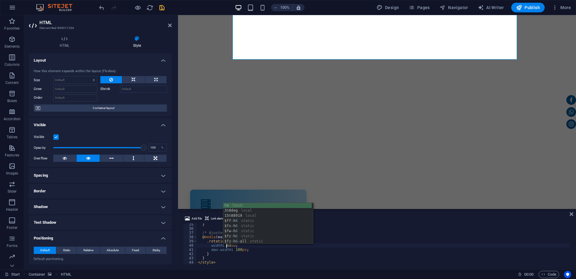
scroll to position [0, 2]
click at [266, 257] on div "} /* Ajustes extra para móviles */ @ media (max-width: 480px) { .rotating-logo …" at bounding box center [383, 246] width 373 height 49
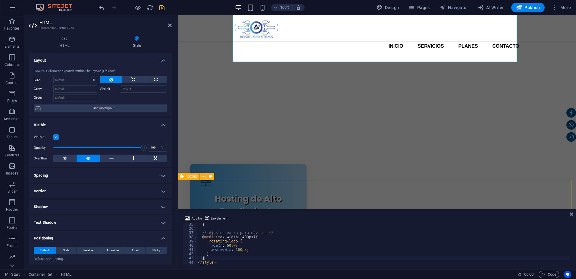
scroll to position [0, 0]
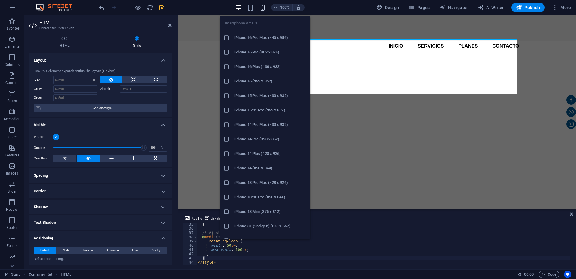
click at [262, 7] on icon "button" at bounding box center [262, 7] width 7 height 7
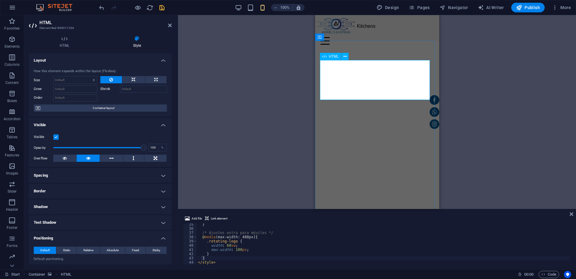
click at [373, 260] on div at bounding box center [377, 280] width 115 height 40
click at [226, 245] on div "} /* Ajustes extra para móviles */ @ media (max-width: 480px) { .rotating-logo …" at bounding box center [383, 246] width 373 height 49
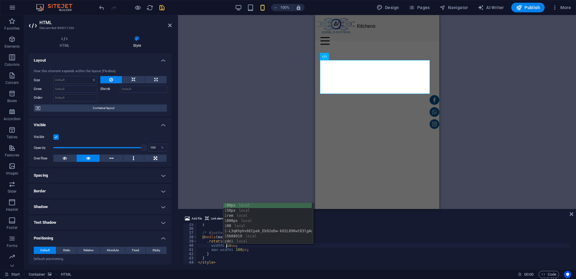
scroll to position [0, 2]
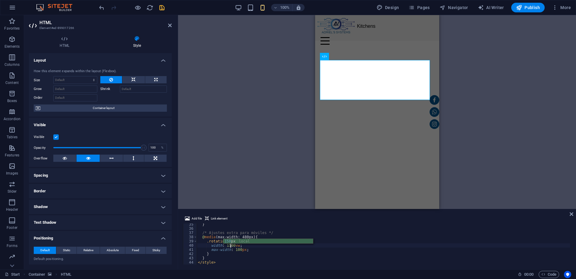
click at [239, 263] on div "} /* Ajustes extra para móviles */ @ media (max-width: 480px) { .rotating-logo …" at bounding box center [383, 246] width 373 height 49
drag, startPoint x: 238, startPoint y: 250, endPoint x: 232, endPoint y: 253, distance: 6.9
click at [232, 251] on div "} /* Ajustes extra para móviles */ @ media (max-width: 480px) { .rotating-logo …" at bounding box center [383, 246] width 373 height 49
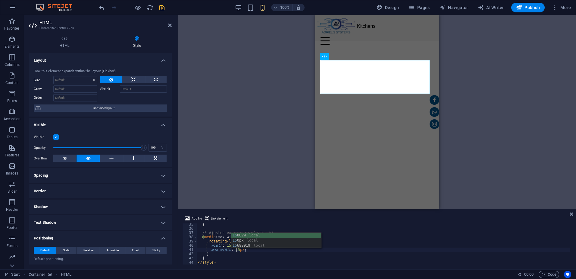
scroll to position [0, 3]
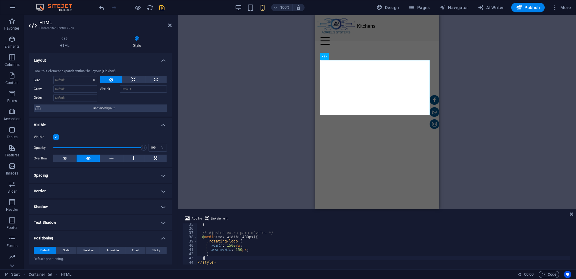
click at [295, 258] on div "} /* Ajustes extra para móviles */ @ media (max-width: 480px) { .rotating-logo …" at bounding box center [383, 246] width 373 height 49
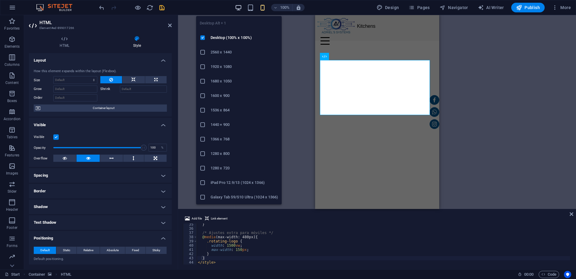
click at [239, 8] on icon "button" at bounding box center [238, 7] width 7 height 7
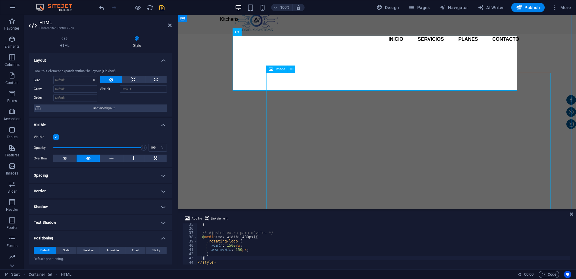
scroll to position [0, 0]
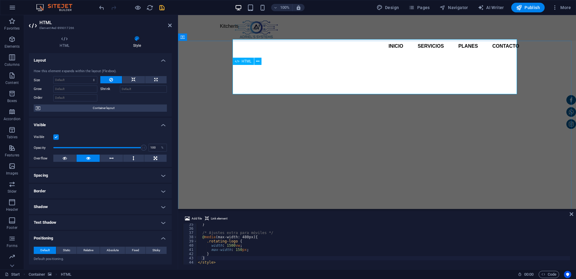
drag, startPoint x: 232, startPoint y: 245, endPoint x: 224, endPoint y: 246, distance: 8.2
click at [224, 246] on div "} /* Ajustes extra para móviles */ @ media (max-width: 480px) { .rotating-logo …" at bounding box center [383, 246] width 373 height 49
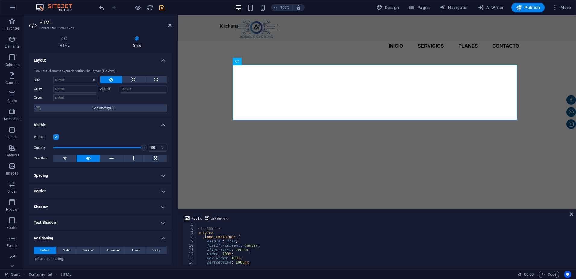
scroll to position [36, 0]
drag, startPoint x: 226, startPoint y: 236, endPoint x: 227, endPoint y: 242, distance: 6.1
click at [226, 236] on div "display : flex ; justify-content : center ; align-items : center ; width : 100 …" at bounding box center [383, 245] width 373 height 49
click at [233, 240] on div "display : flex ; justify-content : center ; align-items : center ; width : 150 …" at bounding box center [383, 245] width 373 height 49
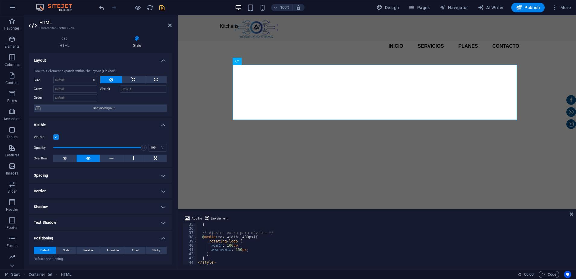
scroll to position [145, 0]
click at [246, 236] on div "} /* Ajustes extra para móviles */ @ media (max-width: 480px) { .rotating-logo …" at bounding box center [383, 246] width 373 height 49
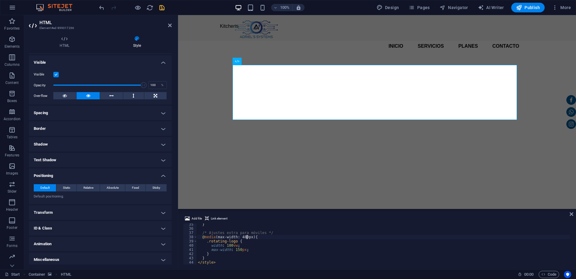
scroll to position [65, 0]
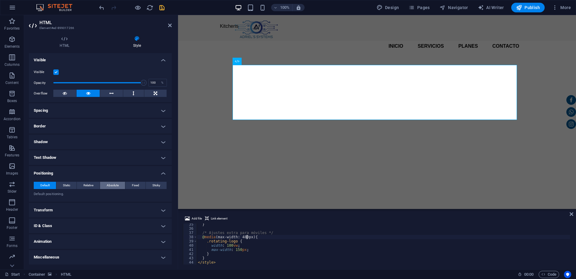
type textarea "@media (max-width: 480px) {"
click at [117, 182] on span "Absolute" at bounding box center [113, 184] width 12 height 7
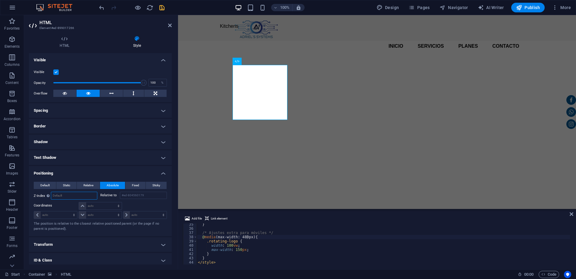
click at [69, 196] on input "number" at bounding box center [74, 195] width 46 height 7
type input "2"
click at [59, 216] on select "auto px rem % em" at bounding box center [55, 214] width 43 height 7
select select "%"
click at [68, 211] on select "auto px rem % em" at bounding box center [55, 214] width 43 height 7
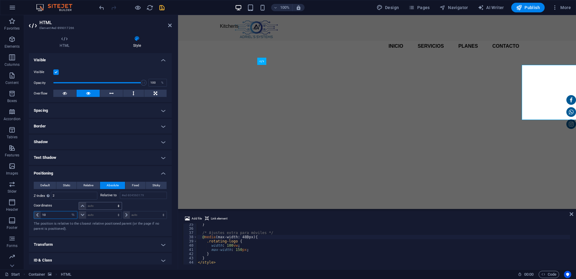
type input "10"
click at [88, 205] on select "auto px rem % em" at bounding box center [100, 205] width 42 height 7
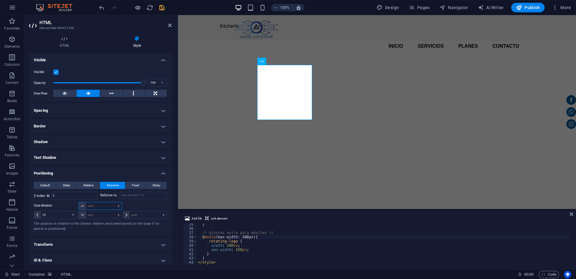
select select "%"
click at [112, 202] on select "auto px rem % em" at bounding box center [100, 205] width 42 height 7
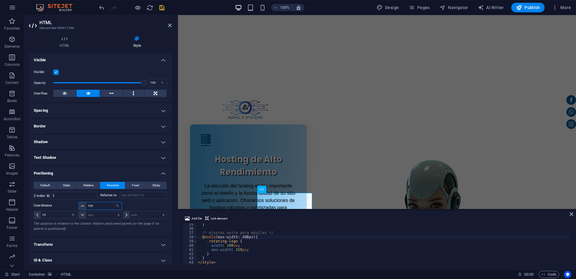
scroll to position [234, 0]
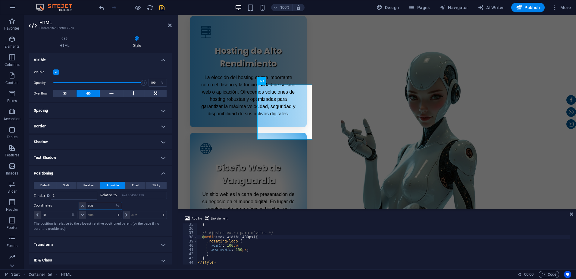
click at [98, 205] on input "100" at bounding box center [103, 205] width 35 height 7
type input "10"
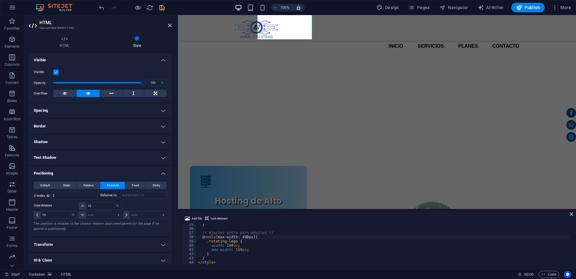
click at [94, 223] on p "The position is relative to the closest relative positioned parent (or the page…" at bounding box center [100, 226] width 133 height 10
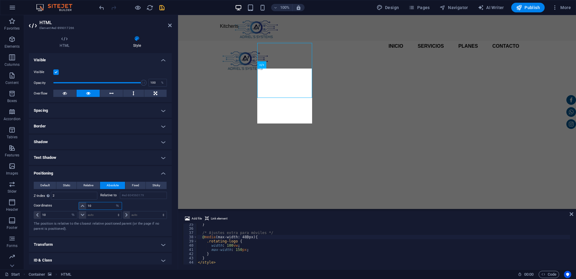
click at [102, 205] on input "10" at bounding box center [103, 205] width 35 height 7
click at [51, 216] on input "10" at bounding box center [59, 214] width 37 height 7
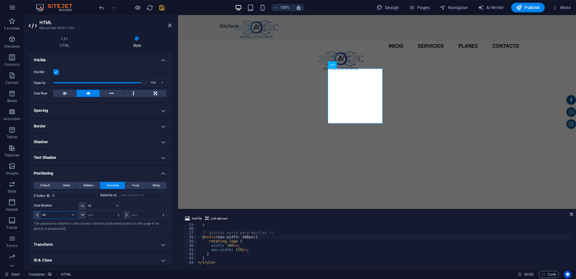
type input "33"
click at [97, 206] on input "10" at bounding box center [103, 205] width 35 height 7
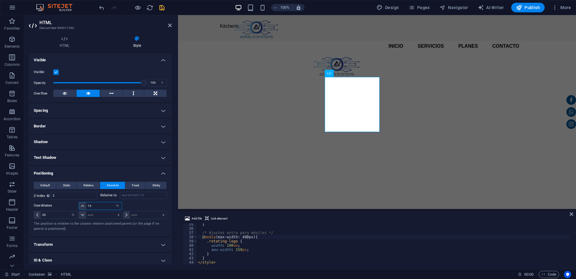
type input "14"
click at [163, 9] on icon "save" at bounding box center [162, 7] width 7 height 7
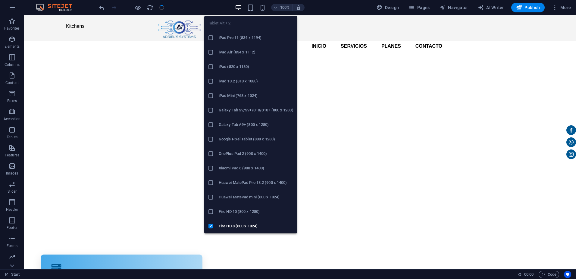
click at [253, 12] on div "Tablet Alt + 2 iPad Pro 11 (834 x 1194) iPad Air (834 x 1112) iPad (820 x 1180)…" at bounding box center [250, 122] width 93 height 222
click at [252, 9] on icon "button" at bounding box center [250, 7] width 7 height 7
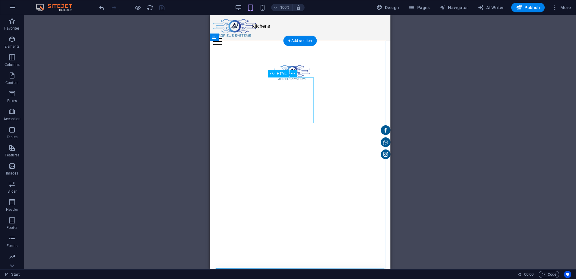
click at [293, 96] on div at bounding box center [292, 74] width 46 height 46
select select "%"
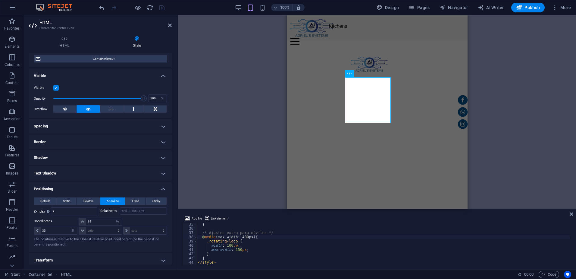
scroll to position [90, 0]
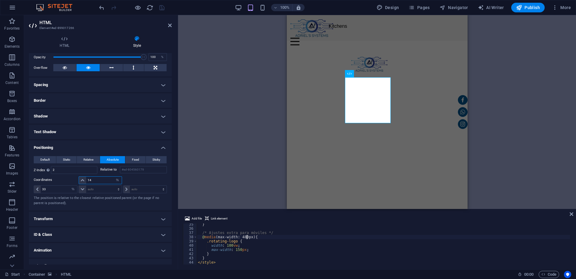
click at [100, 179] on input "14" at bounding box center [103, 179] width 35 height 7
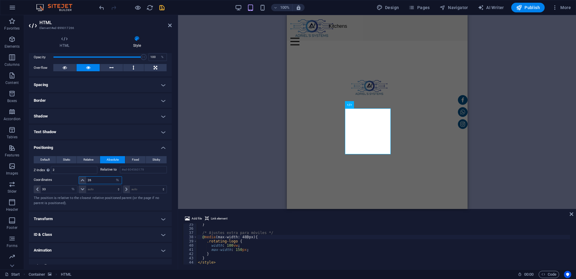
type input "27"
click at [51, 192] on input "33" at bounding box center [59, 188] width 37 height 7
type input "15"
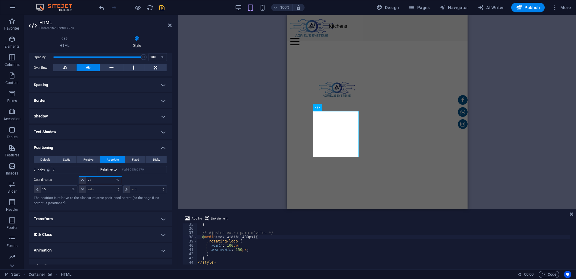
click at [97, 180] on input "27" at bounding box center [103, 179] width 35 height 7
type input "29"
drag, startPoint x: 160, startPoint y: 8, endPoint x: 173, endPoint y: 20, distance: 17.5
click at [160, 8] on icon "save" at bounding box center [162, 7] width 7 height 7
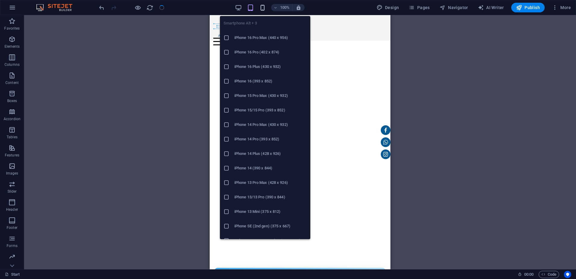
click at [263, 8] on icon "button" at bounding box center [262, 7] width 7 height 7
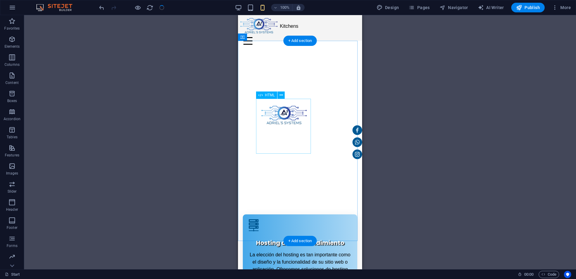
click at [287, 124] on div at bounding box center [284, 116] width 55 height 55
click at [286, 125] on div at bounding box center [284, 116] width 55 height 55
select select "%"
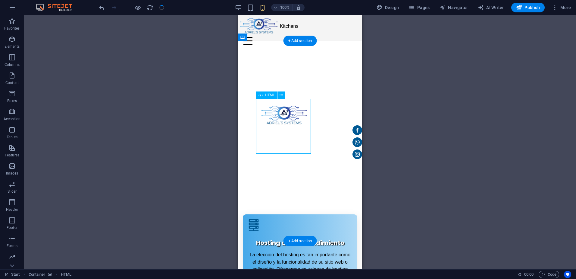
select select "%"
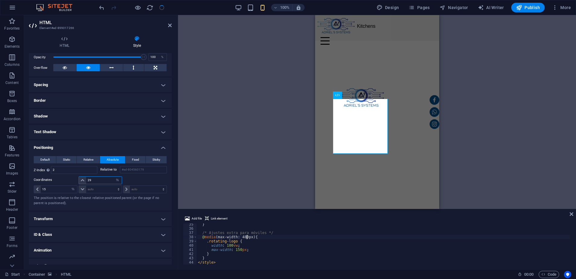
click at [95, 180] on input "29" at bounding box center [103, 179] width 35 height 7
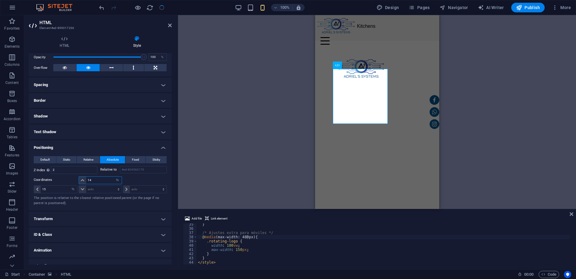
type input "13"
click at [58, 190] on input "15" at bounding box center [59, 188] width 37 height 7
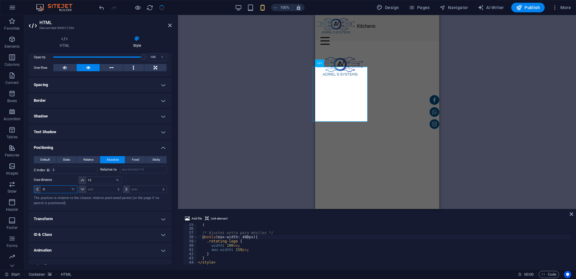
type input "-4"
click at [92, 180] on input "13" at bounding box center [103, 179] width 35 height 7
type input "14"
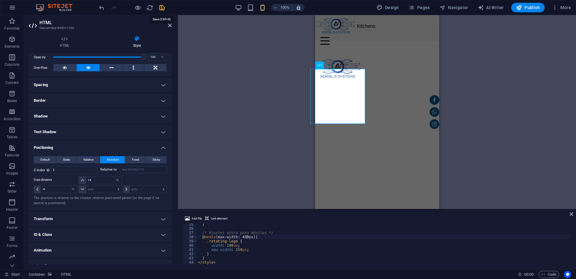
click at [162, 8] on icon "save" at bounding box center [162, 7] width 7 height 7
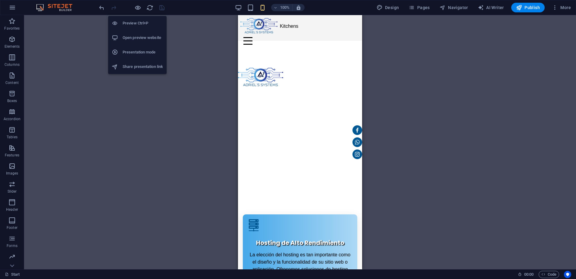
click at [137, 52] on h6 "Presentation mode" at bounding box center [143, 52] width 40 height 7
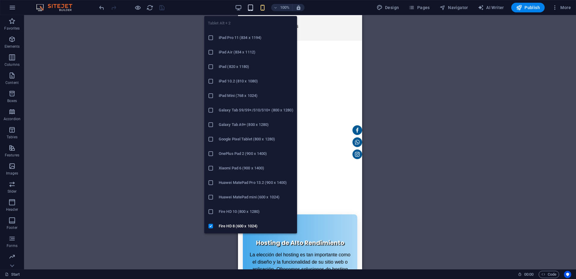
click at [253, 6] on icon "button" at bounding box center [250, 7] width 7 height 7
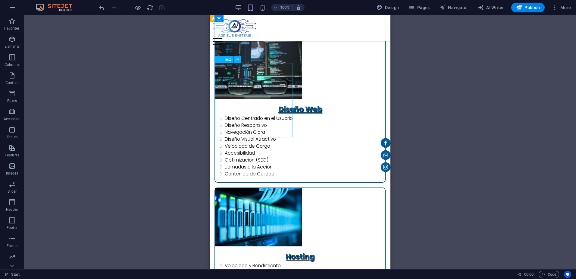
scroll to position [482, 0]
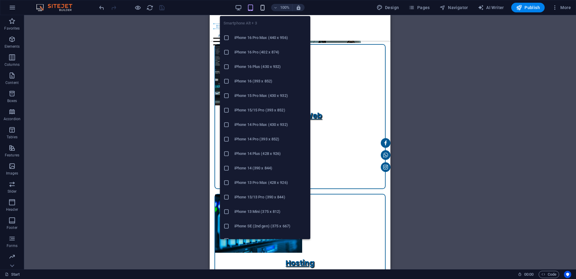
drag, startPoint x: 262, startPoint y: 8, endPoint x: 267, endPoint y: 41, distance: 33.2
click at [263, 8] on icon "button" at bounding box center [262, 7] width 7 height 7
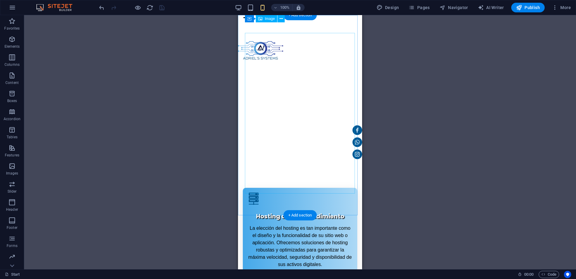
scroll to position [0, 0]
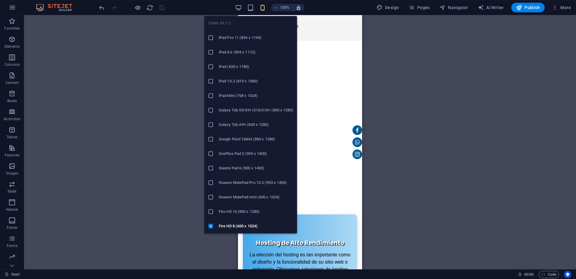
drag, startPoint x: 252, startPoint y: 6, endPoint x: 244, endPoint y: 63, distance: 57.6
click at [251, 6] on icon "button" at bounding box center [250, 7] width 7 height 7
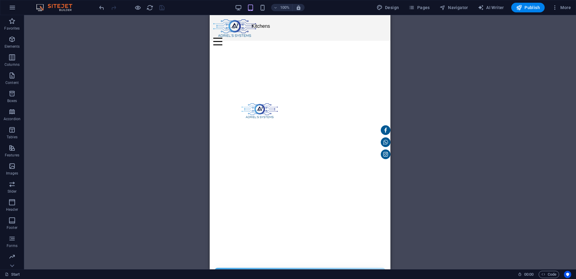
click at [528, 8] on span "Publish" at bounding box center [528, 8] width 24 height 6
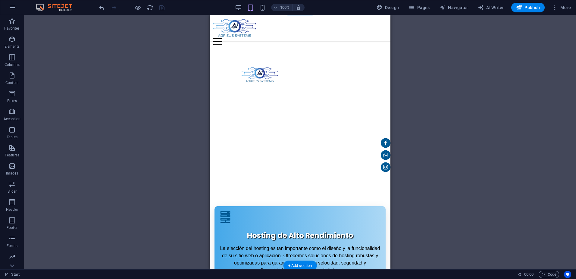
scroll to position [30, 0]
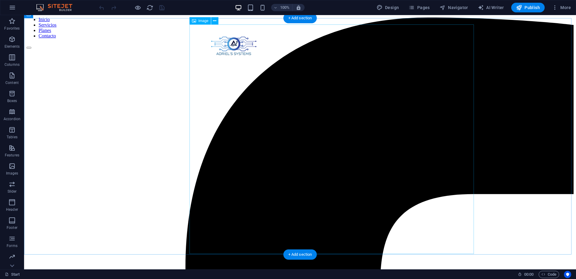
scroll to position [60, 0]
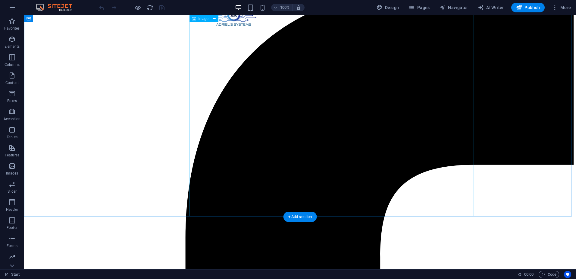
select select "px"
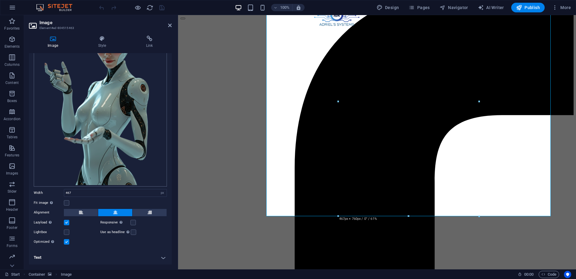
scroll to position [62, 0]
click at [109, 40] on icon at bounding box center [102, 39] width 46 height 6
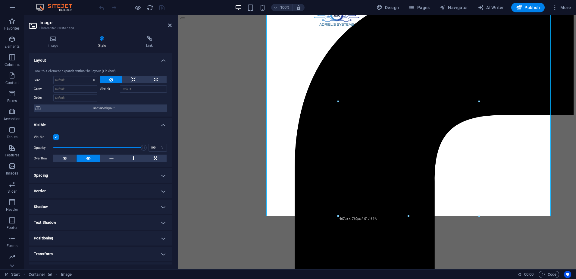
scroll to position [44, 0]
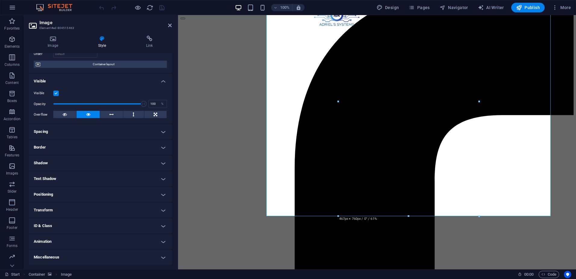
click at [77, 176] on h4 "Text Shadow" at bounding box center [100, 178] width 143 height 14
click at [77, 176] on h4 "Text Shadow" at bounding box center [100, 176] width 143 height 11
click at [83, 208] on h4 "Transform" at bounding box center [100, 210] width 143 height 14
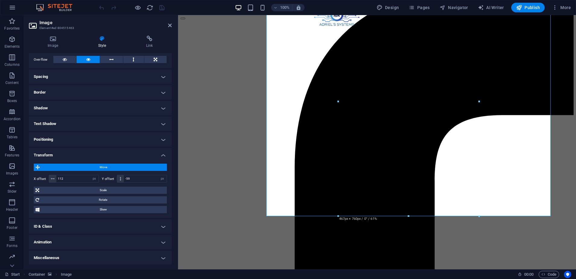
scroll to position [99, 0]
click at [135, 177] on input "-59" at bounding box center [145, 177] width 43 height 7
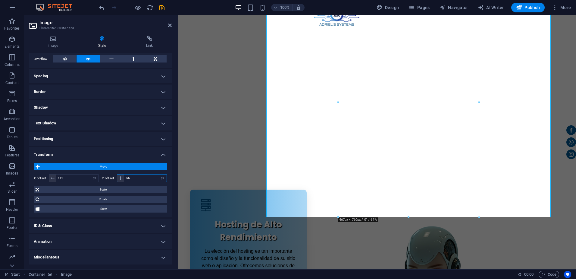
type input "-57"
click at [161, 7] on icon "save" at bounding box center [162, 7] width 7 height 7
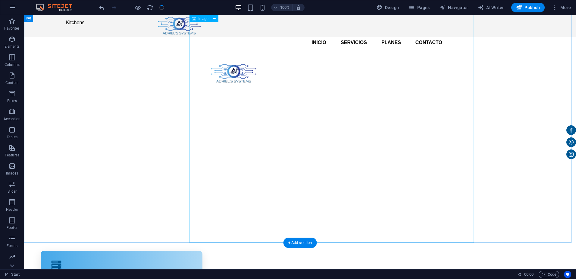
scroll to position [0, 0]
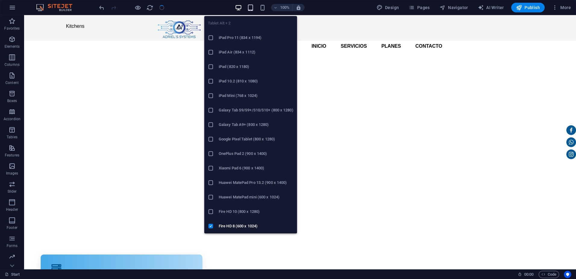
click at [254, 9] on icon "button" at bounding box center [250, 7] width 7 height 7
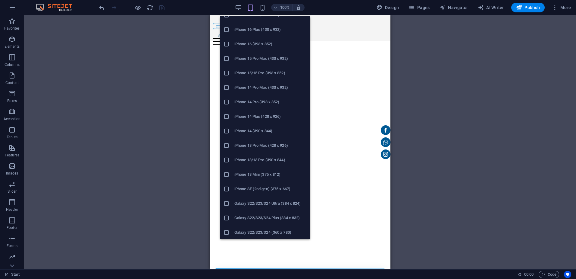
scroll to position [90, 0]
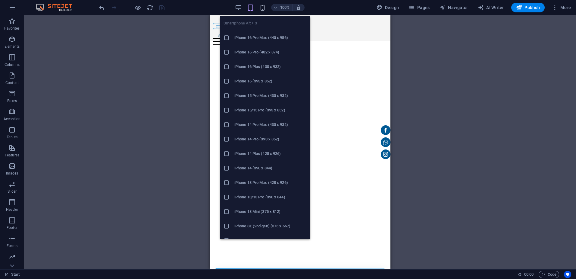
click at [265, 11] on icon "button" at bounding box center [262, 7] width 7 height 7
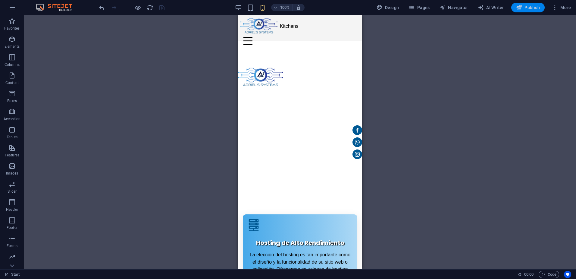
click at [527, 7] on span "Publish" at bounding box center [528, 8] width 24 height 6
click at [525, 10] on span "Publish" at bounding box center [528, 8] width 24 height 6
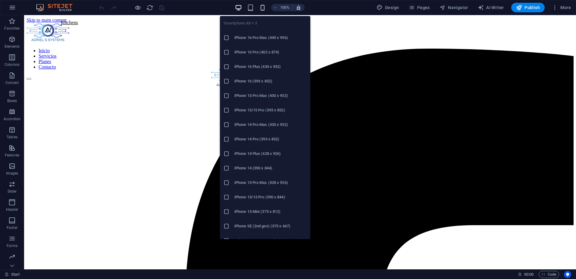
click at [263, 6] on icon "button" at bounding box center [262, 7] width 7 height 7
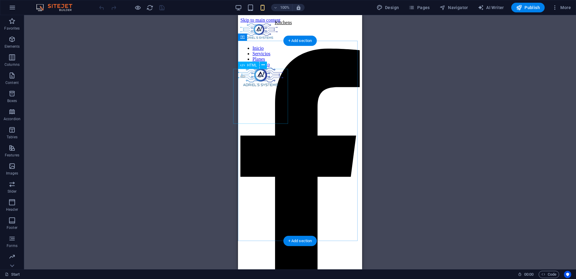
click at [260, 94] on div at bounding box center [260, 78] width 55 height 55
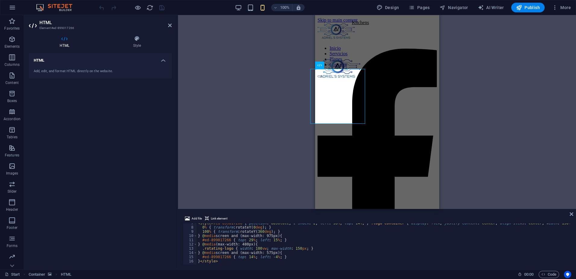
scroll to position [28, 0]
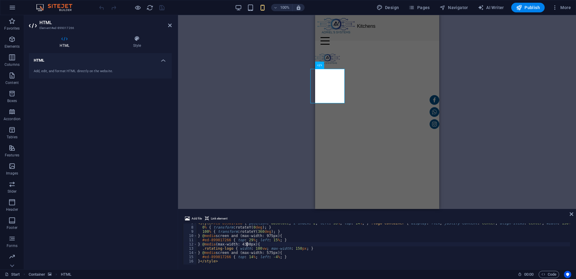
scroll to position [0, 4]
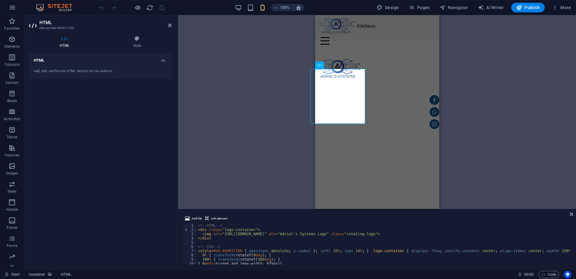
scroll to position [18, 0]
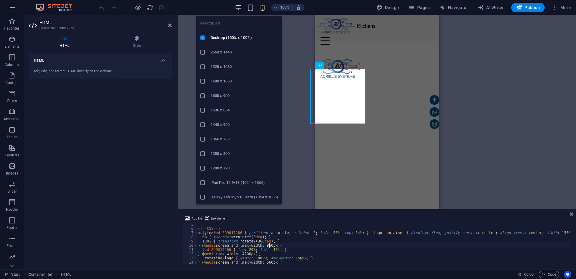
type textarea "} @media screen and (max-width: 960px) {"
click at [238, 9] on icon "button" at bounding box center [238, 7] width 7 height 7
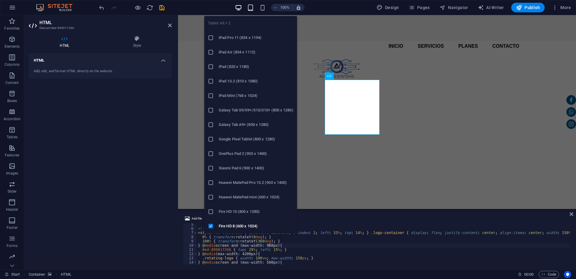
click at [254, 6] on icon "button" at bounding box center [250, 7] width 7 height 7
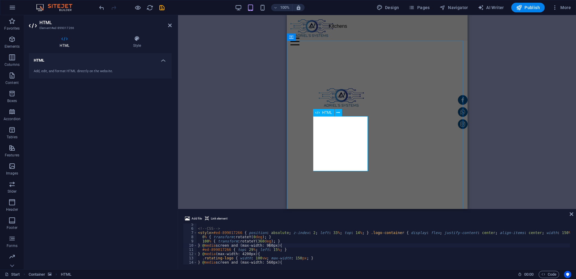
click at [338, 126] on div at bounding box center [341, 98] width 55 height 55
click at [137, 41] on icon at bounding box center [136, 39] width 69 height 6
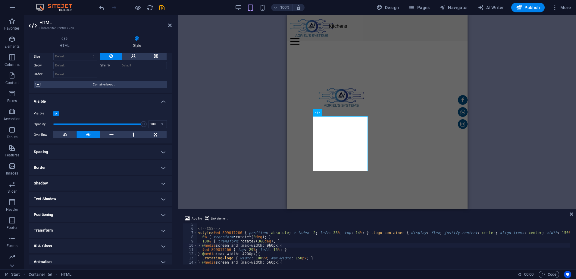
scroll to position [44, 0]
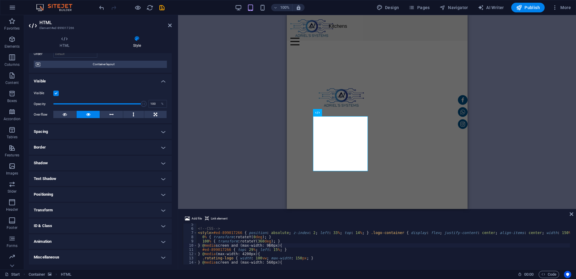
click at [68, 209] on h4 "Transform" at bounding box center [100, 210] width 143 height 14
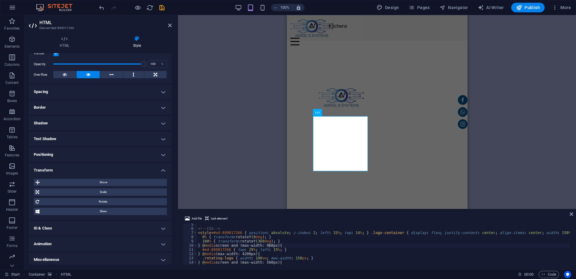
scroll to position [86, 0]
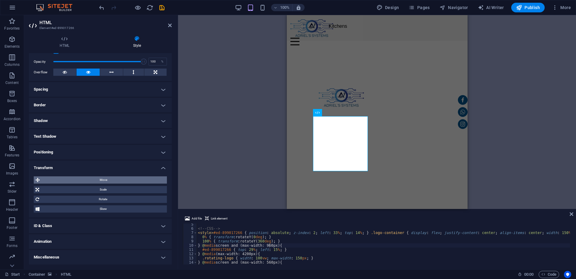
click at [96, 181] on span "Move" at bounding box center [104, 179] width 124 height 7
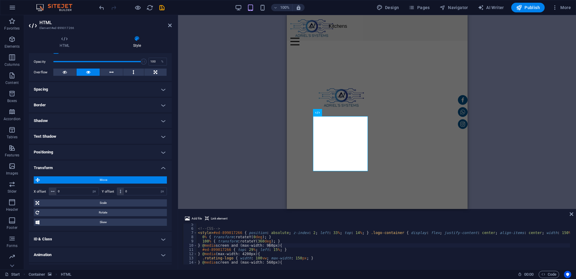
click at [98, 181] on span "Move" at bounding box center [104, 179] width 124 height 7
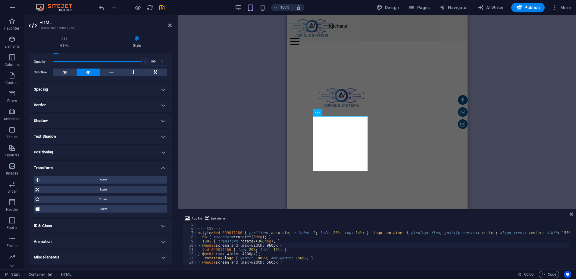
click at [95, 153] on h4 "Positioning" at bounding box center [100, 152] width 143 height 14
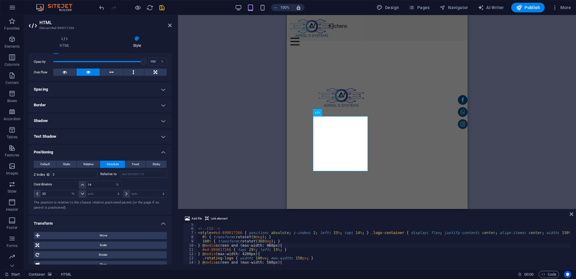
click at [95, 153] on h4 "Positioning" at bounding box center [100, 150] width 143 height 11
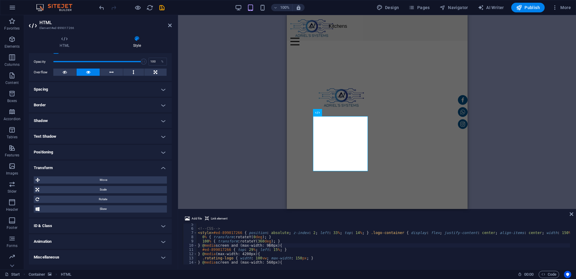
click at [95, 153] on h4 "Positioning" at bounding box center [100, 152] width 143 height 14
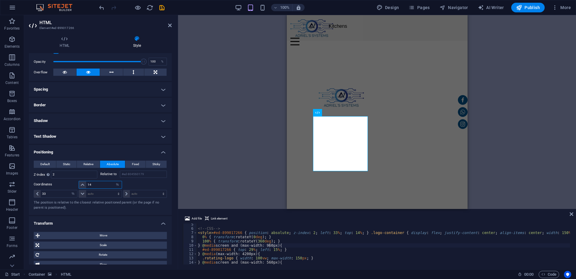
click at [94, 185] on input "14" at bounding box center [103, 184] width 35 height 7
type input "9"
click at [150, 7] on icon "reload" at bounding box center [149, 7] width 7 height 7
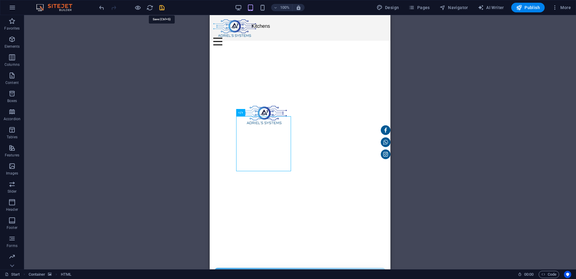
click at [163, 7] on icon "save" at bounding box center [162, 7] width 7 height 7
click at [268, 143] on div at bounding box center [264, 116] width 55 height 55
select select "%"
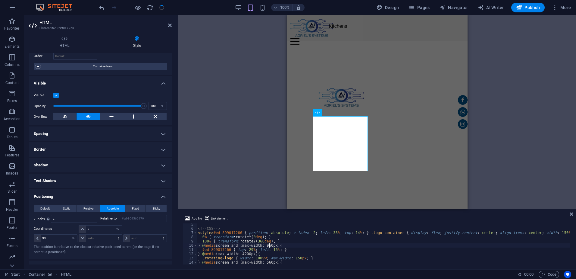
scroll to position [90, 0]
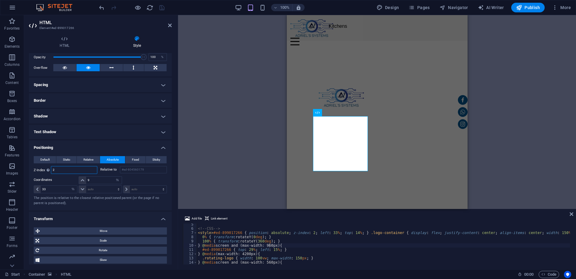
click at [73, 171] on input "2" at bounding box center [74, 169] width 46 height 7
click at [133, 159] on span "Fixed" at bounding box center [135, 159] width 7 height 7
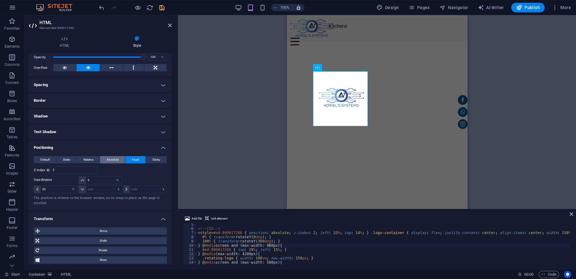
click at [114, 160] on span "Absolute" at bounding box center [113, 159] width 12 height 7
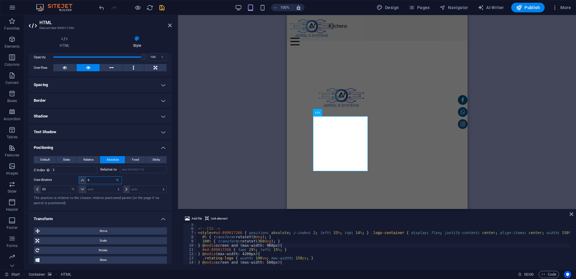
drag, startPoint x: 92, startPoint y: 179, endPoint x: 81, endPoint y: 180, distance: 11.2
click at [81, 180] on div "9 auto px rem % em" at bounding box center [100, 180] width 43 height 8
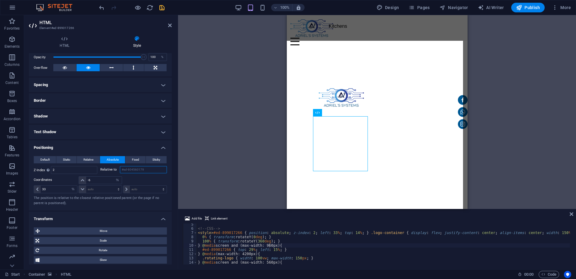
click at [130, 169] on input "#ed-804560179" at bounding box center [143, 169] width 47 height 7
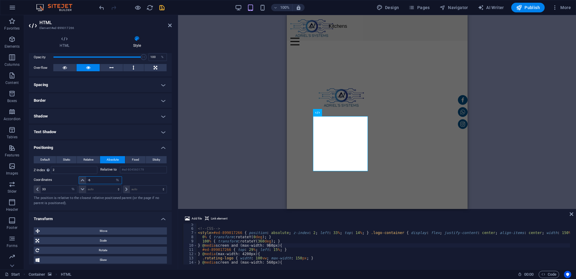
drag, startPoint x: 96, startPoint y: 180, endPoint x: 86, endPoint y: 180, distance: 9.3
click at [86, 180] on input "-6" at bounding box center [103, 179] width 35 height 7
type input "1"
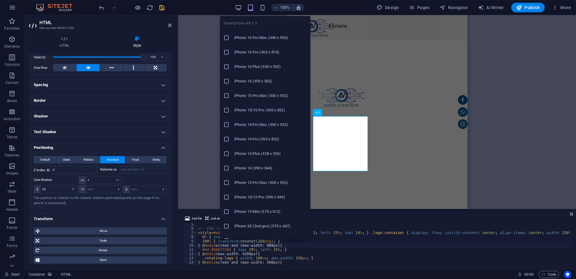
drag, startPoint x: 263, startPoint y: 7, endPoint x: 261, endPoint y: 13, distance: 6.8
click at [264, 7] on icon "button" at bounding box center [262, 7] width 7 height 7
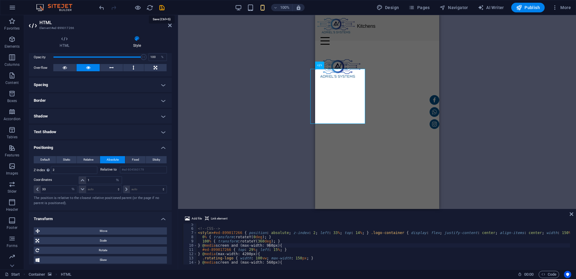
drag, startPoint x: 163, startPoint y: 7, endPoint x: 162, endPoint y: 57, distance: 50.0
click at [162, 9] on icon "save" at bounding box center [162, 7] width 7 height 7
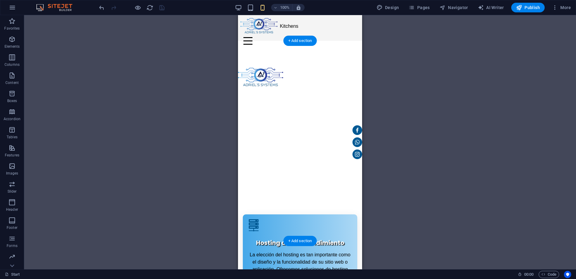
click at [262, 45] on figure at bounding box center [300, 141] width 124 height 200
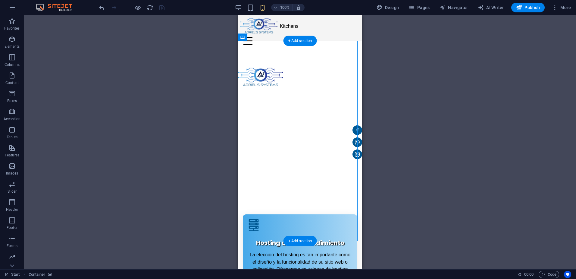
click at [262, 45] on figure at bounding box center [300, 141] width 124 height 200
select select "px"
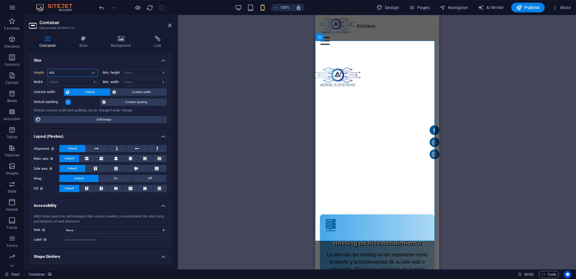
drag, startPoint x: 63, startPoint y: 69, endPoint x: 45, endPoint y: 74, distance: 18.3
click at [45, 74] on div "Height 663 Default px rem % vh vw" at bounding box center [66, 73] width 64 height 8
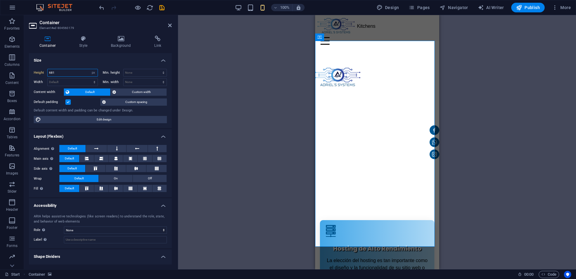
type input "680"
click at [163, 7] on icon "save" at bounding box center [162, 7] width 7 height 7
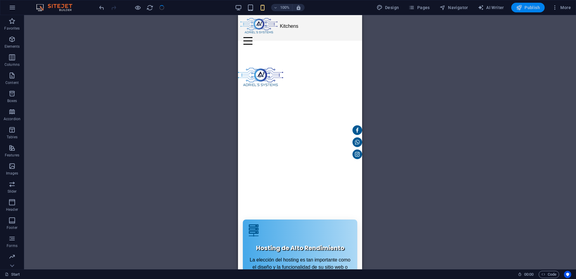
click at [529, 3] on button "Publish" at bounding box center [528, 8] width 33 height 10
drag, startPoint x: 530, startPoint y: 6, endPoint x: 484, endPoint y: 77, distance: 84.9
click at [530, 6] on span "Publish" at bounding box center [528, 8] width 24 height 6
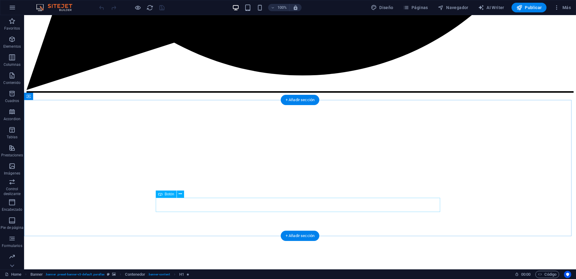
scroll to position [573, 0]
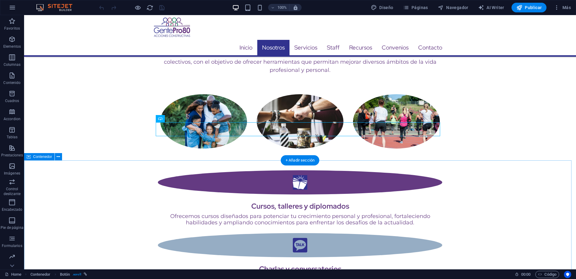
scroll to position [512, 0]
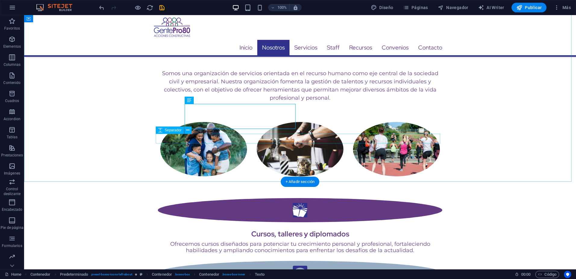
scroll to position [452, 0]
